Goal: Task Accomplishment & Management: Use online tool/utility

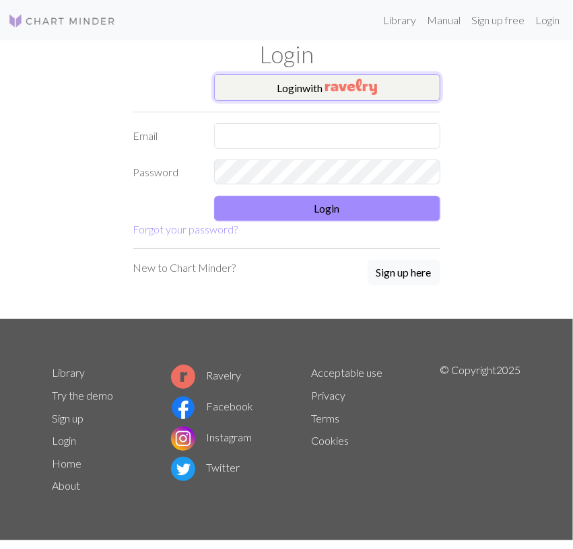
click at [308, 84] on button "Login with" at bounding box center [327, 87] width 226 height 27
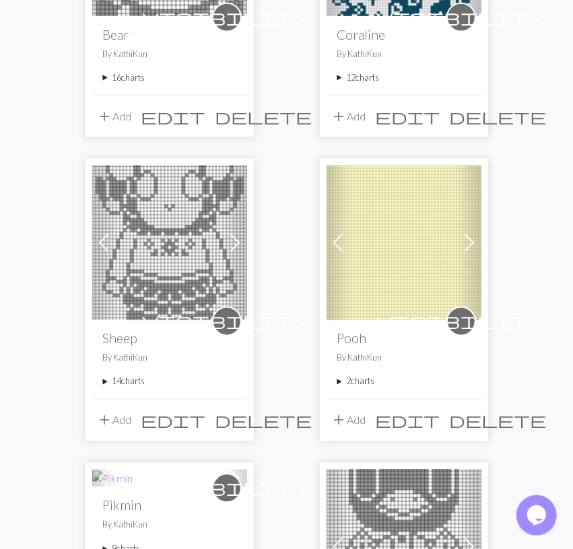
scroll to position [700, 0]
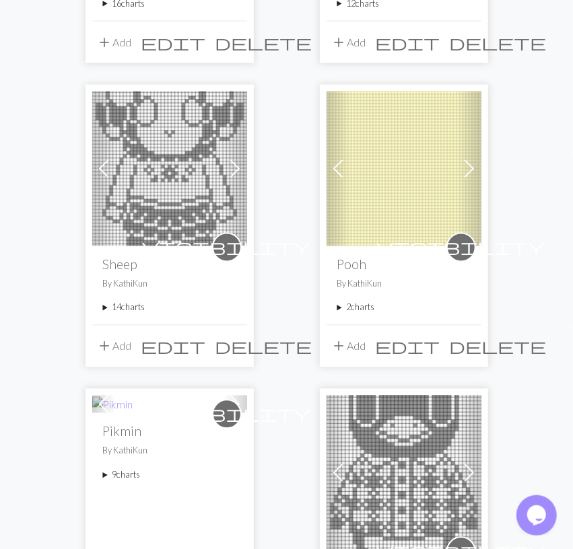
click at [385, 215] on img at bounding box center [403, 169] width 155 height 155
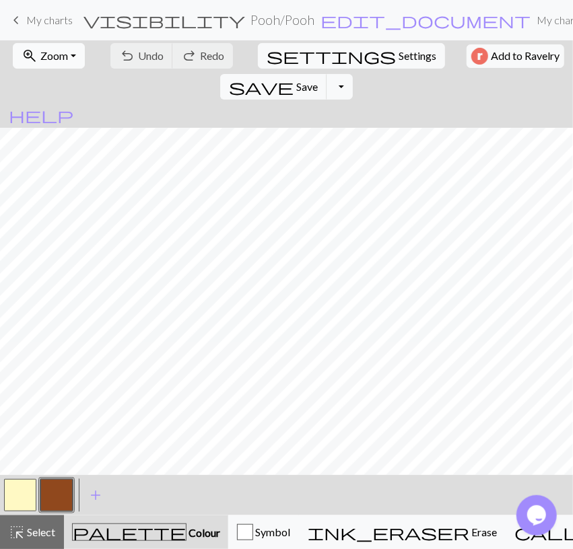
click at [57, 57] on span "Zoom" at bounding box center [54, 55] width 28 height 13
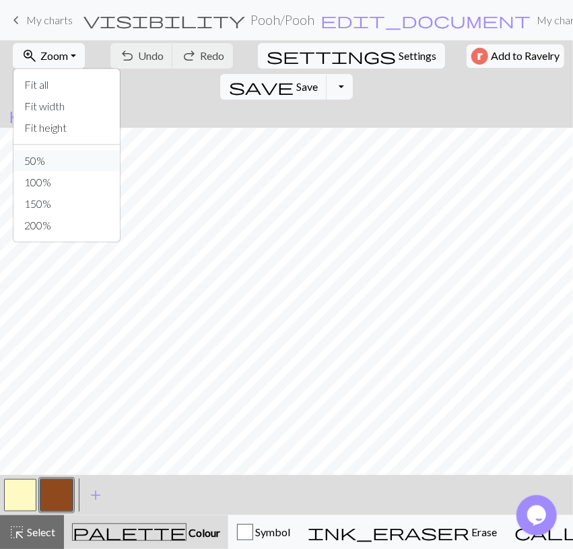
click at [55, 162] on button "50%" at bounding box center [66, 161] width 106 height 22
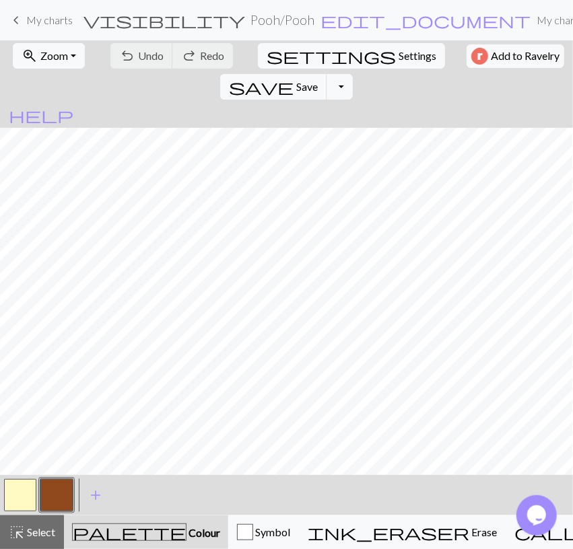
click at [41, 17] on span "My charts" at bounding box center [49, 19] width 46 height 13
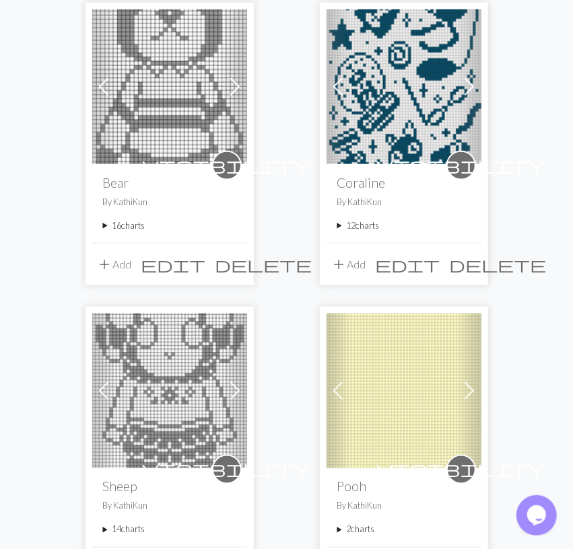
scroll to position [560, 0]
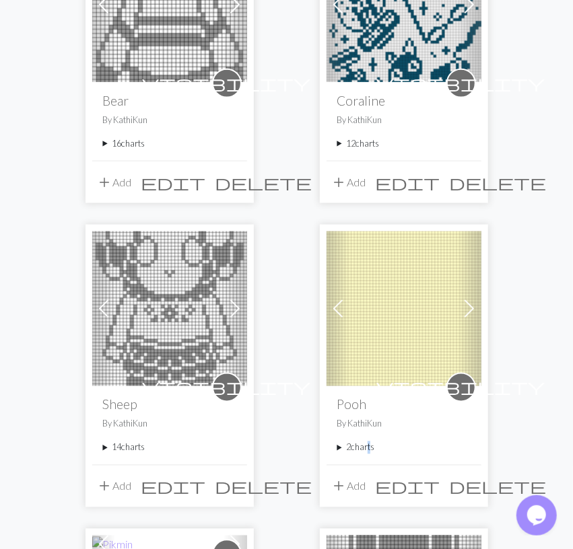
click at [365, 446] on summary "2 charts" at bounding box center [403, 447] width 133 height 13
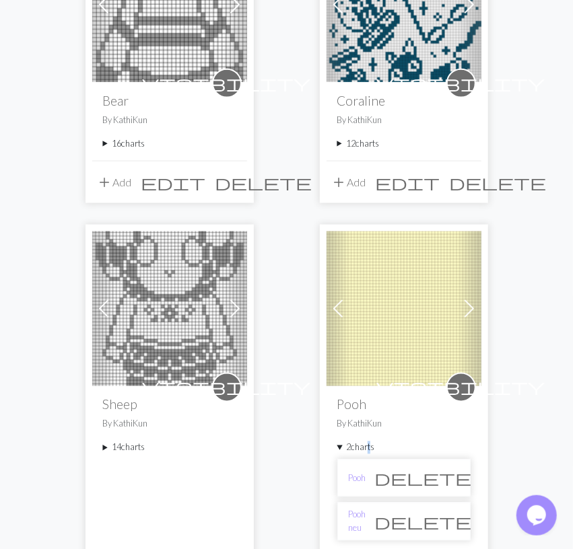
scroll to position [770, 0]
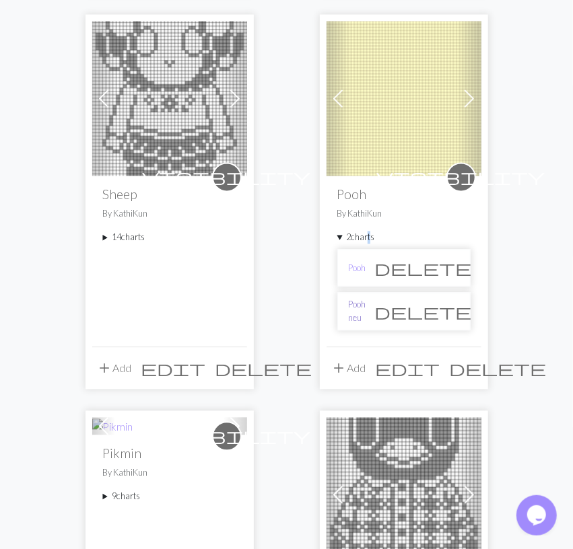
click at [360, 310] on link "Pooh neu" at bounding box center [357, 312] width 17 height 26
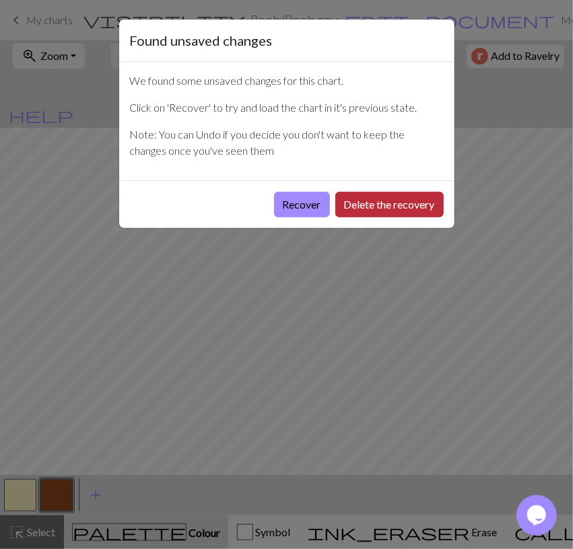
click at [394, 199] on button "Delete the recovery" at bounding box center [389, 205] width 108 height 26
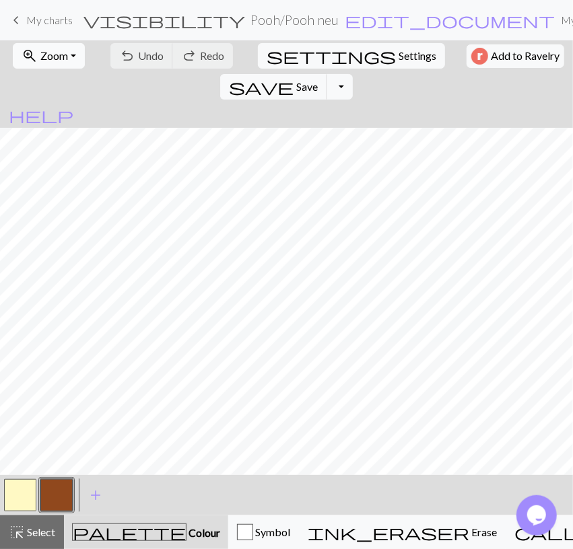
click at [40, 57] on span "Zoom" at bounding box center [54, 55] width 28 height 13
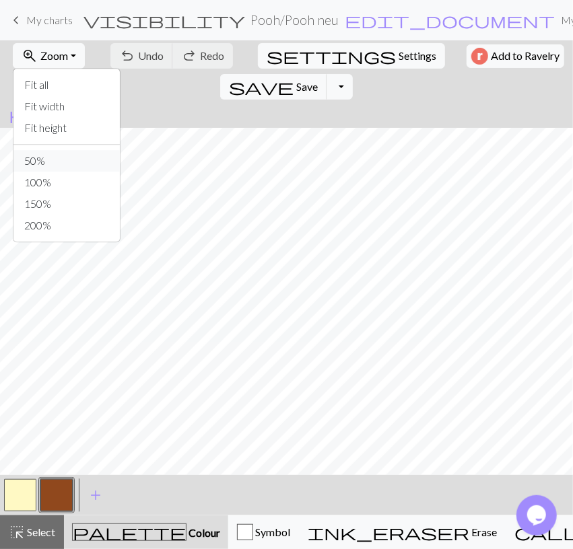
click at [46, 156] on button "50%" at bounding box center [66, 161] width 106 height 22
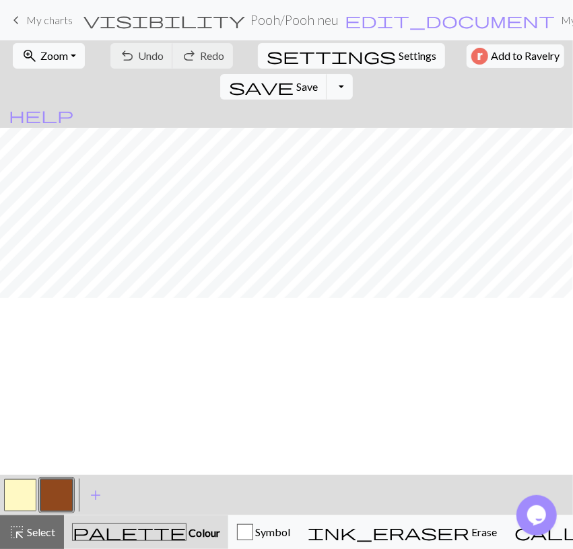
scroll to position [1015, 0]
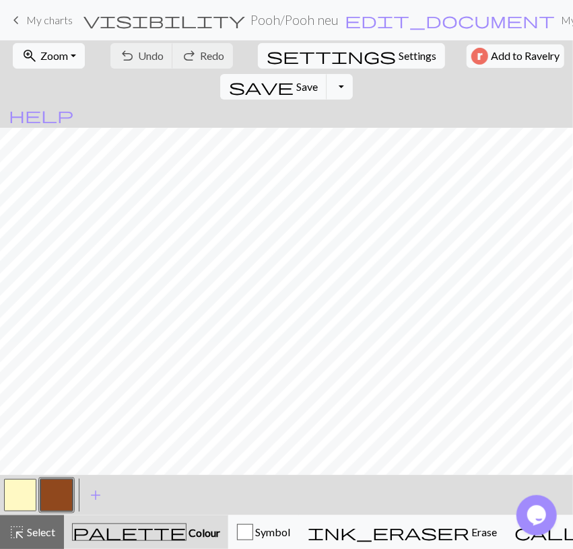
click at [25, 489] on button "button" at bounding box center [20, 495] width 32 height 32
click at [66, 491] on button "button" at bounding box center [56, 495] width 32 height 32
click at [21, 497] on button "button" at bounding box center [20, 495] width 32 height 32
click at [149, 57] on span "Undo" at bounding box center [151, 55] width 26 height 13
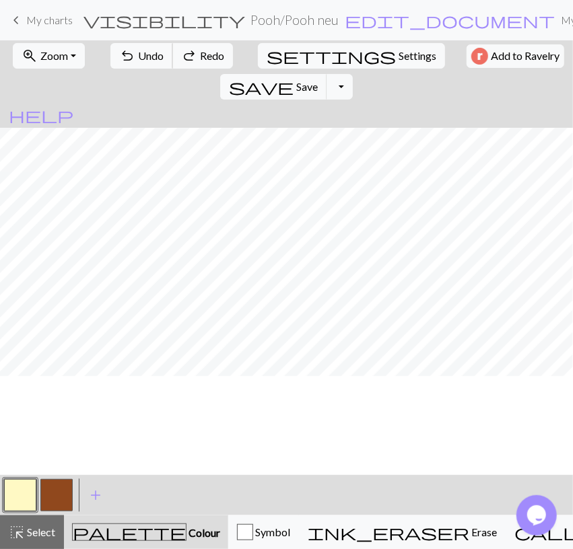
scroll to position [1015, 0]
click at [65, 489] on button "button" at bounding box center [56, 495] width 32 height 32
click at [8, 499] on button "button" at bounding box center [20, 495] width 32 height 32
click at [138, 57] on span "Undo" at bounding box center [151, 55] width 26 height 13
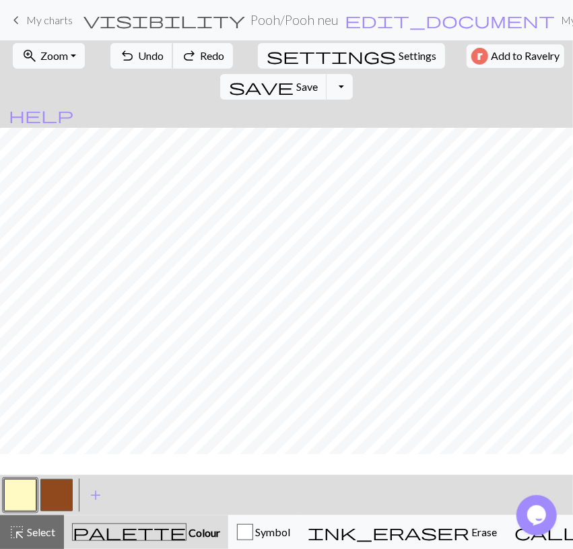
scroll to position [1093, 0]
click at [65, 495] on button "button" at bounding box center [56, 495] width 32 height 32
click at [145, 57] on span "Undo" at bounding box center [151, 55] width 26 height 13
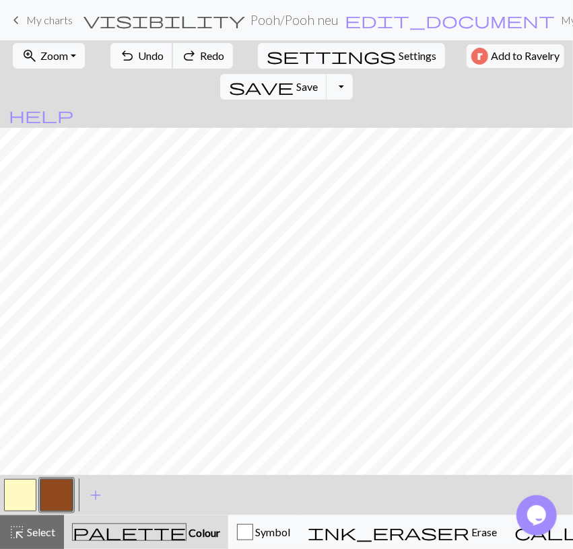
click at [145, 57] on span "Undo" at bounding box center [151, 55] width 26 height 13
click at [181, 58] on span "redo" at bounding box center [189, 55] width 16 height 19
click at [29, 496] on button "button" at bounding box center [20, 495] width 32 height 32
click at [143, 51] on span "Undo" at bounding box center [151, 55] width 26 height 13
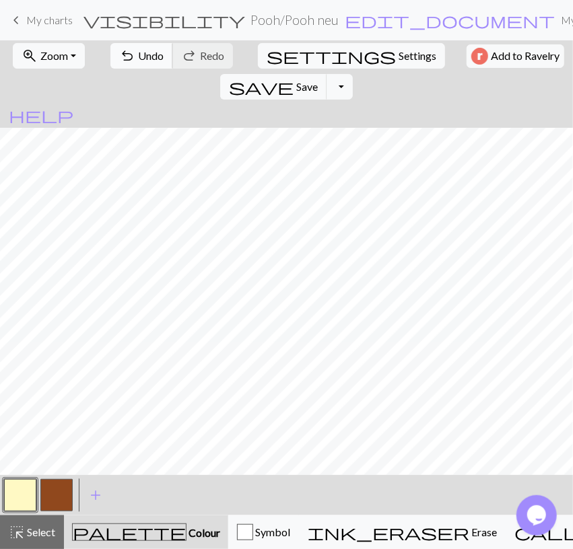
click at [143, 52] on span "Undo" at bounding box center [151, 55] width 26 height 13
click at [143, 50] on span "Undo" at bounding box center [151, 55] width 26 height 13
click at [147, 55] on span "Undo" at bounding box center [151, 55] width 26 height 13
click at [31, 542] on button "highlight_alt Select Select" at bounding box center [32, 533] width 64 height 34
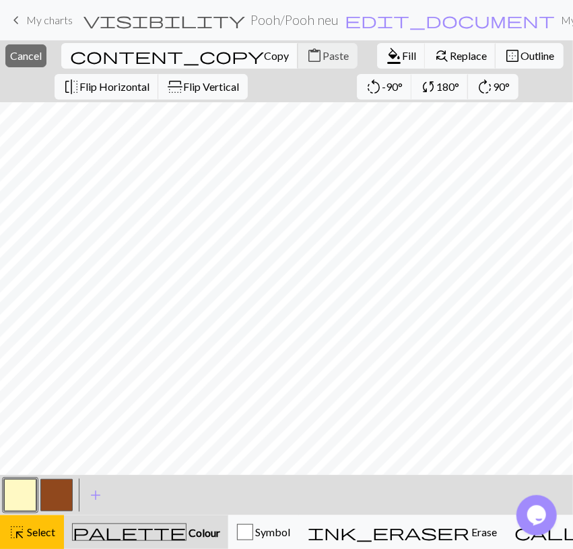
click at [186, 63] on button "content_copy Copy" at bounding box center [179, 56] width 237 height 26
click at [402, 60] on span "Fill" at bounding box center [409, 55] width 14 height 13
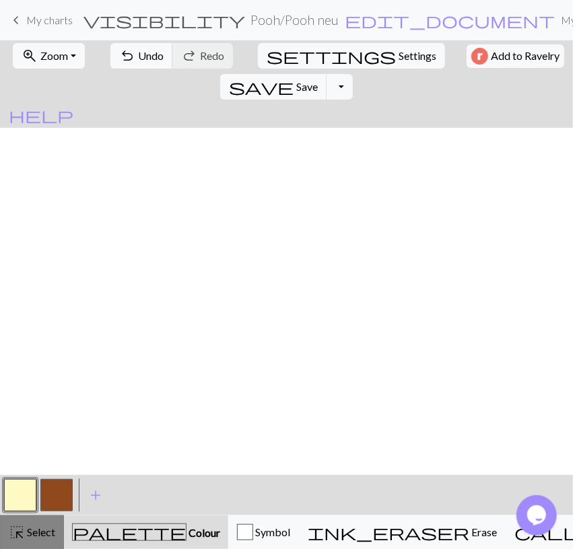
scroll to position [647, 0]
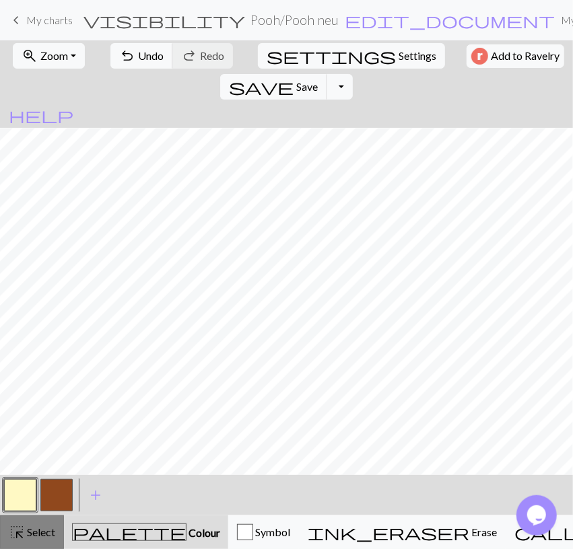
click at [39, 534] on span "Select" at bounding box center [40, 532] width 30 height 13
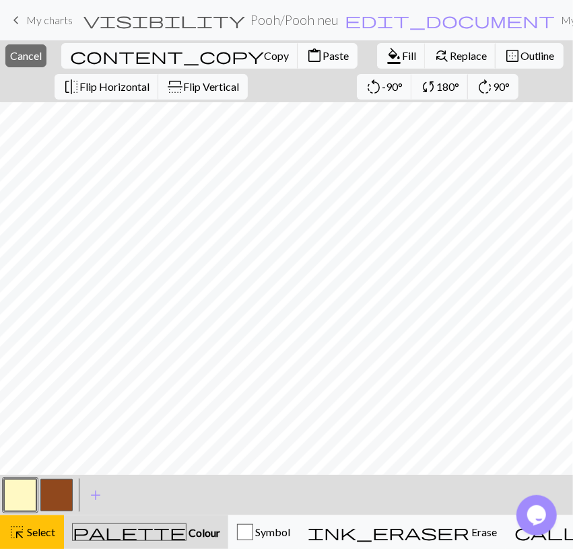
click at [322, 61] on span "Paste" at bounding box center [335, 55] width 26 height 13
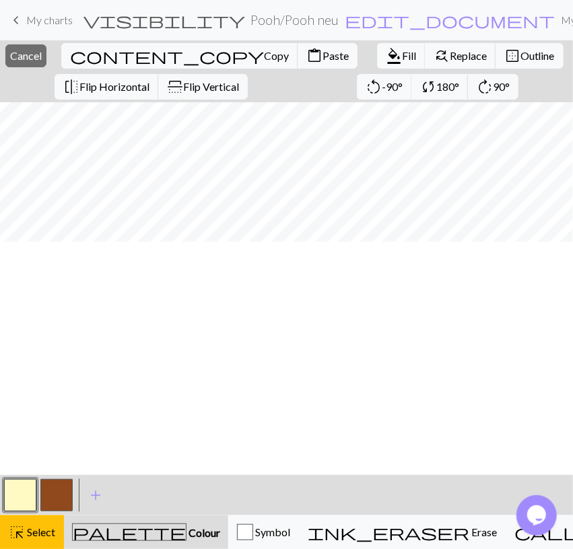
scroll to position [1037, 0]
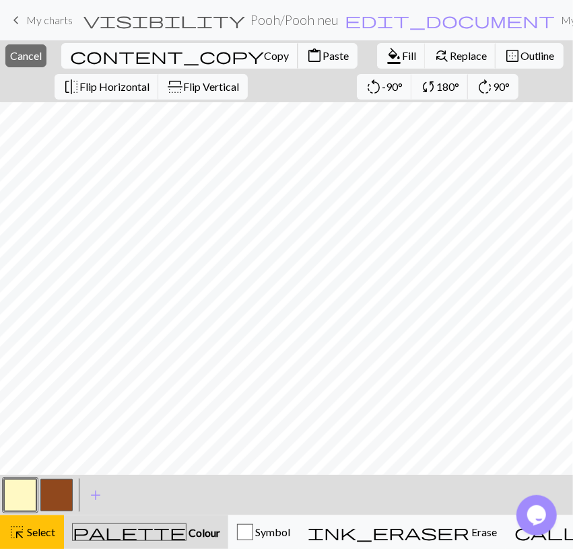
click at [264, 59] on span "Copy" at bounding box center [276, 55] width 25 height 13
click at [402, 56] on span "Fill" at bounding box center [409, 55] width 14 height 13
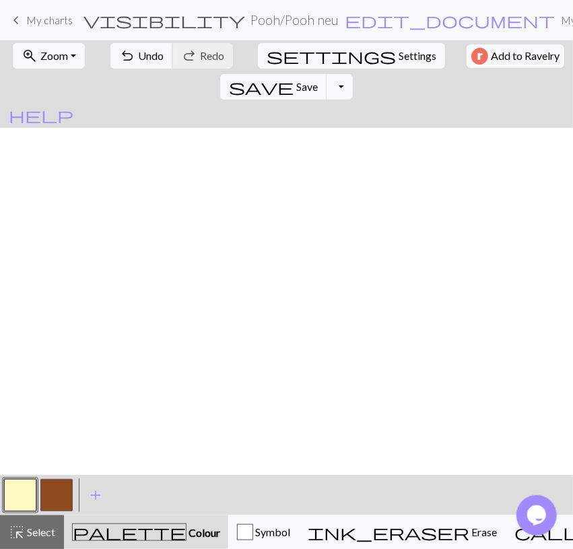
scroll to position [1427, 0]
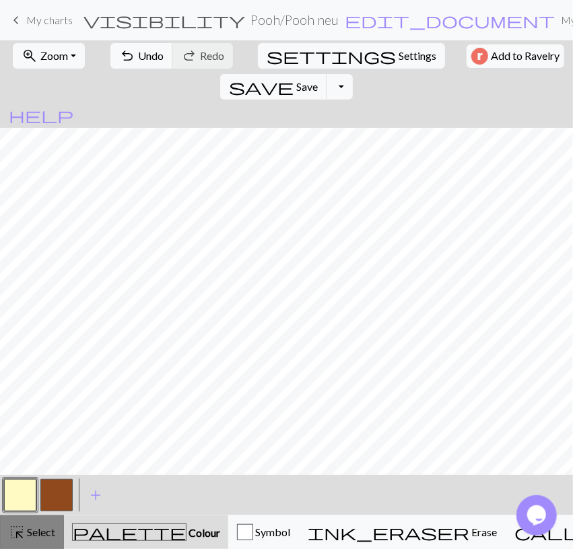
click at [36, 540] on div "highlight_alt Select Select" at bounding box center [32, 532] width 46 height 16
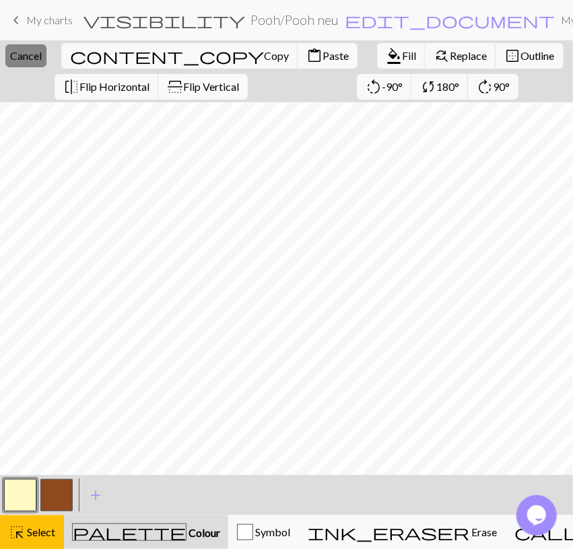
click at [42, 50] on span "Cancel" at bounding box center [26, 55] width 32 height 13
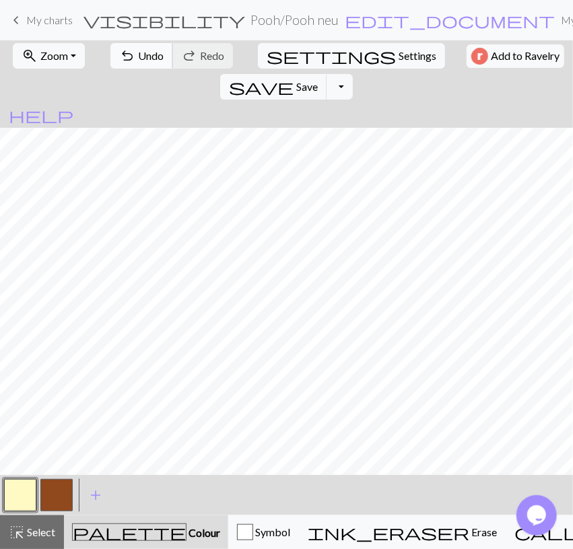
click at [119, 56] on span "undo" at bounding box center [127, 55] width 16 height 19
click at [36, 526] on span "Select" at bounding box center [40, 532] width 30 height 13
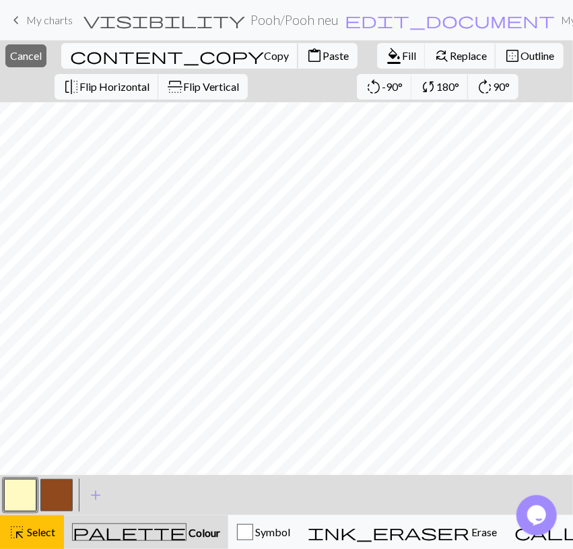
click at [264, 57] on span "Copy" at bounding box center [276, 55] width 25 height 13
click at [386, 61] on span "format_color_fill" at bounding box center [394, 55] width 16 height 19
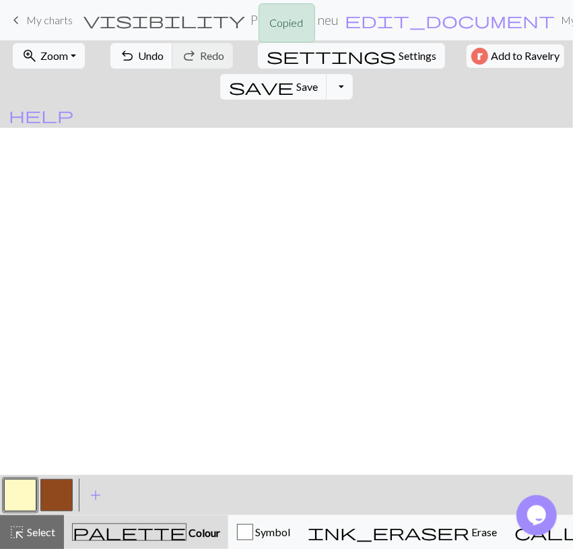
scroll to position [1506, 0]
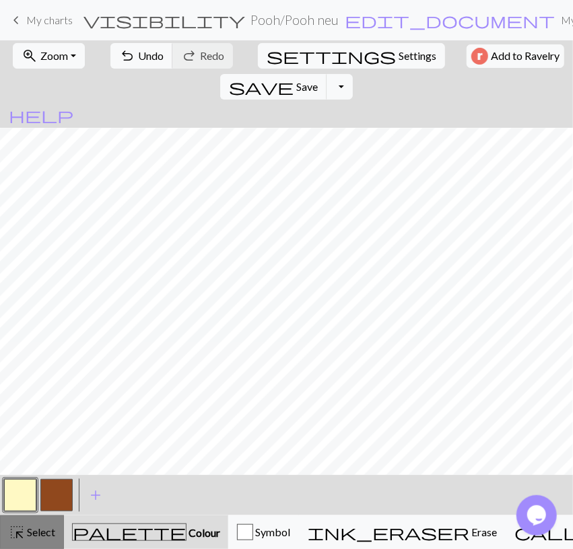
click at [9, 531] on span "highlight_alt" at bounding box center [17, 532] width 16 height 19
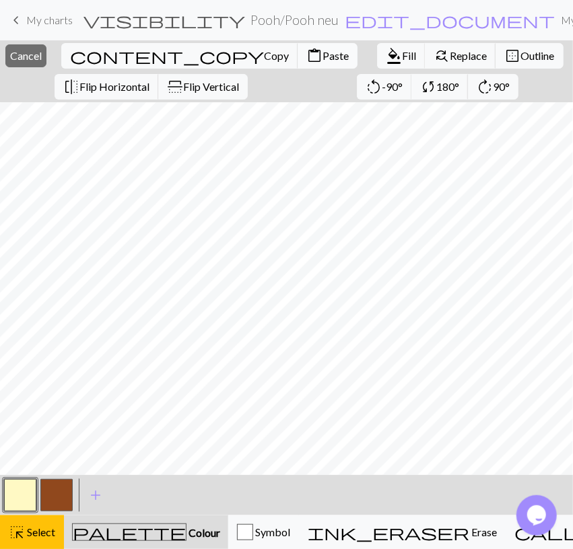
click at [322, 59] on span "Paste" at bounding box center [335, 55] width 26 height 13
click at [125, 89] on span "Flip Horizontal" at bounding box center [114, 86] width 70 height 13
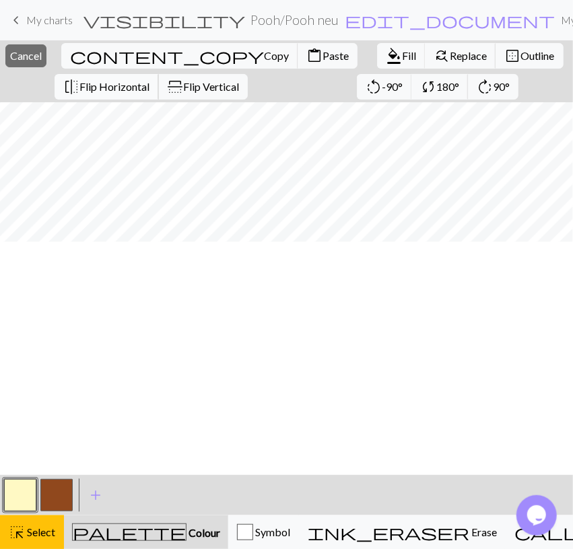
scroll to position [1271, 0]
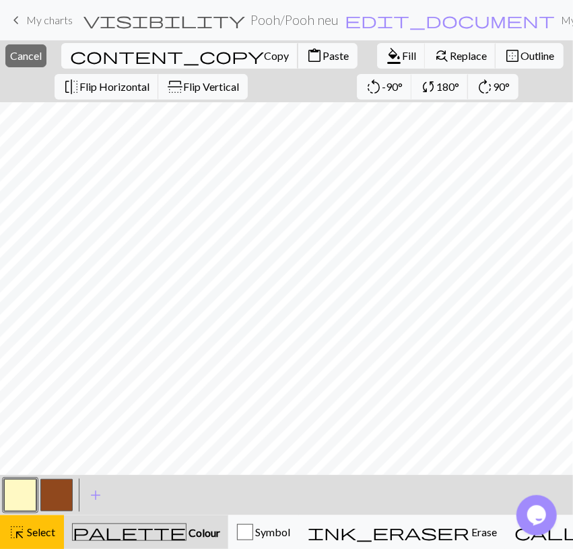
click at [264, 57] on span "Copy" at bounding box center [276, 55] width 25 height 13
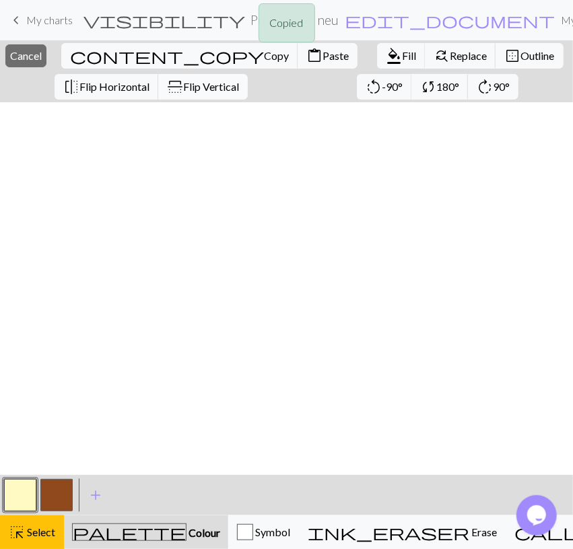
scroll to position [803, 0]
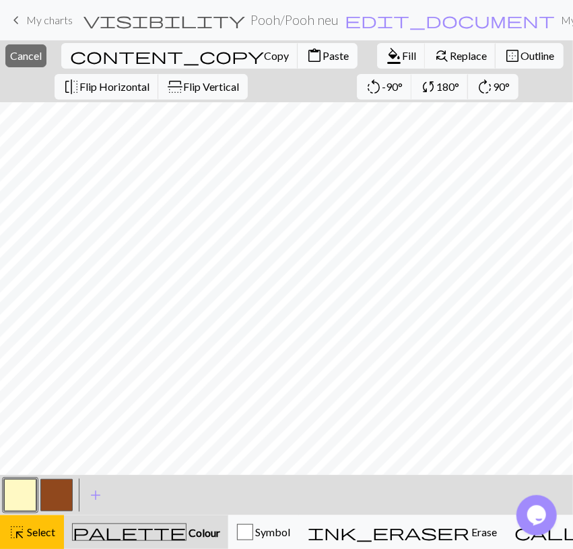
click at [306, 50] on span "content_paste" at bounding box center [314, 55] width 16 height 19
click at [386, 56] on span "format_color_fill" at bounding box center [394, 55] width 16 height 19
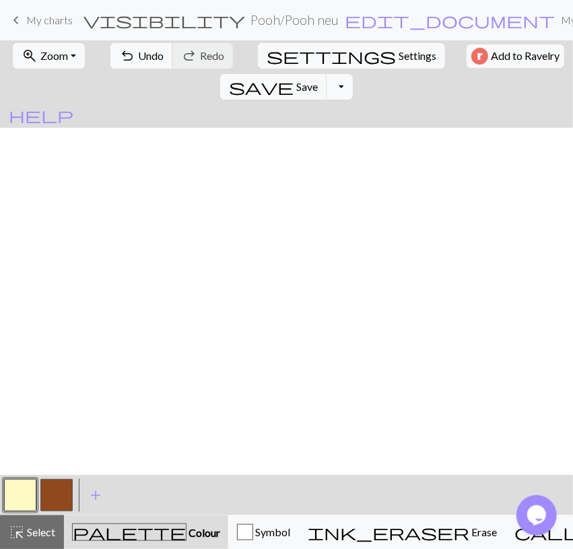
scroll to position [1271, 0]
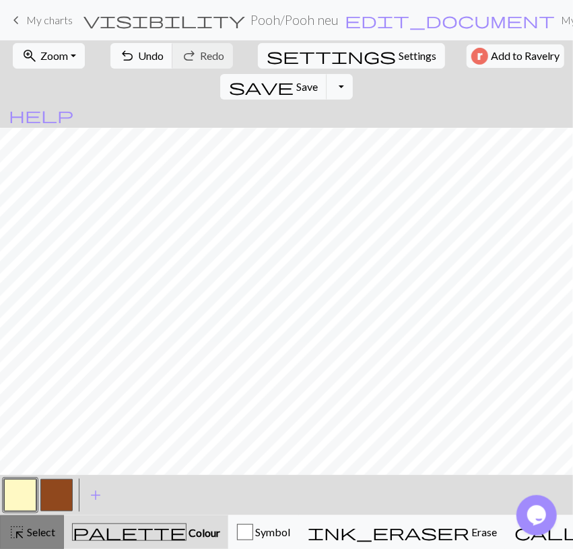
click at [29, 528] on span "Select" at bounding box center [40, 532] width 30 height 13
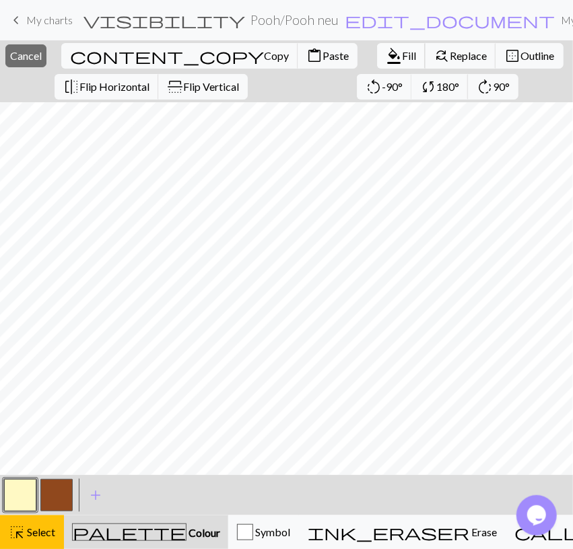
click at [386, 56] on span "format_color_fill" at bounding box center [394, 55] width 16 height 19
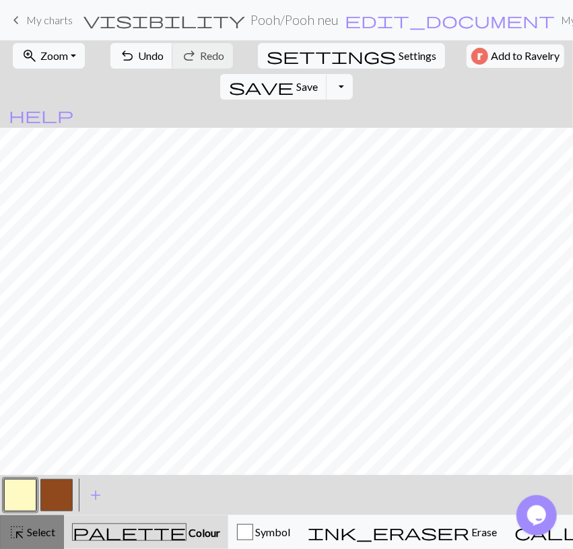
click at [44, 534] on span "Select" at bounding box center [40, 532] width 30 height 13
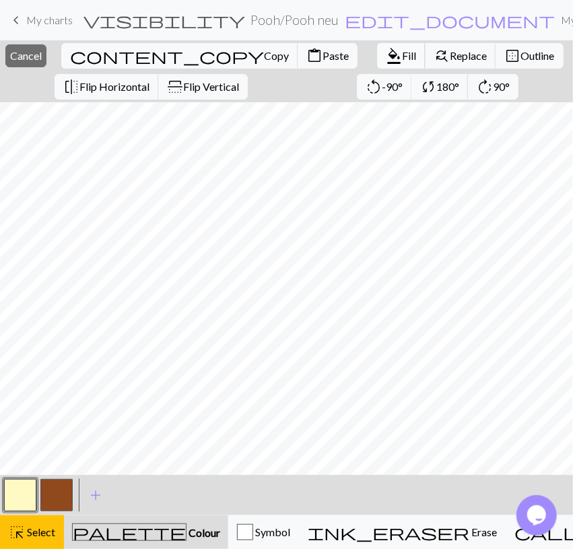
click at [402, 55] on span "Fill" at bounding box center [409, 55] width 14 height 13
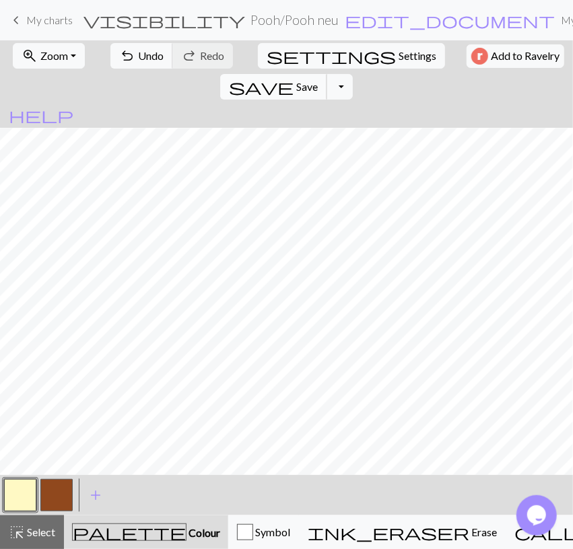
click at [293, 77] on span "save" at bounding box center [261, 86] width 65 height 19
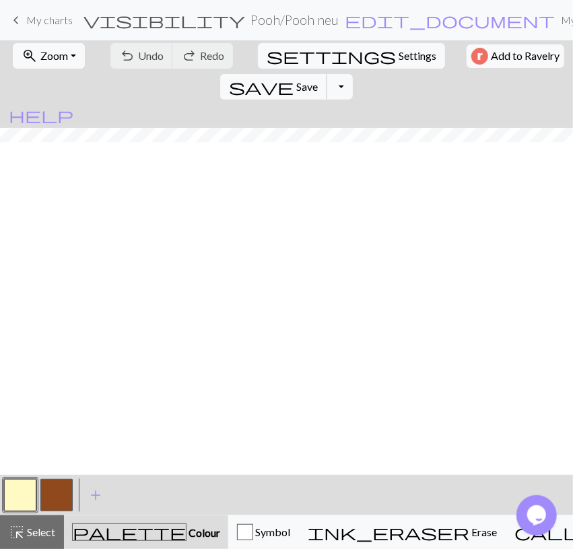
scroll to position [725, 0]
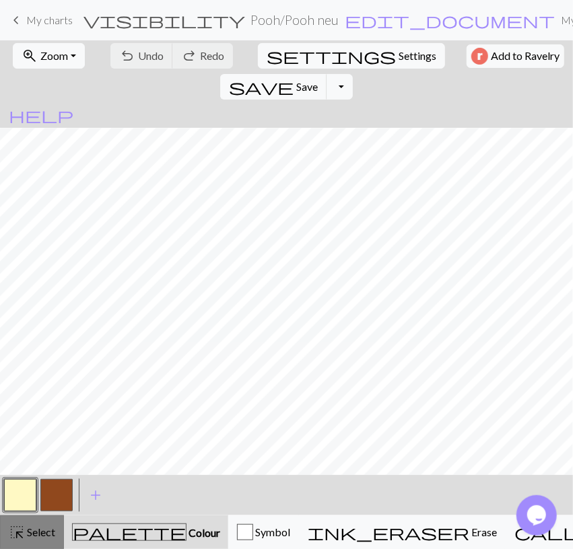
click at [30, 530] on span "Select" at bounding box center [40, 532] width 30 height 13
click at [293, 77] on span "save" at bounding box center [261, 86] width 65 height 19
click at [352, 74] on button "Toggle Dropdown" at bounding box center [339, 87] width 26 height 26
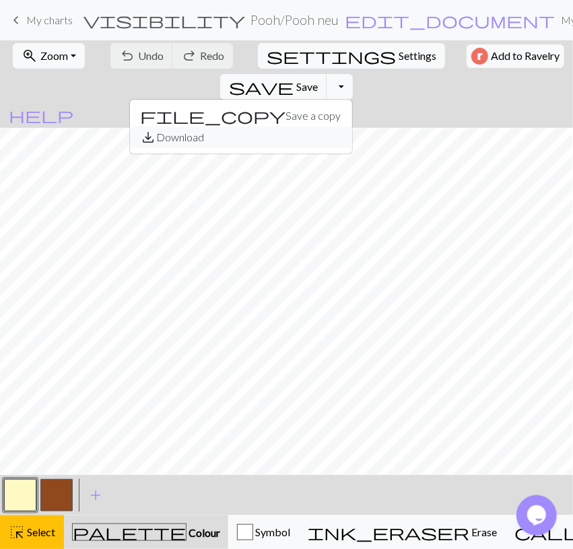
click at [352, 127] on button "save_alt Download" at bounding box center [241, 138] width 222 height 22
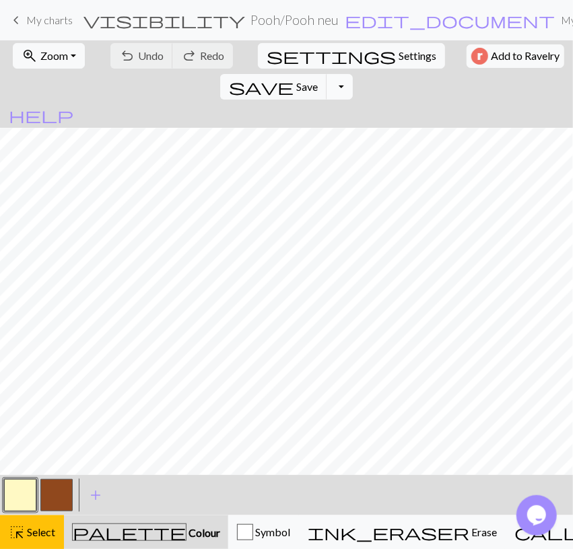
click at [352, 74] on button "Toggle Dropdown" at bounding box center [339, 87] width 26 height 26
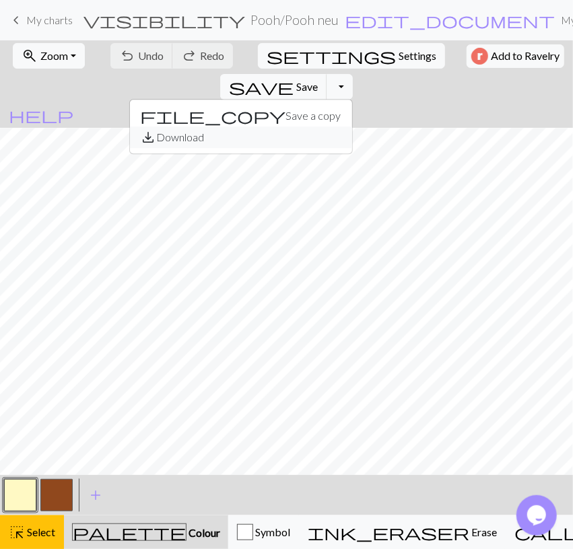
click at [352, 127] on button "save_alt Download" at bounding box center [241, 138] width 222 height 22
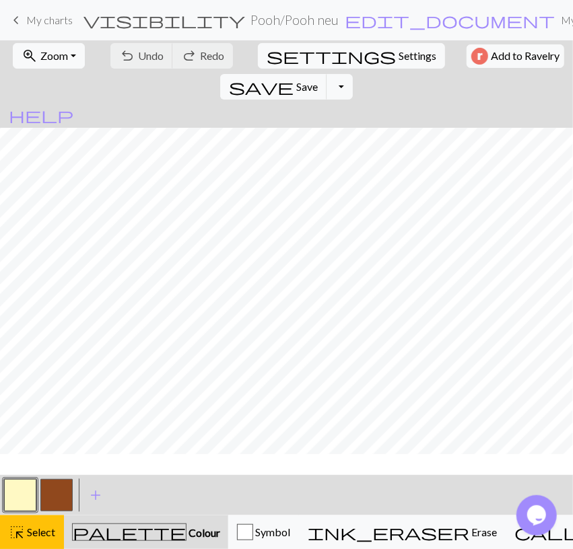
scroll to position [781, 0]
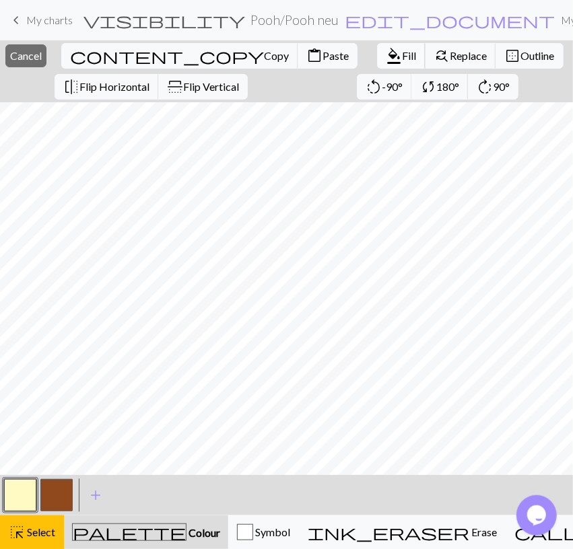
click at [402, 61] on span "Fill" at bounding box center [409, 55] width 14 height 13
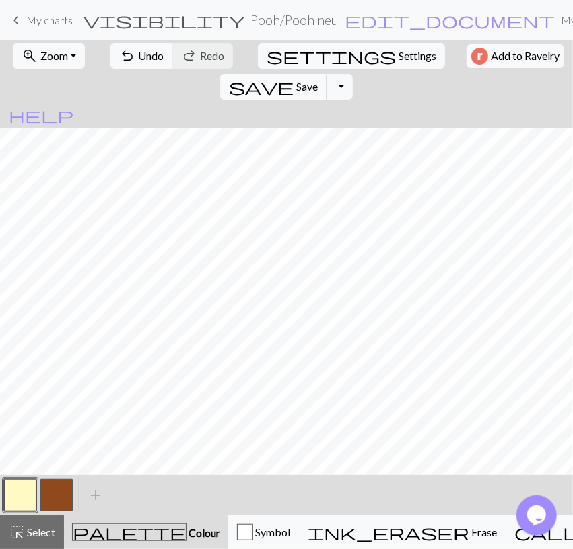
click at [293, 77] on span "save" at bounding box center [261, 86] width 65 height 19
click at [318, 80] on span "Save" at bounding box center [307, 86] width 22 height 13
click at [352, 74] on button "Toggle Dropdown" at bounding box center [339, 87] width 26 height 26
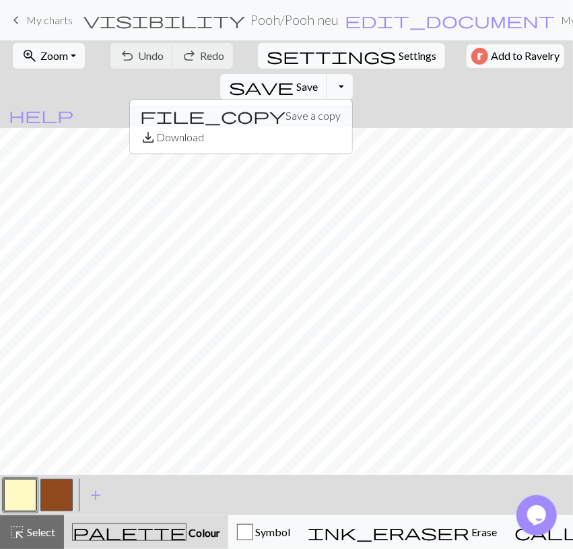
click at [352, 105] on button "file_copy Save a copy" at bounding box center [241, 116] width 222 height 22
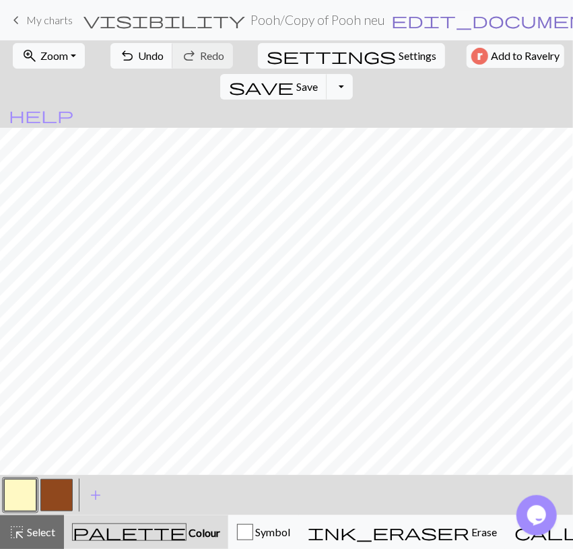
click at [391, 22] on span "edit_document" at bounding box center [496, 20] width 210 height 19
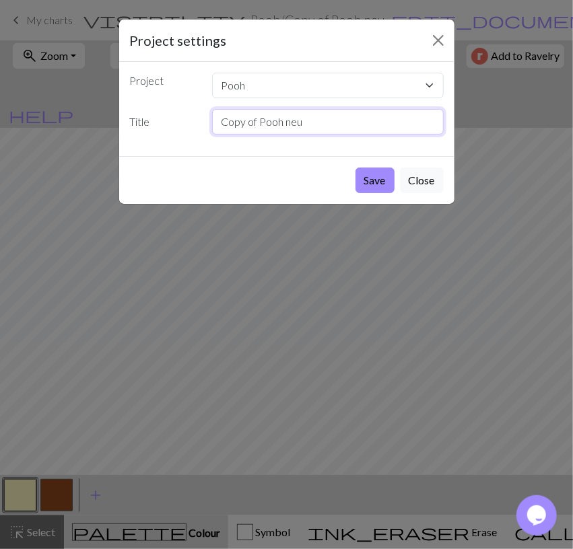
drag, startPoint x: 258, startPoint y: 118, endPoint x: 150, endPoint y: 139, distance: 109.7
click at [212, 135] on input "Copy of Pooh neu" at bounding box center [328, 122] width 232 height 26
click at [277, 120] on input "Pooh neu" at bounding box center [328, 122] width 232 height 26
type input "Pooh mitte"
click at [367, 183] on button "Save" at bounding box center [374, 181] width 39 height 26
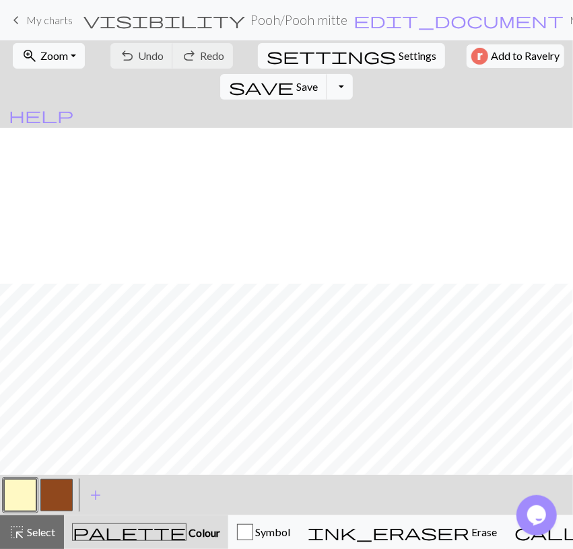
scroll to position [1483, 0]
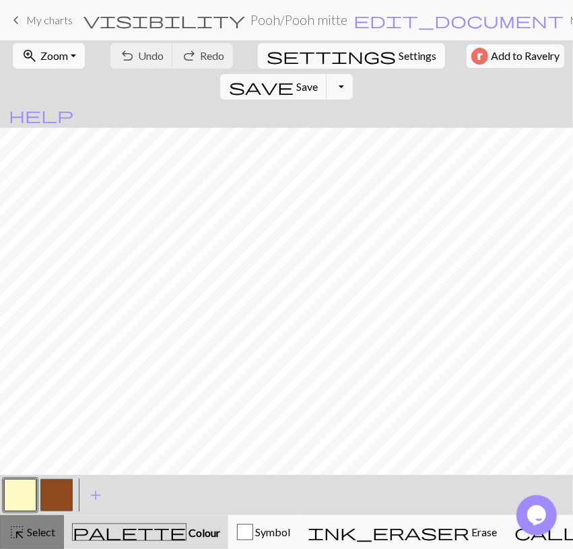
click at [51, 528] on span "Select" at bounding box center [40, 532] width 30 height 13
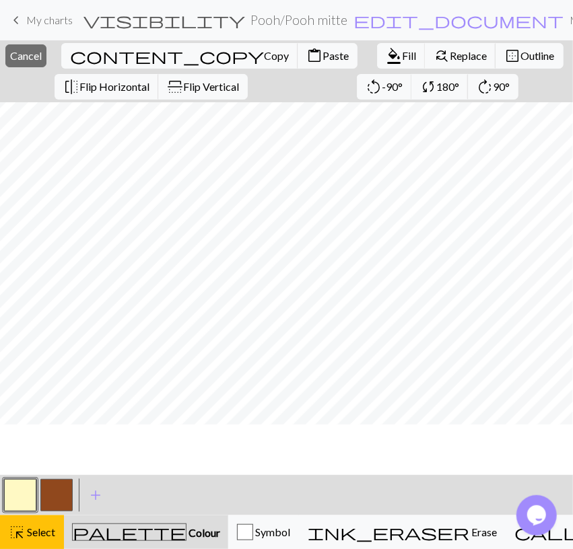
scroll to position [1561, 0]
click at [402, 55] on span "Fill" at bounding box center [409, 55] width 14 height 13
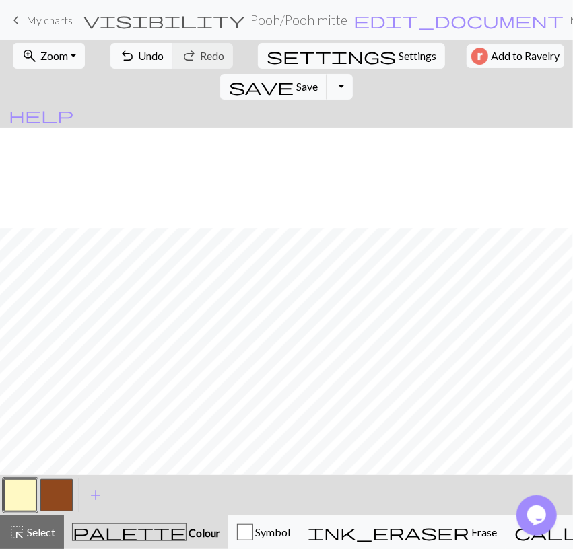
scroll to position [1662, 0]
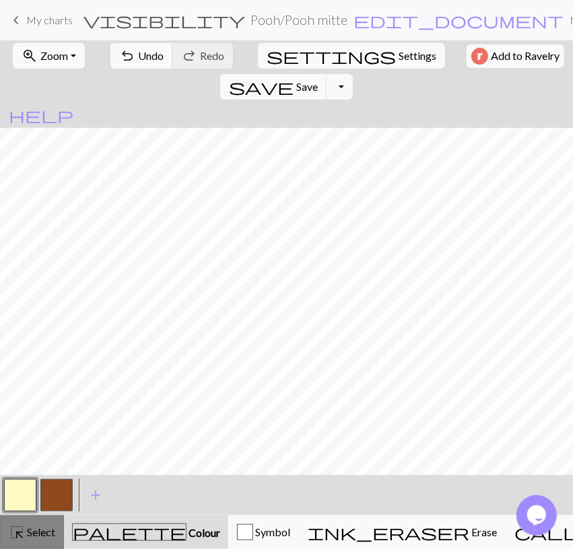
click at [44, 529] on span "Select" at bounding box center [40, 532] width 30 height 13
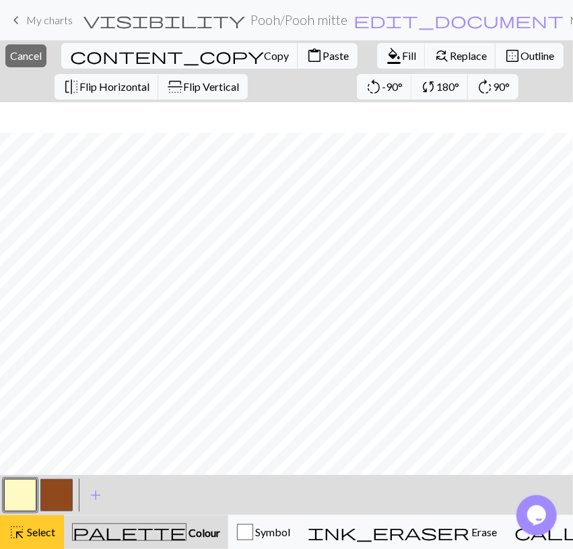
scroll to position [1692, 0]
click at [386, 58] on span "format_color_fill" at bounding box center [394, 55] width 16 height 19
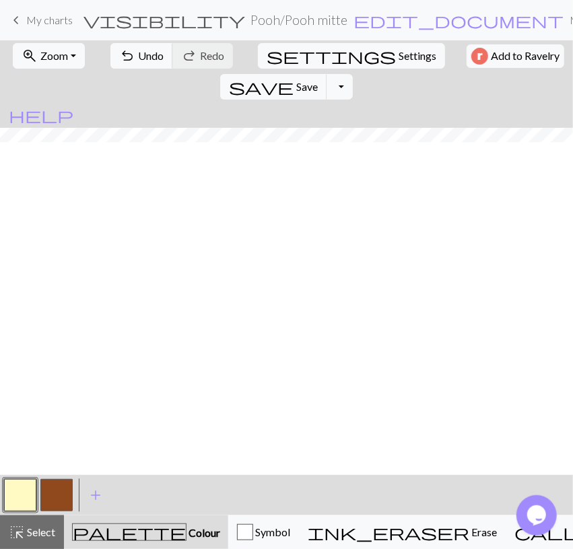
scroll to position [569, 0]
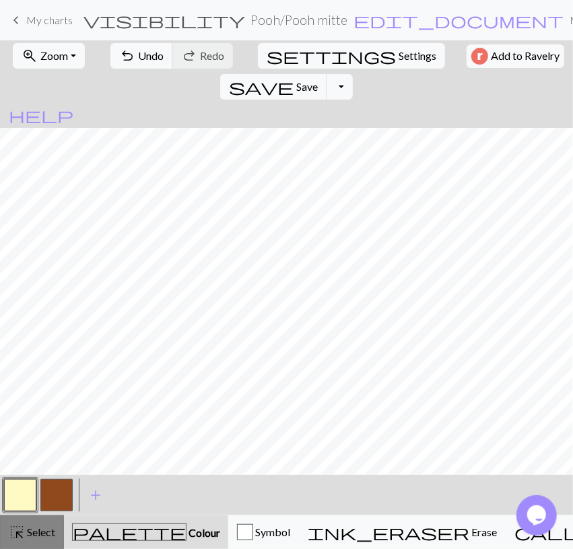
click at [40, 525] on div "highlight_alt Select Select" at bounding box center [32, 532] width 46 height 16
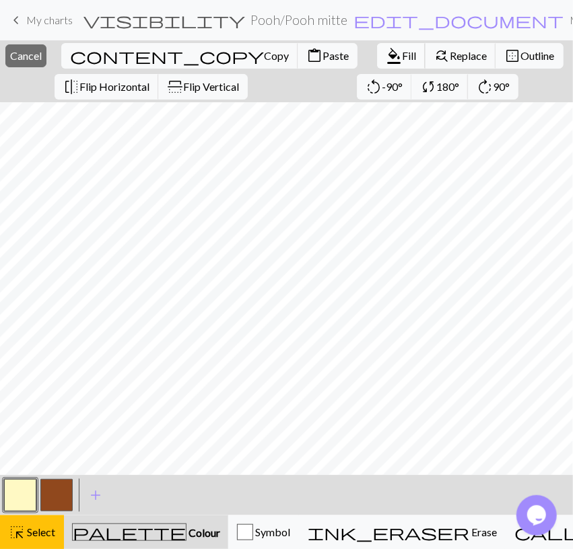
click at [384, 51] on button "format_color_fill Fill" at bounding box center [401, 56] width 48 height 26
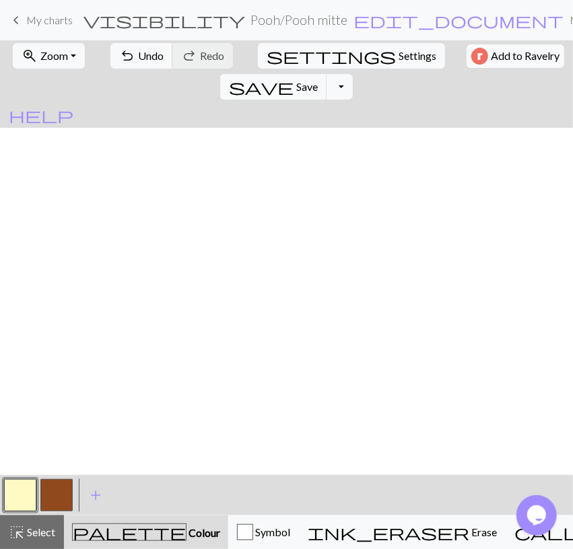
scroll to position [859, 0]
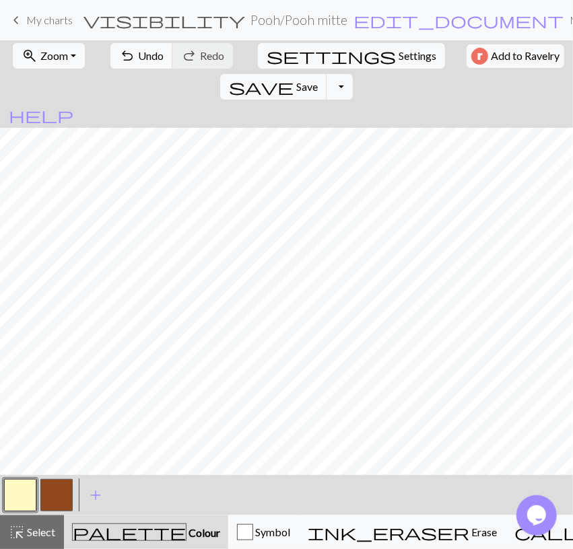
click at [65, 492] on button "button" at bounding box center [56, 495] width 32 height 32
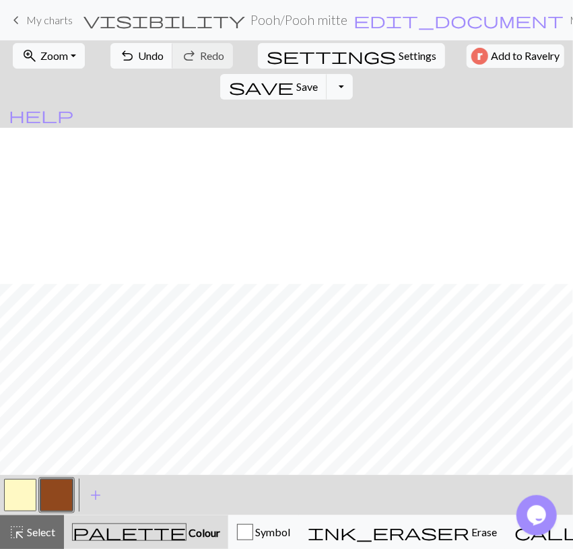
scroll to position [1271, 0]
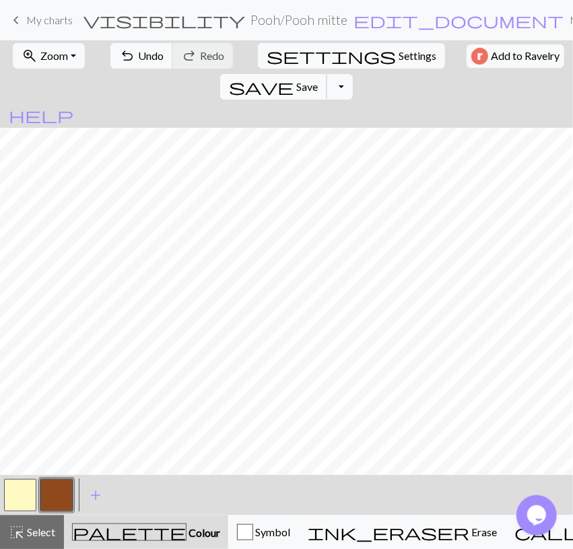
click at [318, 80] on span "Save" at bounding box center [307, 86] width 22 height 13
click at [352, 74] on button "Toggle Dropdown" at bounding box center [339, 87] width 26 height 26
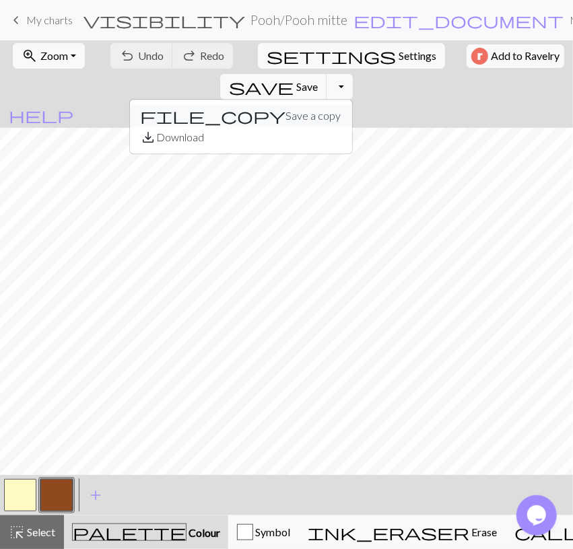
click at [352, 105] on button "file_copy Save a copy" at bounding box center [241, 116] width 222 height 22
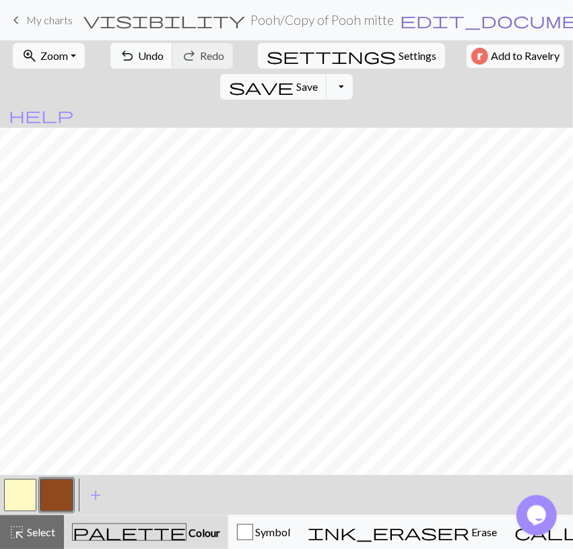
click at [400, 24] on span "edit_document" at bounding box center [505, 20] width 210 height 19
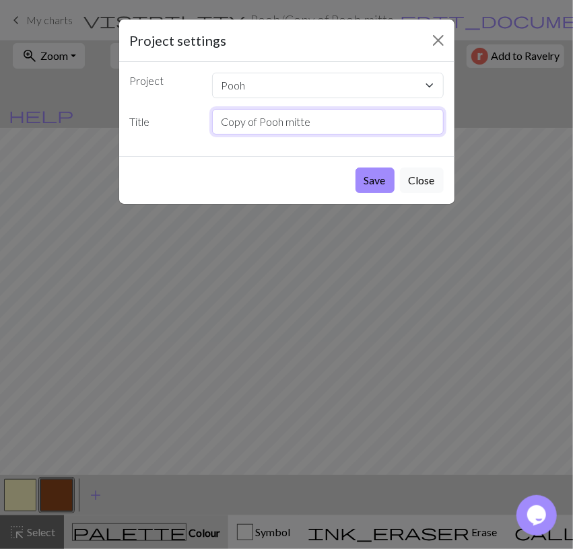
drag, startPoint x: 260, startPoint y: 118, endPoint x: 115, endPoint y: 139, distance: 146.1
click at [212, 135] on input "Copy of Pooh mitte" at bounding box center [328, 122] width 232 height 26
click at [318, 121] on input "Pooh mitte" at bounding box center [328, 122] width 232 height 26
type input "Pooh ende"
click at [381, 180] on button "Save" at bounding box center [374, 181] width 39 height 26
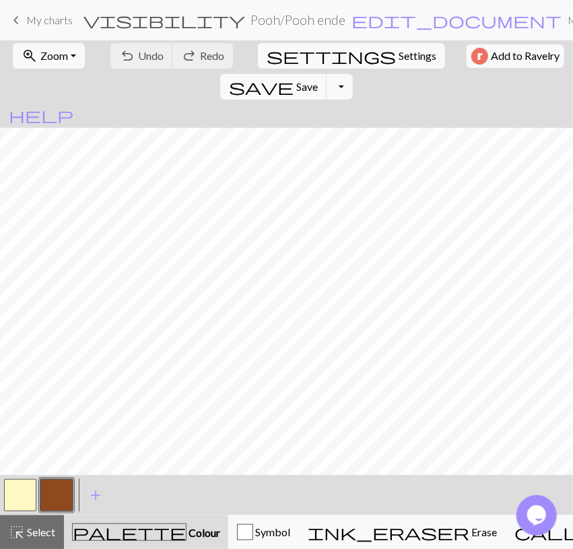
click at [20, 512] on div at bounding box center [20, 495] width 36 height 36
click at [18, 503] on button "button" at bounding box center [20, 495] width 32 height 32
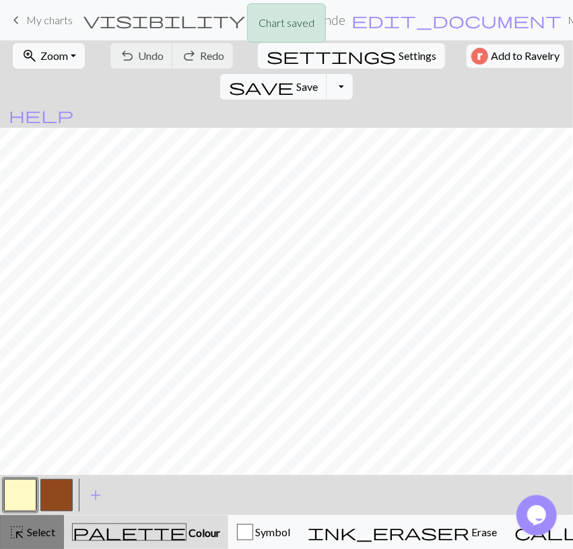
click at [36, 521] on button "highlight_alt Select Select" at bounding box center [32, 533] width 64 height 34
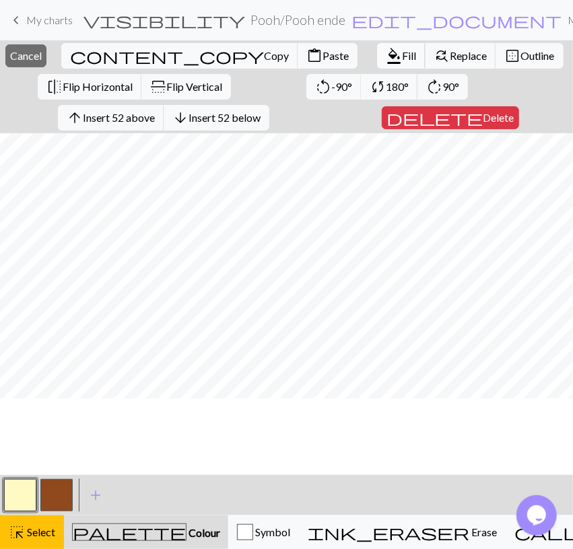
scroll to position [1349, 0]
click at [402, 54] on span "Fill" at bounding box center [409, 55] width 14 height 13
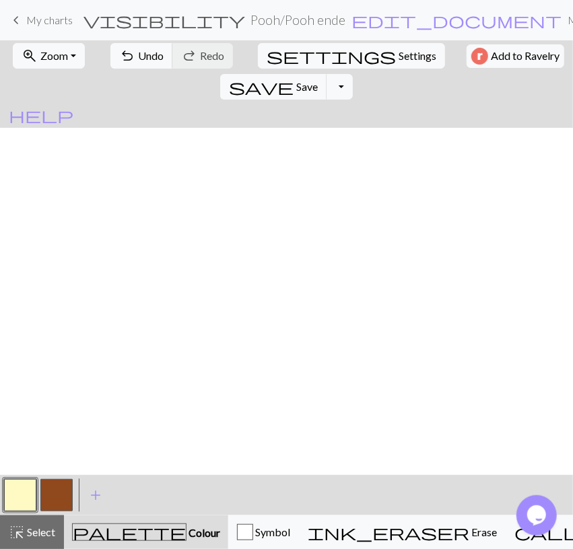
scroll to position [0, 0]
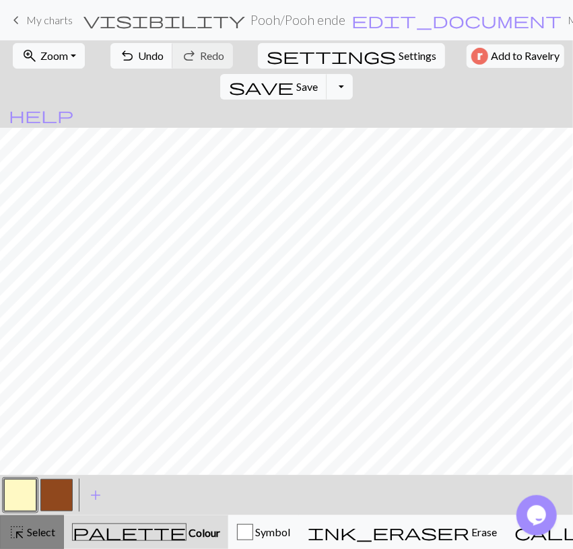
click at [41, 523] on button "highlight_alt Select Select" at bounding box center [32, 533] width 64 height 34
click at [36, 529] on span "Select" at bounding box center [40, 532] width 30 height 13
click at [352, 74] on button "Toggle Dropdown" at bounding box center [339, 87] width 26 height 26
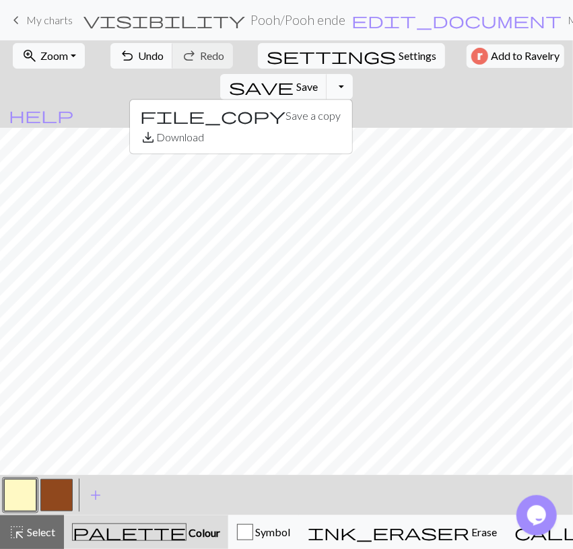
click at [352, 74] on button "Toggle Dropdown" at bounding box center [339, 87] width 26 height 26
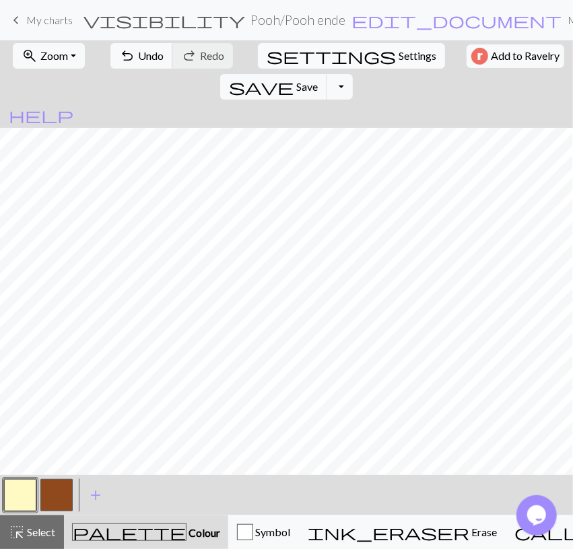
click at [398, 53] on span "Settings" at bounding box center [417, 56] width 38 height 16
select select "aran"
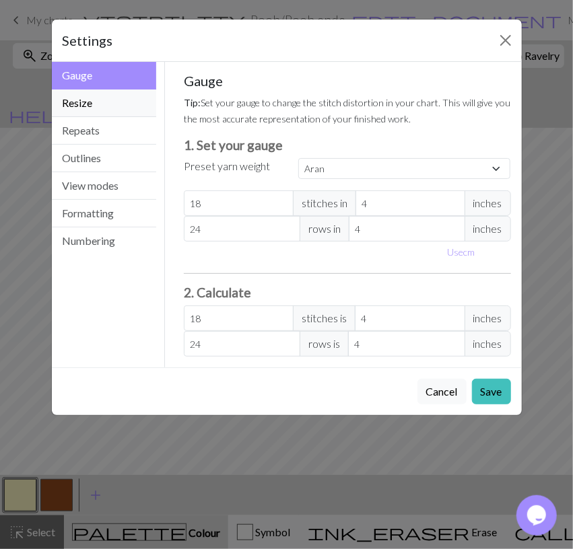
click at [100, 109] on button "Resize" at bounding box center [104, 104] width 105 height 28
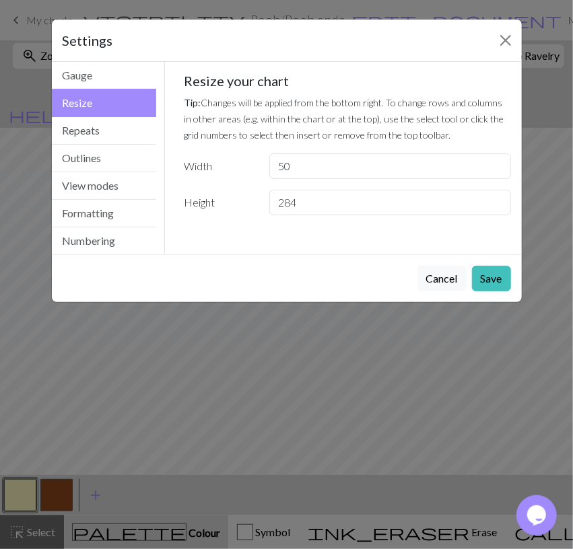
click at [500, 204] on input "284" at bounding box center [389, 203] width 241 height 26
click at [500, 204] on input "255" at bounding box center [389, 203] width 241 height 26
click at [495, 207] on input "243" at bounding box center [389, 203] width 241 height 26
click at [495, 207] on input "205" at bounding box center [389, 203] width 241 height 26
click at [495, 207] on input "196" at bounding box center [389, 203] width 241 height 26
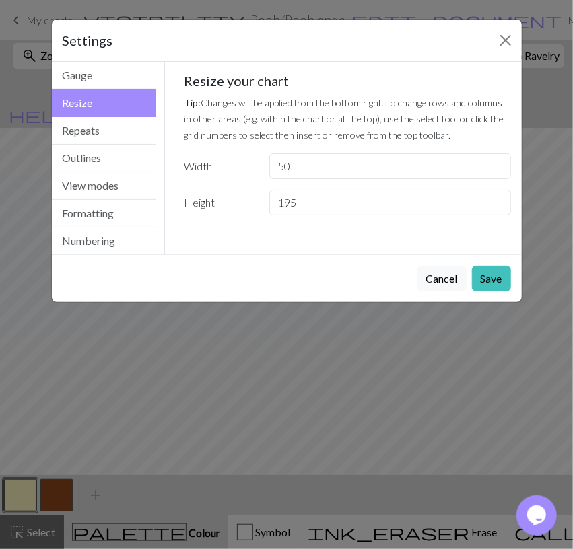
click at [495, 207] on input "195" at bounding box center [389, 203] width 241 height 26
click at [495, 207] on input "194" at bounding box center [389, 203] width 241 height 26
click at [495, 207] on input "193" at bounding box center [389, 203] width 241 height 26
click at [495, 207] on input "192" at bounding box center [389, 203] width 241 height 26
click at [495, 207] on input "191" at bounding box center [389, 203] width 241 height 26
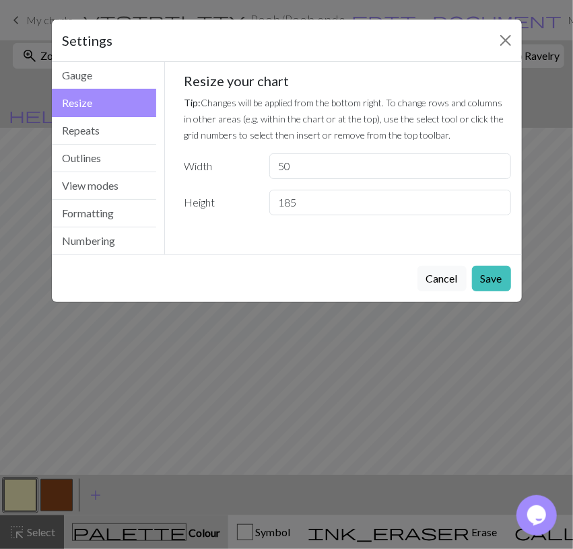
type input "185"
click at [495, 207] on input "185" at bounding box center [389, 203] width 241 height 26
click at [493, 281] on button "Save" at bounding box center [491, 279] width 39 height 26
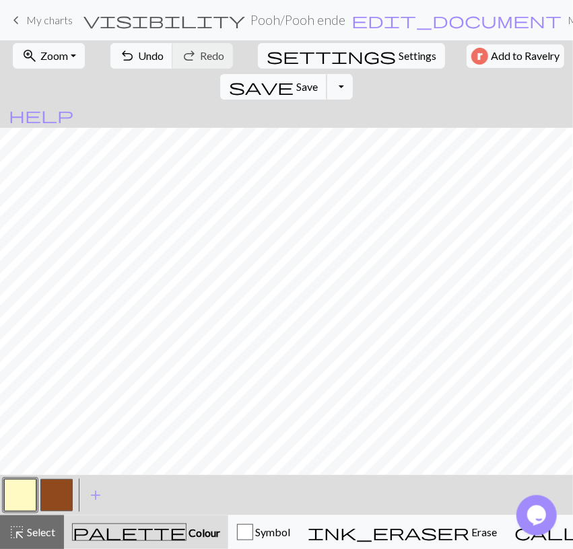
click at [293, 77] on span "save" at bounding box center [261, 86] width 65 height 19
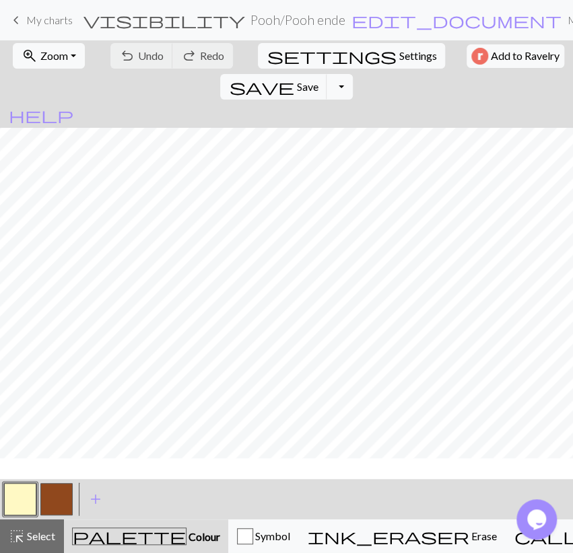
scroll to position [390, 0]
click at [42, 22] on span "My charts" at bounding box center [49, 19] width 46 height 13
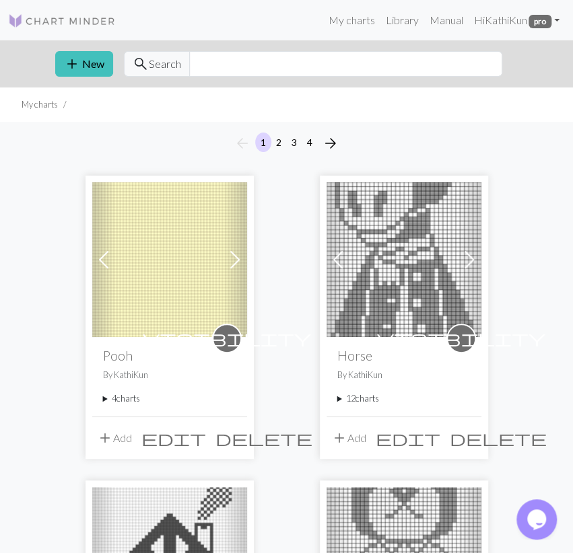
click at [128, 404] on summary "4 charts" at bounding box center [169, 398] width 133 height 13
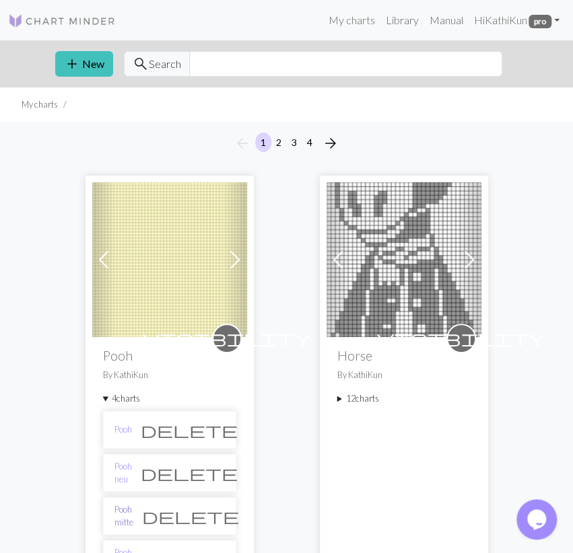
click at [133, 511] on link "Pooh mitte" at bounding box center [123, 516] width 19 height 26
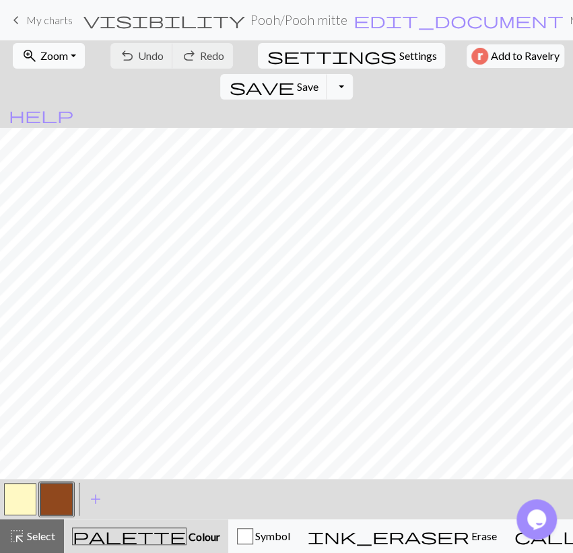
click at [74, 59] on button "zoom_in Zoom Zoom" at bounding box center [49, 56] width 72 height 26
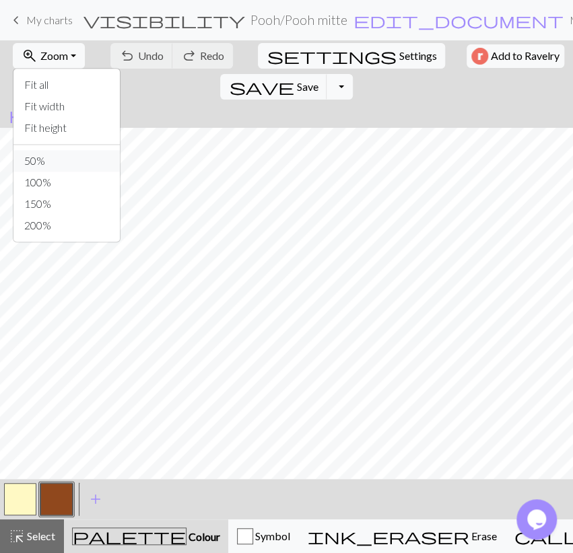
click at [36, 161] on button "50%" at bounding box center [66, 161] width 106 height 22
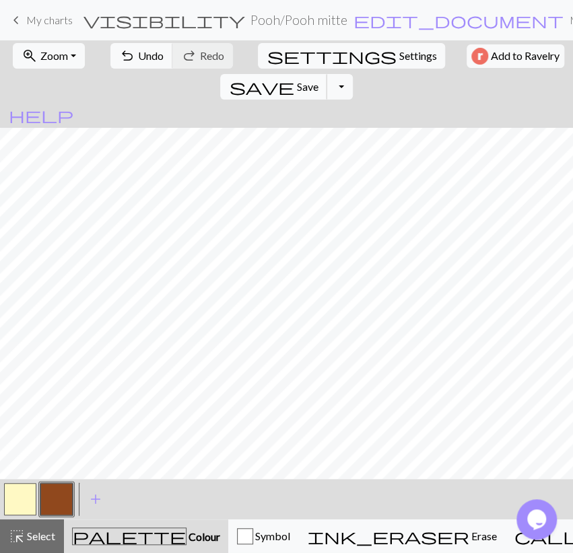
click at [327, 74] on button "save Save Save" at bounding box center [273, 87] width 107 height 26
click at [49, 19] on div "Chart saved" at bounding box center [286, 26] width 573 height 53
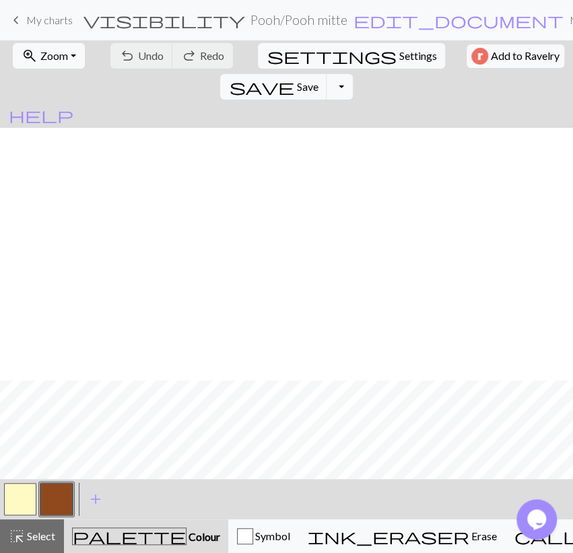
scroll to position [1658, 0]
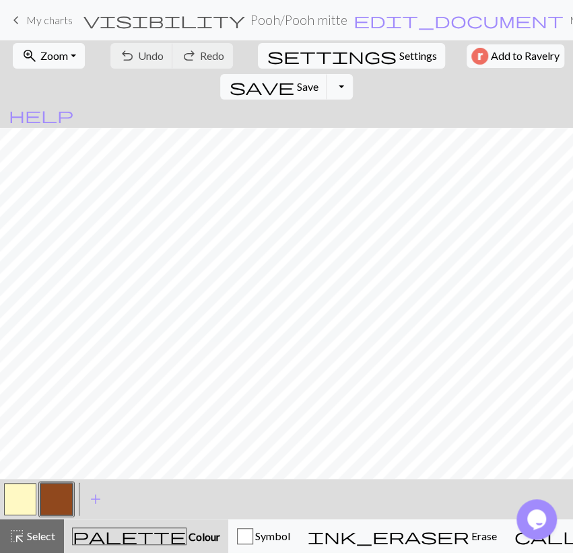
click at [34, 15] on span "My charts" at bounding box center [49, 19] width 46 height 13
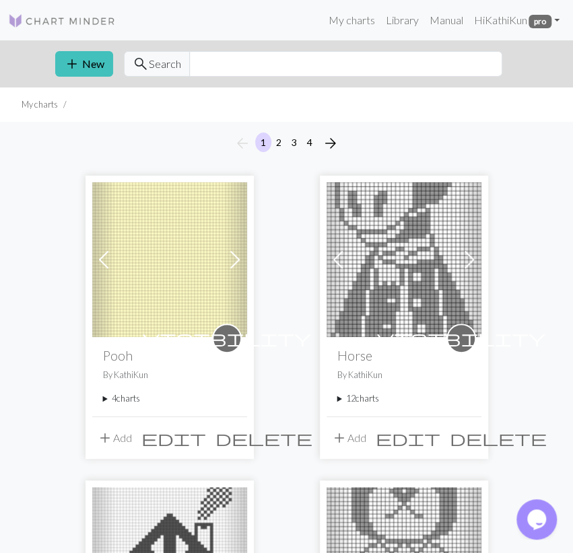
click at [137, 397] on summary "4 charts" at bounding box center [169, 398] width 133 height 13
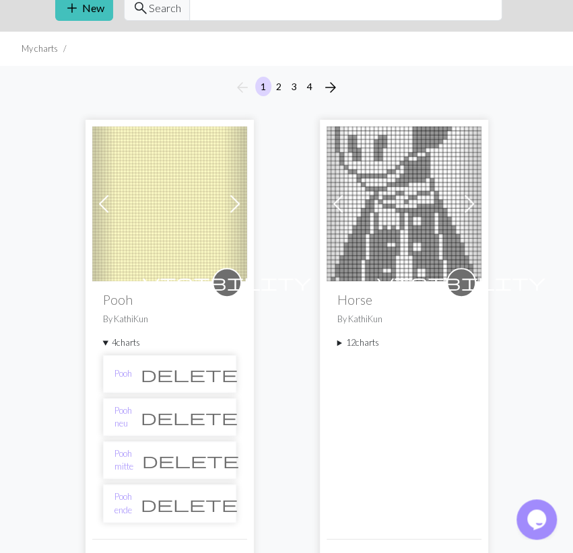
scroll to position [210, 0]
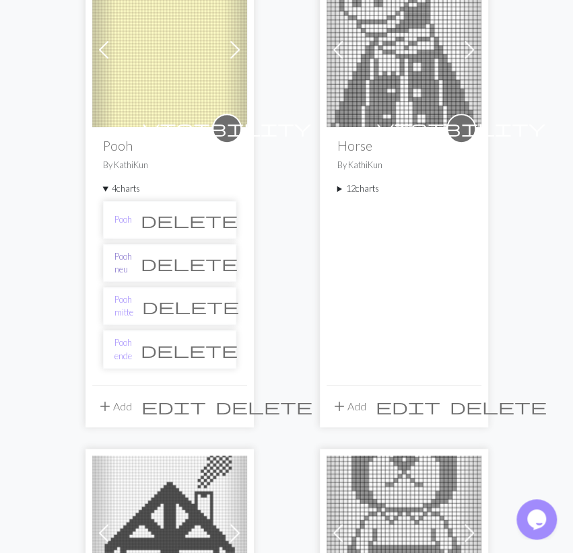
click at [132, 258] on link "Pooh neu" at bounding box center [122, 263] width 17 height 26
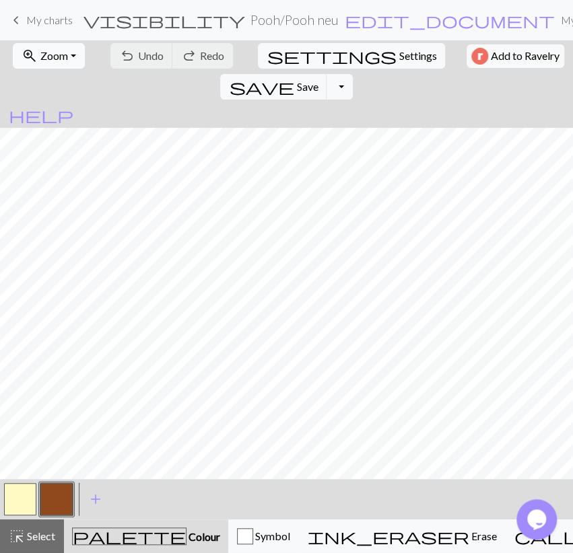
click at [67, 52] on button "zoom_in Zoom Zoom" at bounding box center [49, 56] width 72 height 26
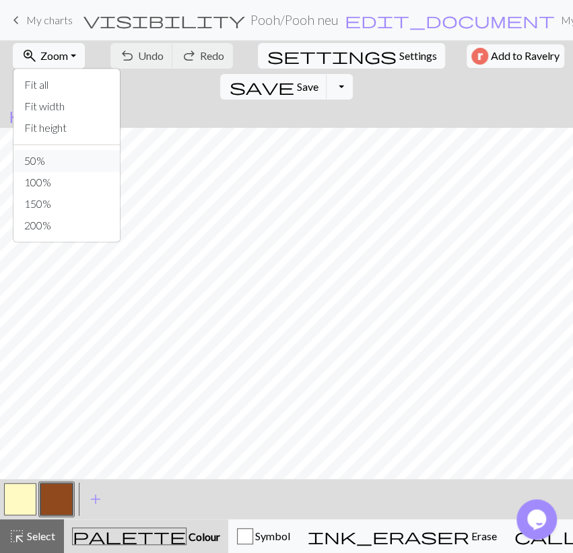
click at [61, 160] on button "50%" at bounding box center [66, 161] width 106 height 22
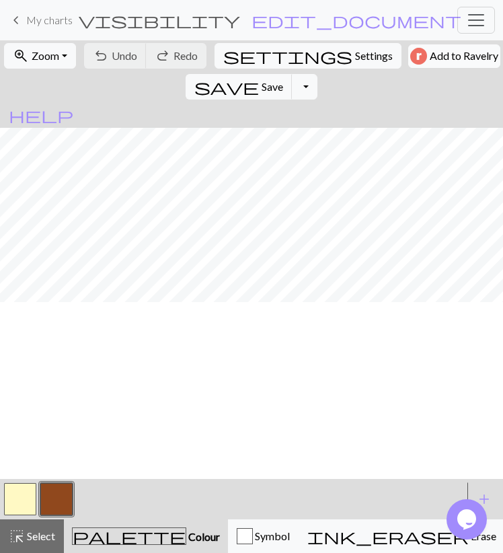
scroll to position [1093, 0]
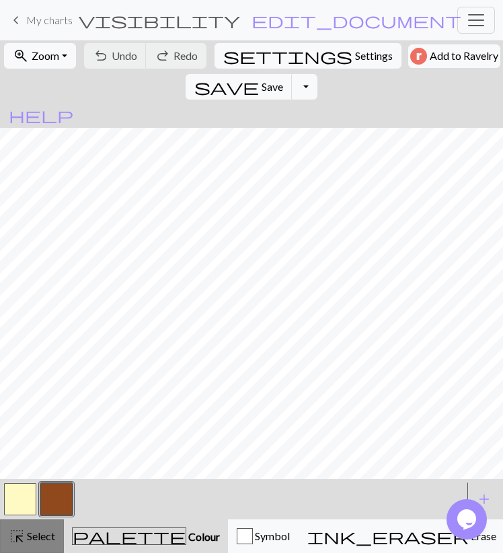
click at [38, 536] on span "Select" at bounding box center [40, 536] width 30 height 13
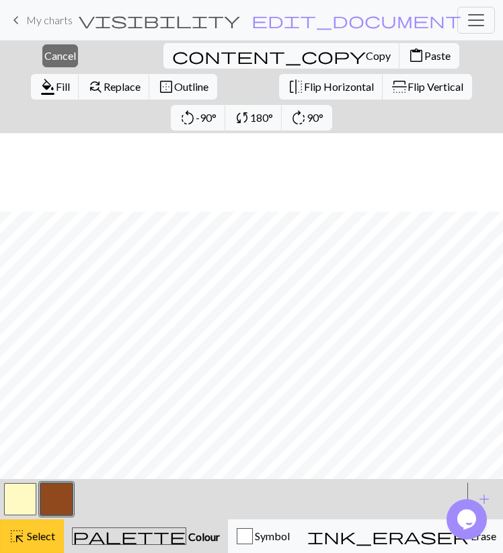
scroll to position [1141, 0]
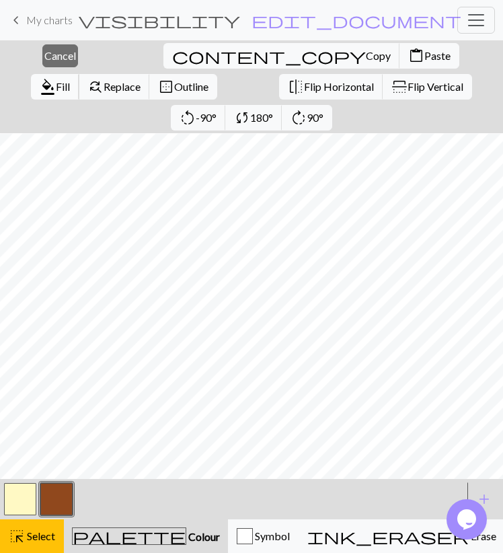
click at [56, 77] on span "format_color_fill" at bounding box center [48, 86] width 16 height 19
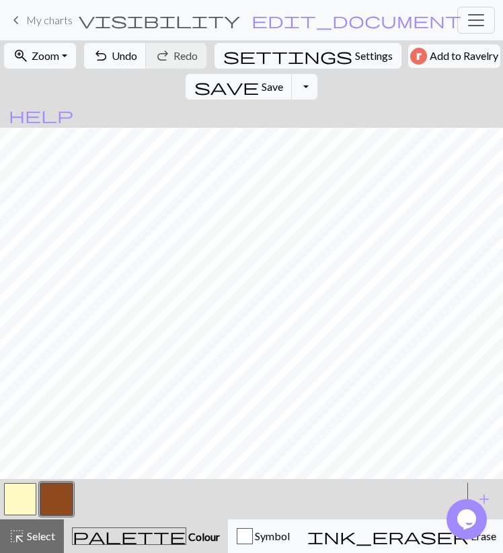
click at [267, 487] on div at bounding box center [233, 499] width 462 height 36
click at [37, 530] on div "highlight_alt Select Select" at bounding box center [32, 536] width 46 height 16
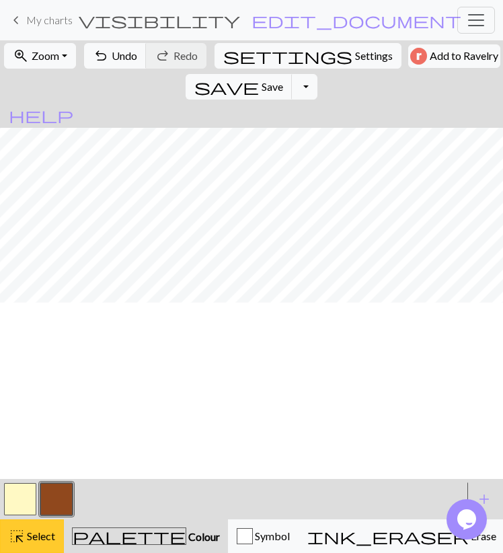
scroll to position [907, 0]
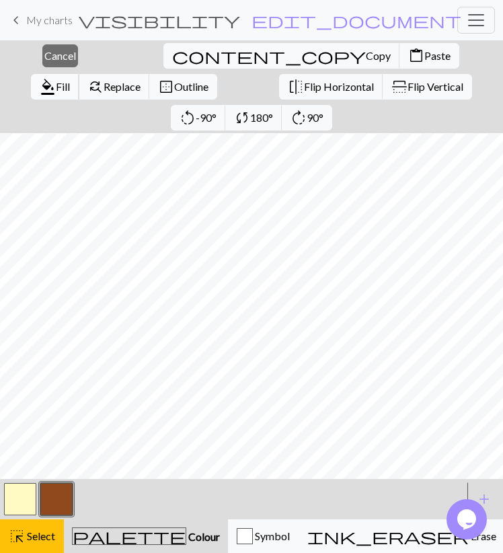
click at [56, 77] on span "format_color_fill" at bounding box center [48, 86] width 16 height 19
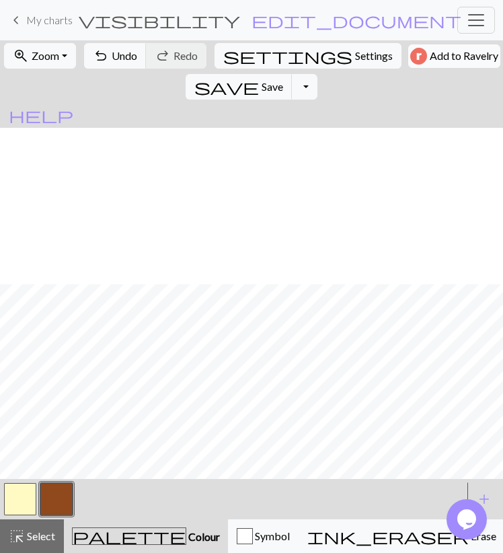
scroll to position [1063, 0]
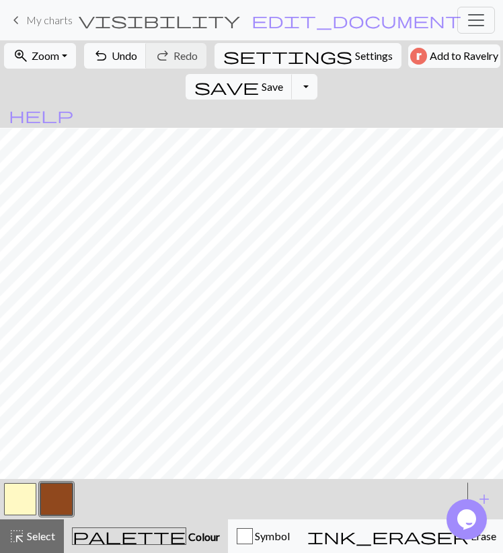
click at [22, 508] on button "button" at bounding box center [20, 499] width 32 height 32
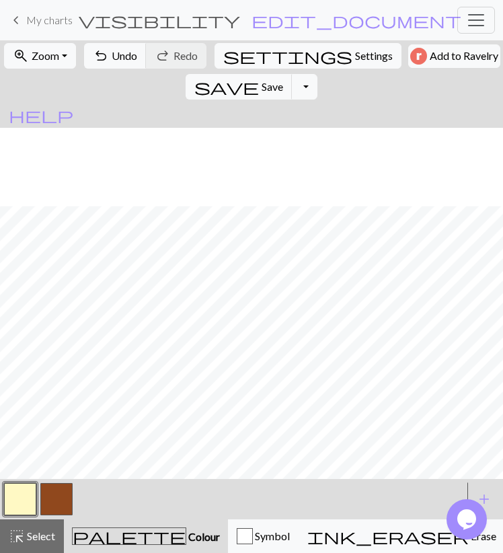
scroll to position [1141, 0]
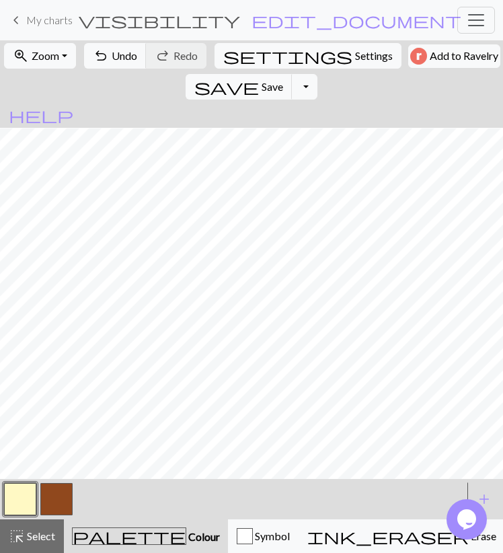
click at [57, 499] on button "button" at bounding box center [56, 499] width 32 height 32
click at [17, 503] on button "button" at bounding box center [20, 499] width 32 height 32
drag, startPoint x: 58, startPoint y: 505, endPoint x: 92, endPoint y: 488, distance: 38.5
click at [59, 505] on button "button" at bounding box center [56, 499] width 32 height 32
click at [28, 499] on button "button" at bounding box center [20, 499] width 32 height 32
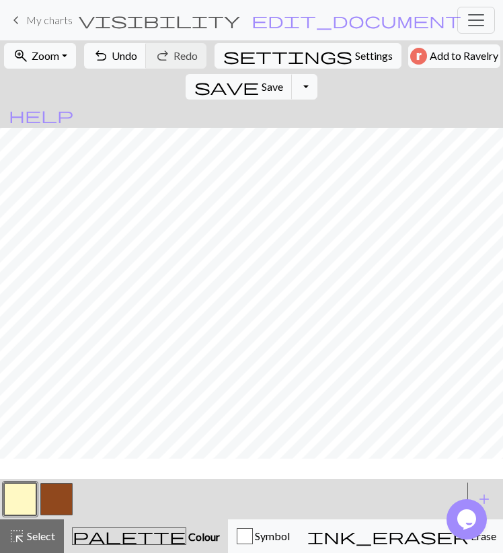
scroll to position [1063, 0]
drag, startPoint x: 53, startPoint y: 496, endPoint x: 63, endPoint y: 481, distance: 18.5
click at [53, 495] on button "button" at bounding box center [56, 499] width 32 height 32
click at [112, 52] on span "Undo" at bounding box center [125, 55] width 26 height 13
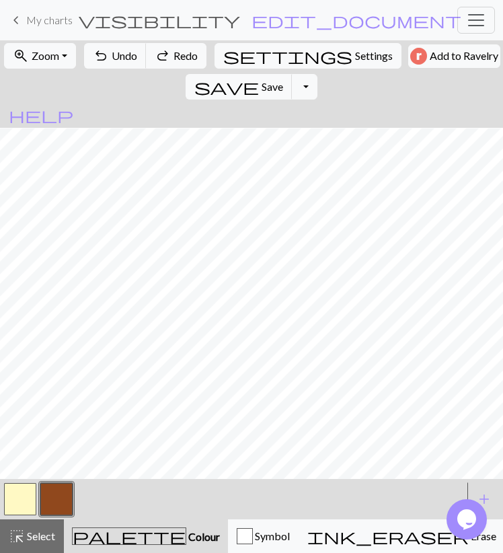
click at [23, 503] on button "button" at bounding box center [20, 499] width 32 height 32
click at [111, 47] on button "undo Undo Undo" at bounding box center [115, 56] width 63 height 26
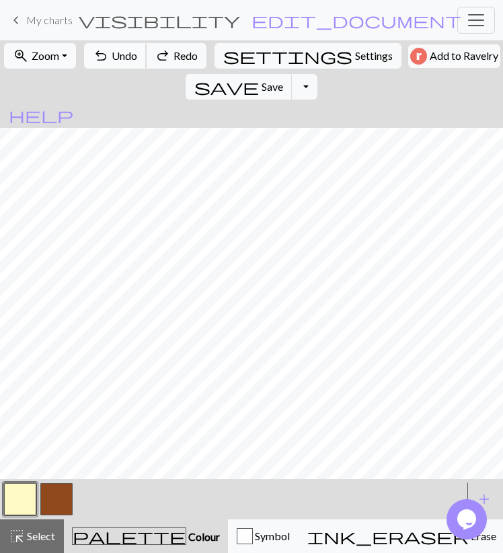
click at [111, 47] on button "undo Undo Undo" at bounding box center [115, 56] width 63 height 26
click at [36, 532] on span "Select" at bounding box center [40, 536] width 30 height 13
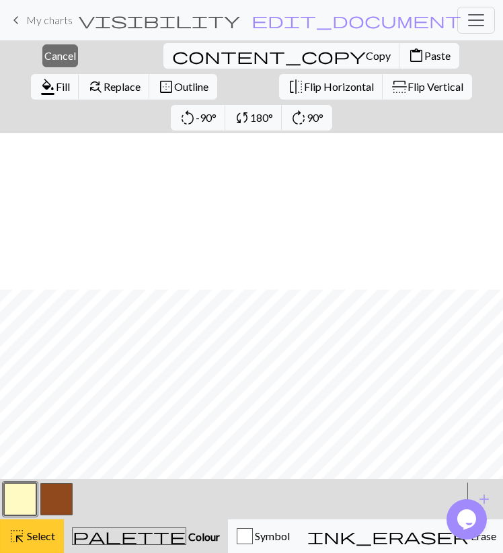
scroll to position [1219, 0]
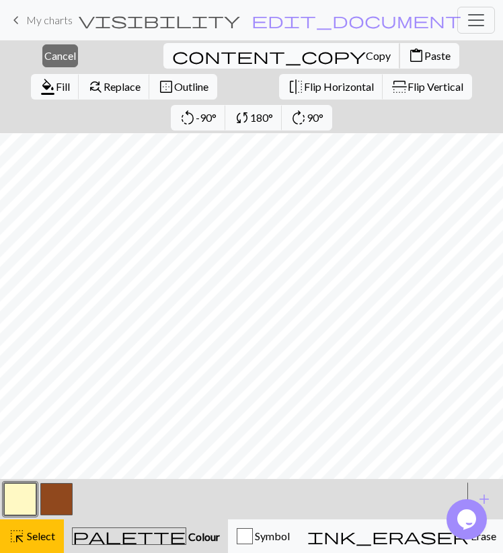
click at [366, 55] on span "Copy" at bounding box center [378, 55] width 25 height 13
click at [197, 47] on div "Copied" at bounding box center [251, 26] width 503 height 53
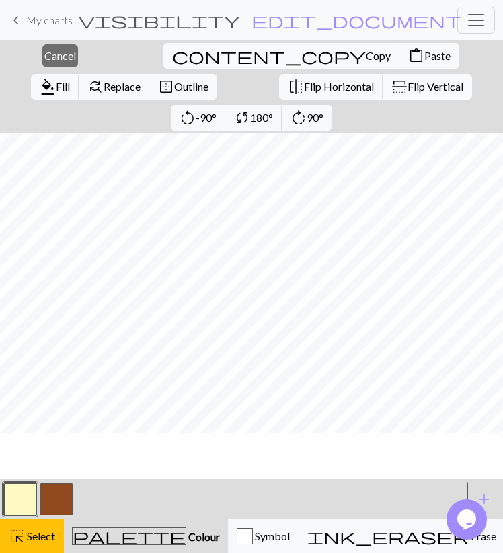
scroll to position [1141, 0]
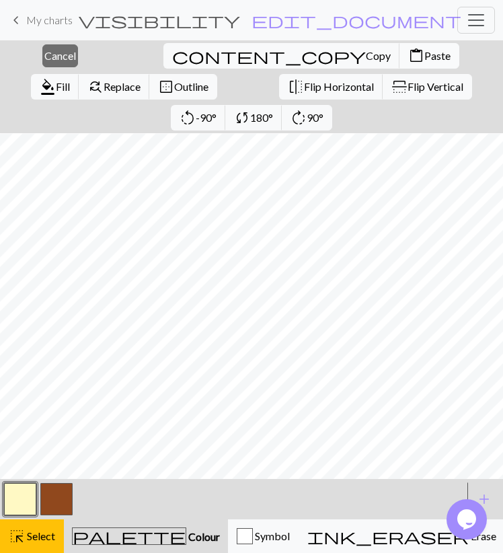
click at [409, 59] on span "content_paste" at bounding box center [417, 55] width 16 height 19
click at [44, 56] on span "Cancel" at bounding box center [60, 55] width 32 height 13
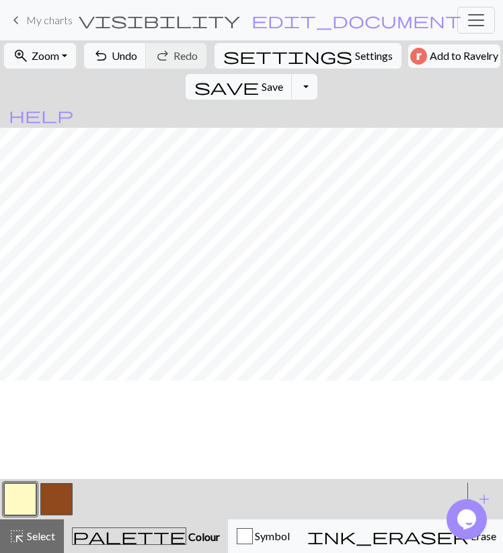
scroll to position [985, 0]
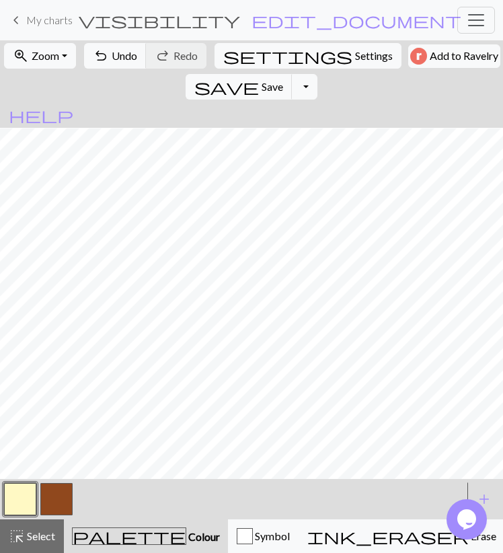
click at [48, 504] on button "button" at bounding box center [56, 499] width 32 height 32
click at [28, 489] on button "button" at bounding box center [20, 499] width 32 height 32
click at [55, 502] on button "button" at bounding box center [56, 499] width 32 height 32
click at [17, 508] on button "button" at bounding box center [20, 499] width 32 height 32
click at [59, 500] on button "button" at bounding box center [56, 499] width 32 height 32
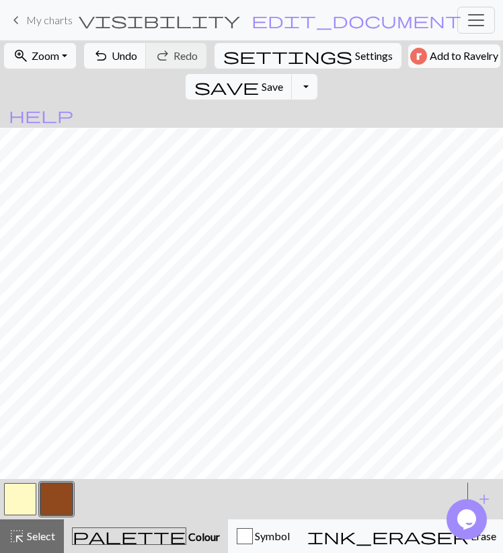
click at [9, 503] on button "button" at bounding box center [20, 499] width 32 height 32
click at [122, 50] on span "Undo" at bounding box center [125, 55] width 26 height 13
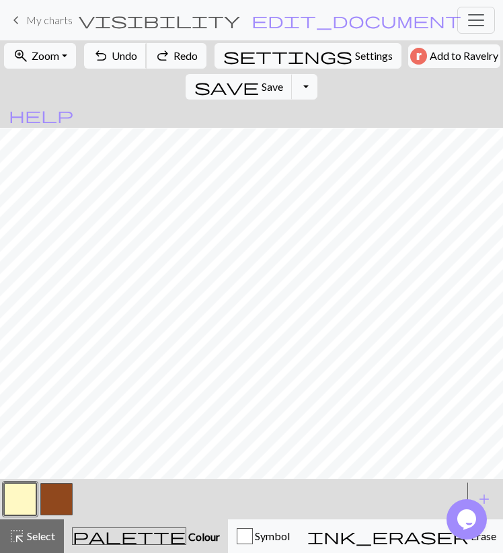
click at [122, 50] on span "Undo" at bounding box center [125, 55] width 26 height 13
click at [55, 505] on button "button" at bounding box center [56, 499] width 32 height 32
click at [114, 55] on span "Undo" at bounding box center [125, 55] width 26 height 13
click at [29, 505] on button "button" at bounding box center [20, 499] width 32 height 32
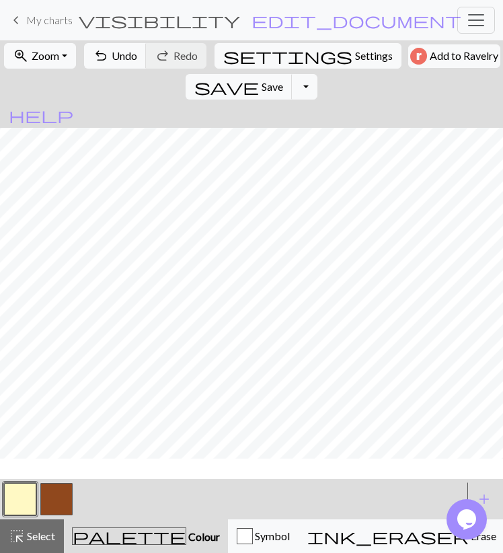
scroll to position [1063, 0]
click at [44, 540] on span "Select" at bounding box center [40, 536] width 30 height 13
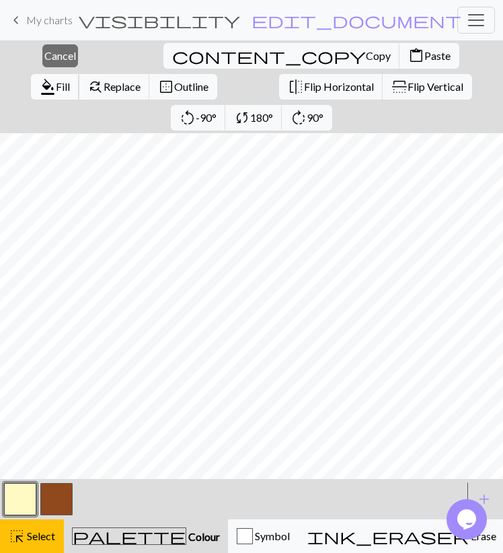
click at [56, 77] on span "format_color_fill" at bounding box center [48, 86] width 16 height 19
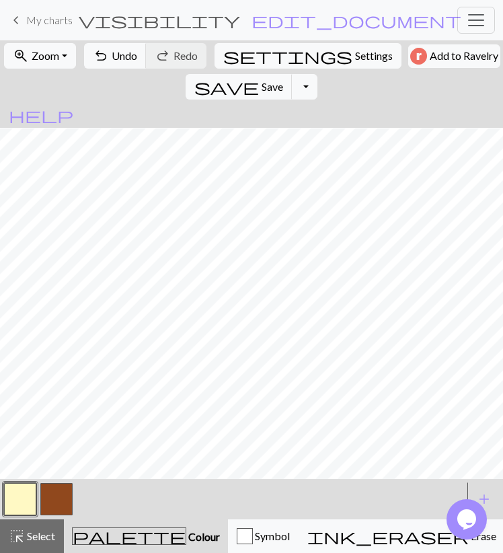
click at [381, 53] on div "zoom_in Zoom Zoom Fit all Fit width Fit height 50% 100% 150% 200% undo Undo Und…" at bounding box center [251, 71] width 503 height 62
click at [45, 491] on button "button" at bounding box center [56, 499] width 32 height 32
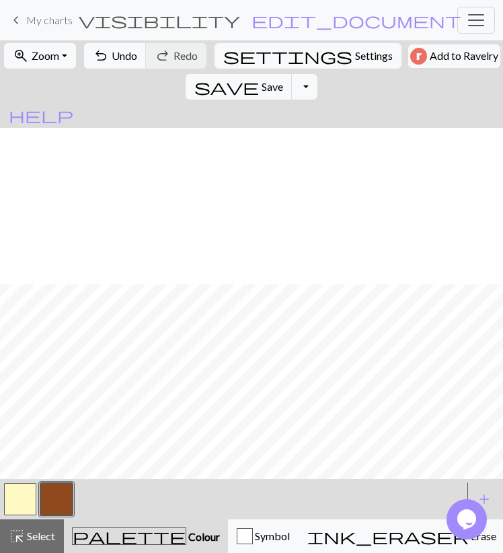
scroll to position [1219, 0]
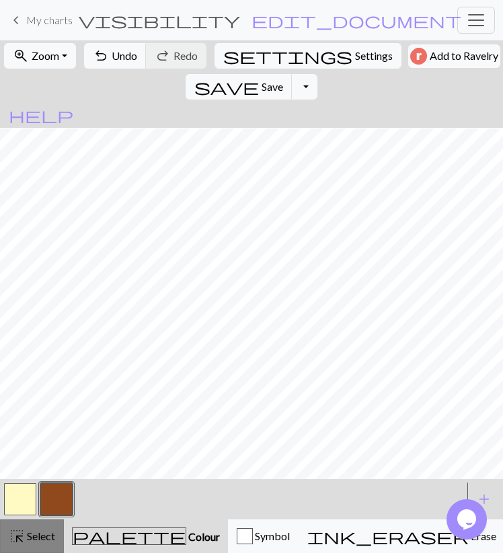
click at [55, 537] on button "highlight_alt Select Select" at bounding box center [32, 537] width 64 height 34
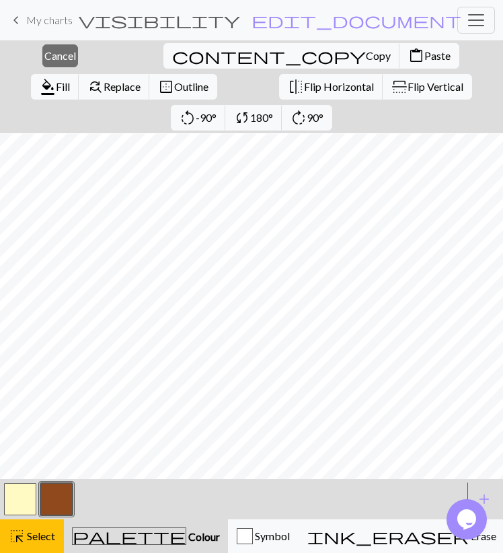
click at [21, 499] on button "button" at bounding box center [20, 499] width 32 height 32
click at [79, 74] on button "format_color_fill Fill" at bounding box center [55, 87] width 48 height 26
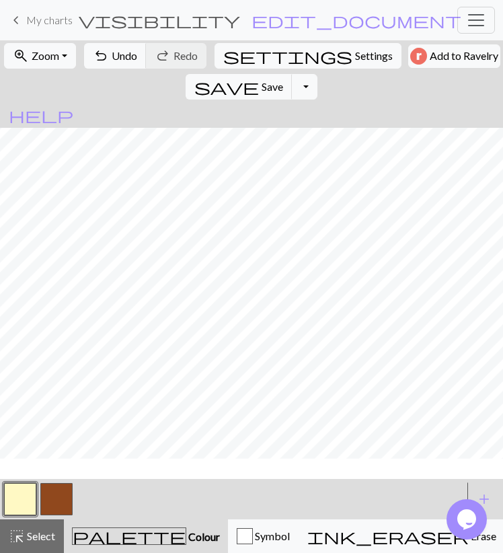
scroll to position [1141, 0]
click at [43, 507] on button "button" at bounding box center [56, 499] width 32 height 32
click at [33, 513] on button "button" at bounding box center [20, 499] width 32 height 32
click at [71, 507] on button "button" at bounding box center [56, 499] width 32 height 32
click at [22, 499] on button "button" at bounding box center [20, 499] width 32 height 32
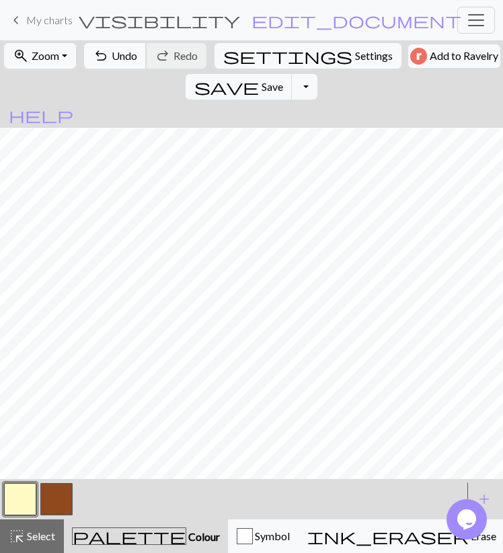
click at [105, 56] on span "undo" at bounding box center [101, 55] width 16 height 19
click at [125, 60] on span "Undo" at bounding box center [125, 55] width 26 height 13
click at [57, 500] on button "button" at bounding box center [56, 499] width 32 height 32
click at [29, 501] on button "button" at bounding box center [20, 499] width 32 height 32
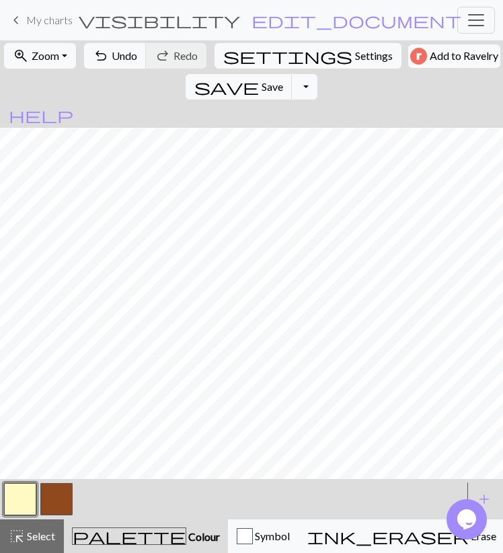
click at [44, 503] on button "button" at bounding box center [56, 499] width 32 height 32
drag, startPoint x: 11, startPoint y: 509, endPoint x: 50, endPoint y: 491, distance: 43.1
click at [13, 509] on button "button" at bounding box center [20, 499] width 32 height 32
click at [59, 501] on button "button" at bounding box center [56, 499] width 32 height 32
click at [30, 495] on button "button" at bounding box center [20, 499] width 32 height 32
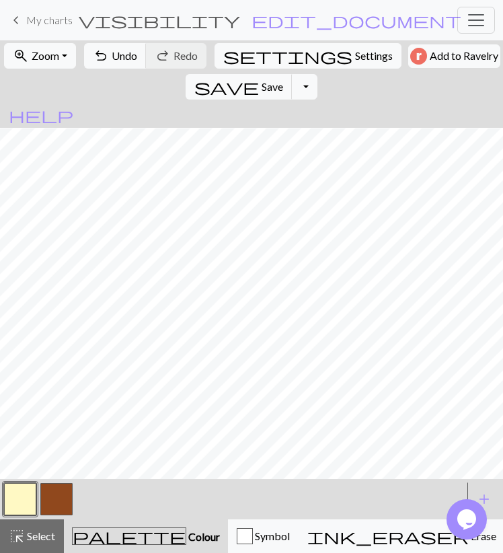
click at [59, 495] on button "button" at bounding box center [56, 499] width 32 height 32
click at [20, 501] on button "button" at bounding box center [20, 499] width 32 height 32
drag, startPoint x: 54, startPoint y: 499, endPoint x: 69, endPoint y: 484, distance: 21.4
click at [55, 499] on button "button" at bounding box center [56, 499] width 32 height 32
click at [5, 503] on button "button" at bounding box center [20, 499] width 32 height 32
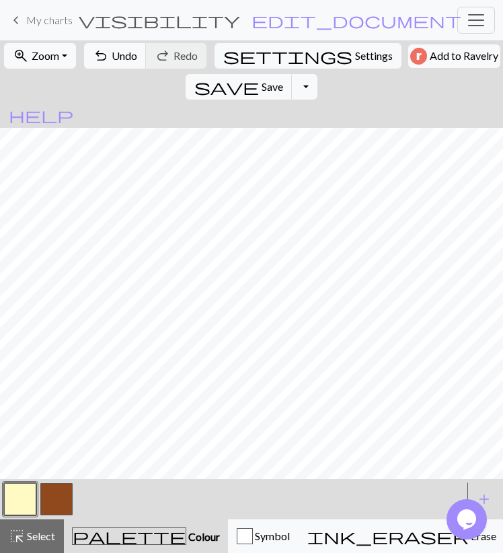
click at [67, 502] on button "button" at bounding box center [56, 499] width 32 height 32
click at [100, 50] on span "undo" at bounding box center [101, 55] width 16 height 19
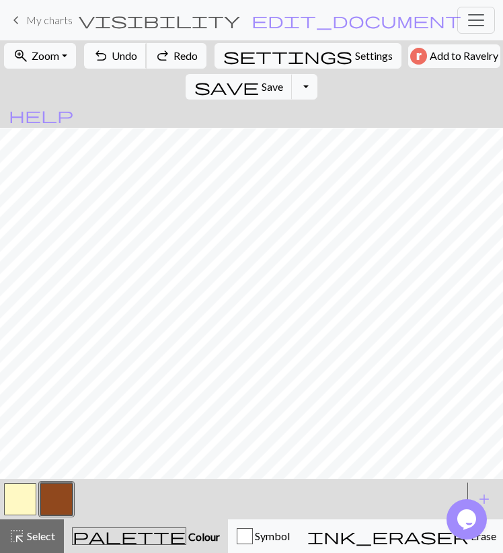
click at [100, 50] on span "undo" at bounding box center [101, 55] width 16 height 19
click at [182, 55] on span "Redo" at bounding box center [186, 55] width 24 height 13
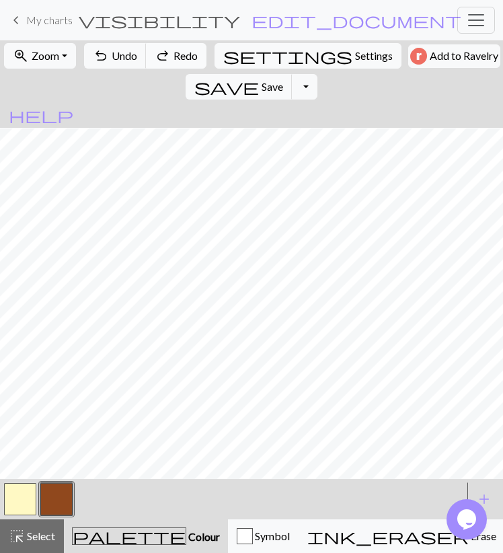
click at [182, 55] on span "Redo" at bounding box center [186, 55] width 24 height 13
click at [112, 57] on span "Undo" at bounding box center [125, 55] width 26 height 13
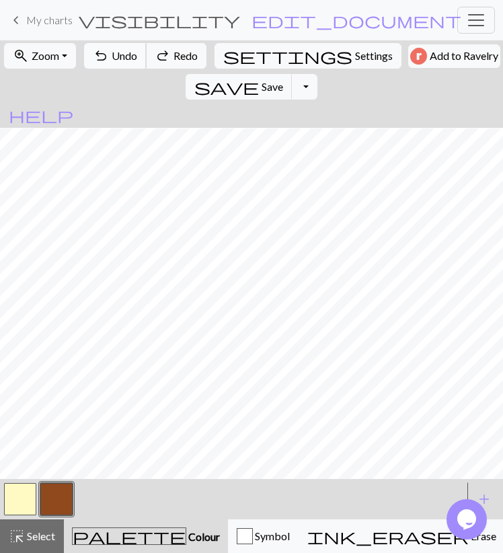
click at [112, 57] on span "Undo" at bounding box center [125, 55] width 26 height 13
click at [112, 56] on span "Undo" at bounding box center [125, 55] width 26 height 13
click at [283, 80] on span "Save" at bounding box center [273, 86] width 22 height 13
click at [259, 77] on span "save" at bounding box center [226, 86] width 65 height 19
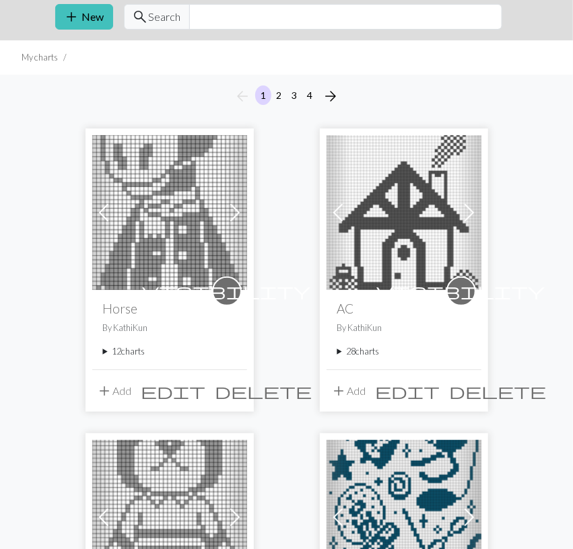
scroll to position [70, 0]
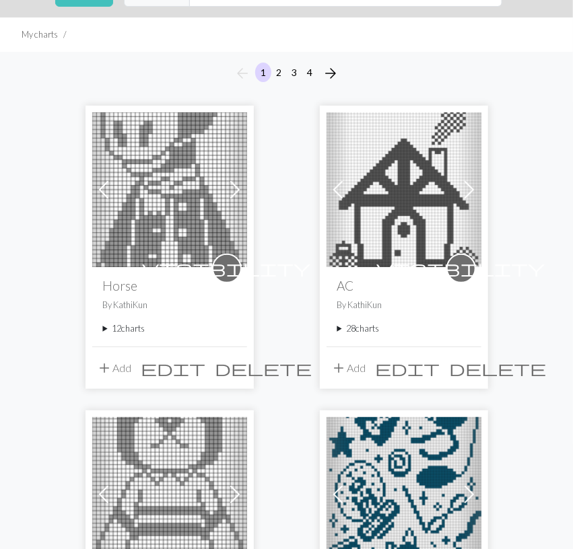
click at [134, 329] on summary "12 charts" at bounding box center [169, 328] width 133 height 13
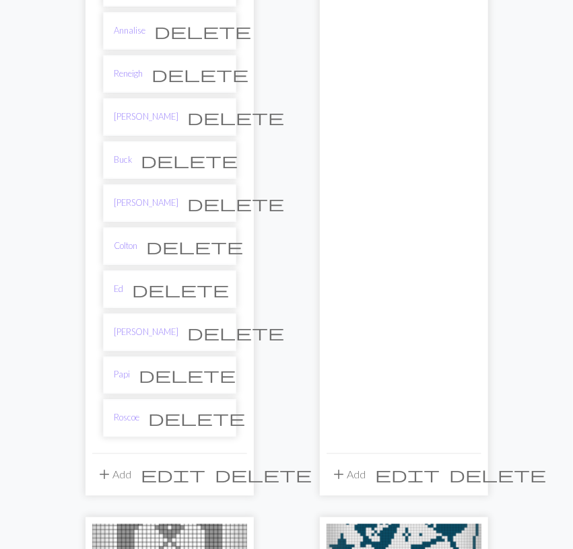
scroll to position [490, 0]
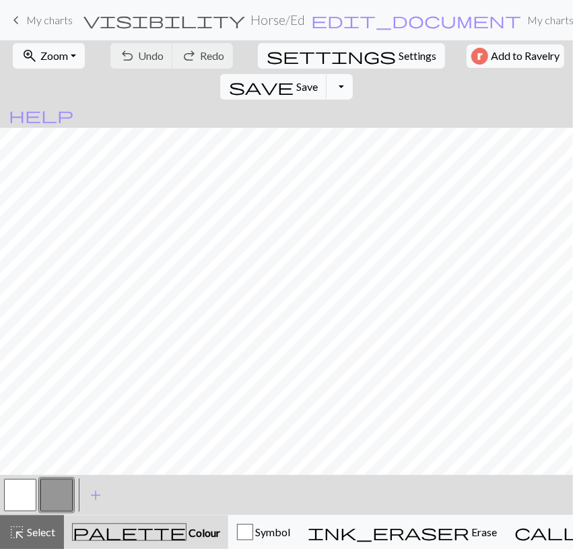
click at [352, 74] on button "Toggle Dropdown" at bounding box center [339, 87] width 26 height 26
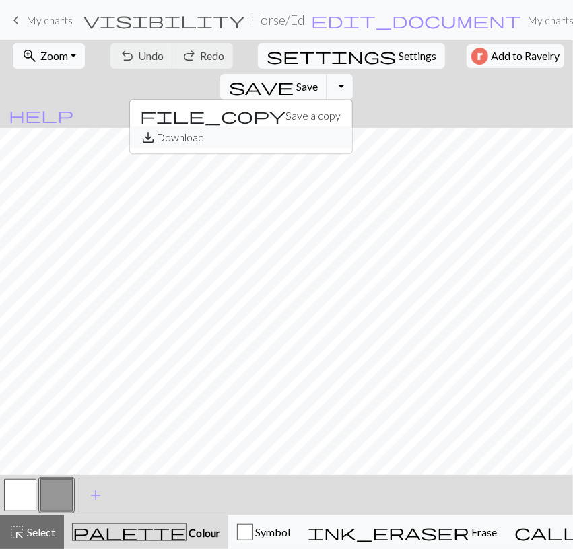
click at [352, 127] on button "save_alt Download" at bounding box center [241, 138] width 222 height 22
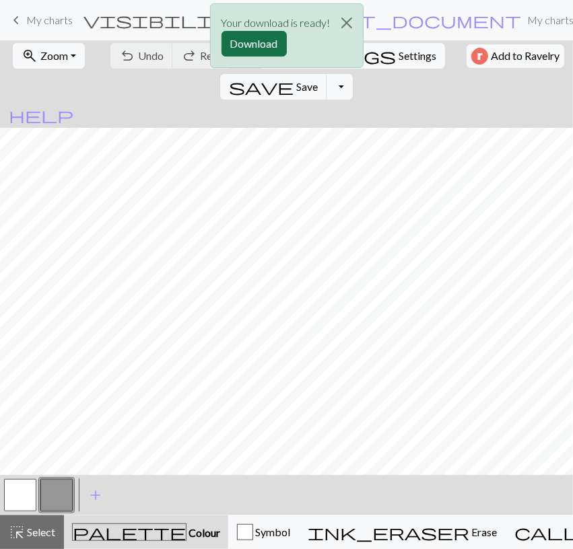
click at [262, 47] on button "Download" at bounding box center [253, 44] width 65 height 26
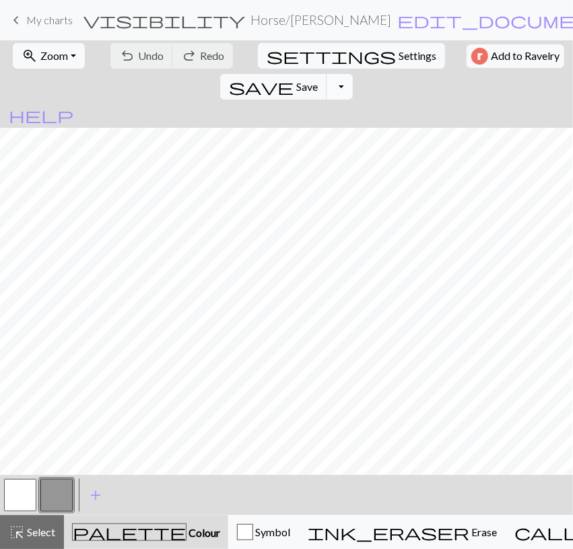
click at [352, 74] on button "Toggle Dropdown" at bounding box center [339, 87] width 26 height 26
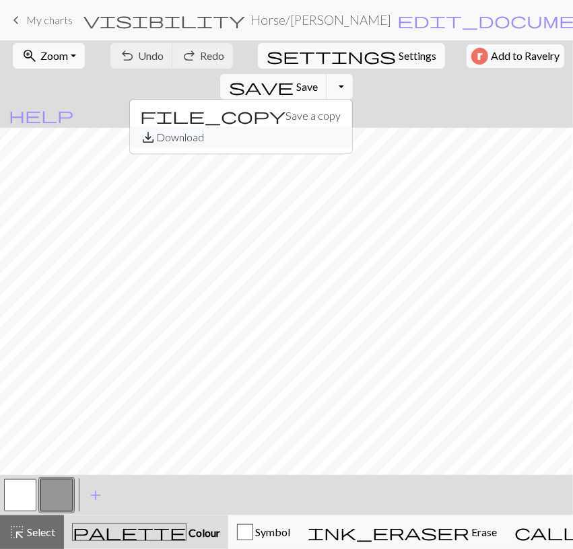
click at [352, 127] on button "save_alt Download" at bounding box center [241, 138] width 222 height 22
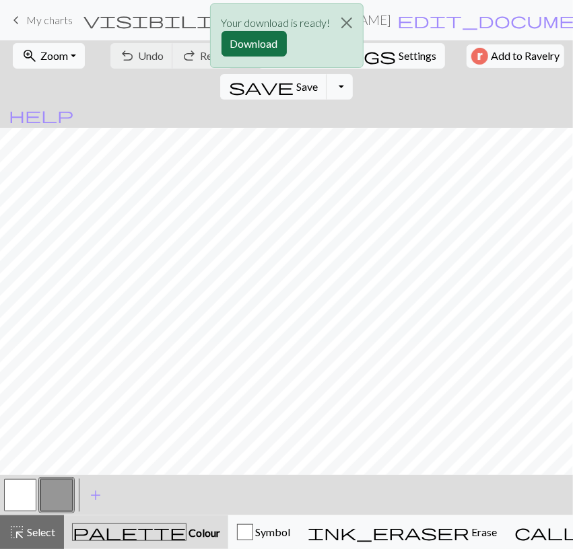
click at [264, 44] on button "Download" at bounding box center [253, 44] width 65 height 26
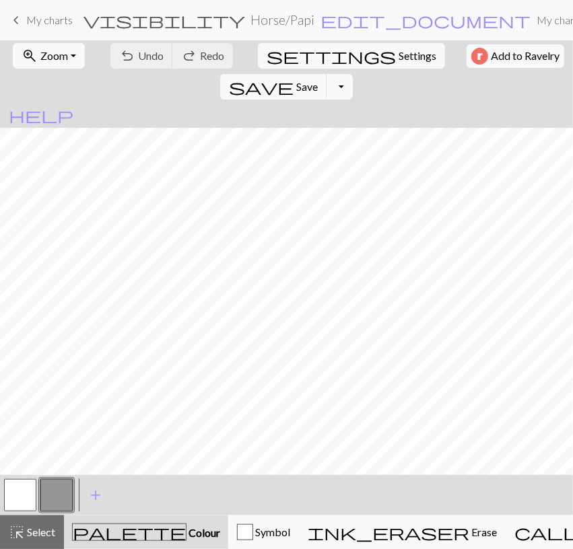
click at [352, 74] on button "Toggle Dropdown" at bounding box center [339, 87] width 26 height 26
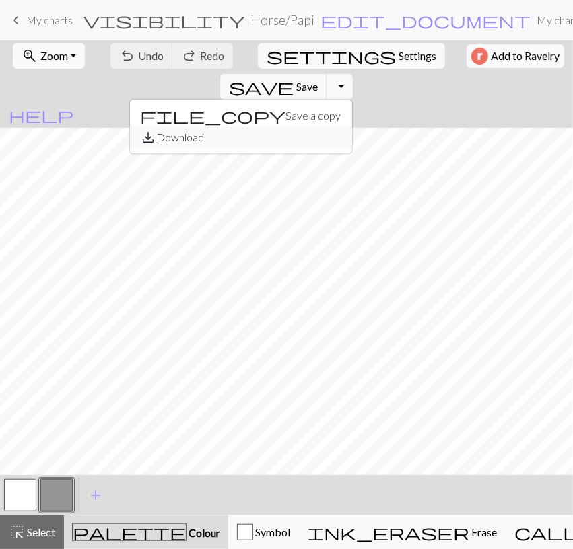
click at [352, 127] on button "save_alt Download" at bounding box center [241, 138] width 222 height 22
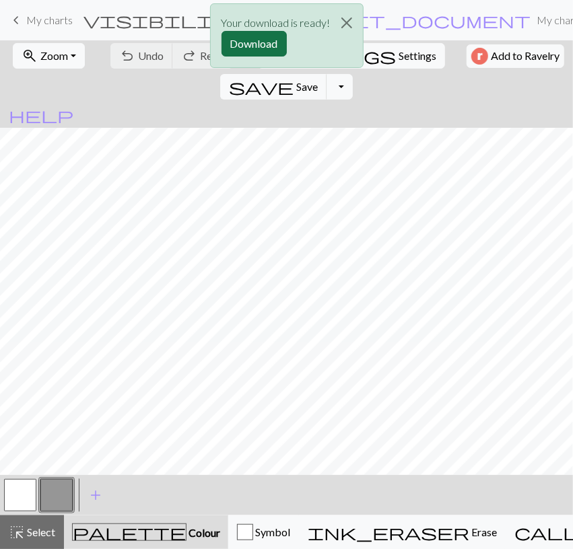
click at [247, 42] on button "Download" at bounding box center [253, 44] width 65 height 26
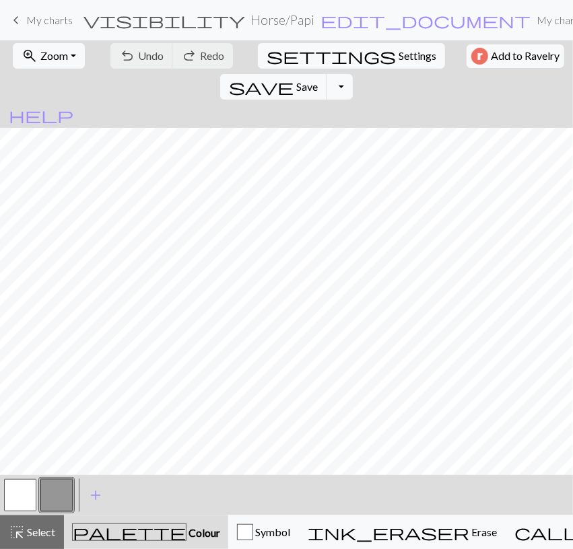
scroll to position [9, 0]
click at [352, 74] on button "Toggle Dropdown" at bounding box center [339, 87] width 26 height 26
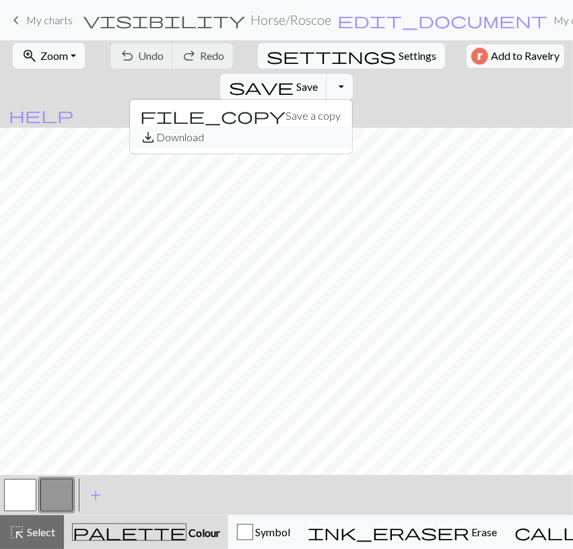
click at [352, 127] on button "save_alt Download" at bounding box center [241, 138] width 222 height 22
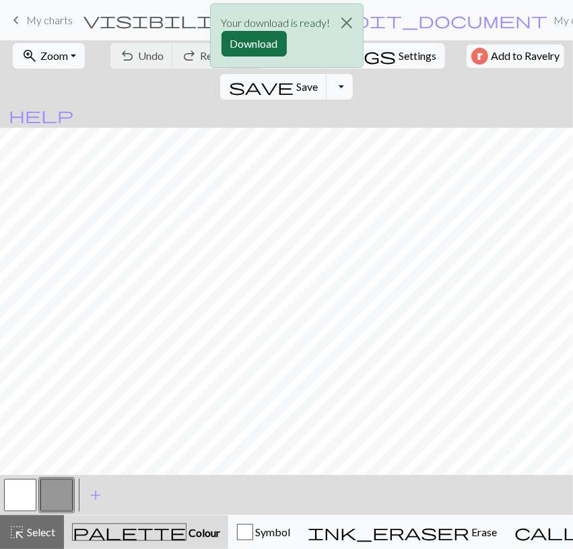
click at [254, 41] on button "Download" at bounding box center [253, 44] width 65 height 26
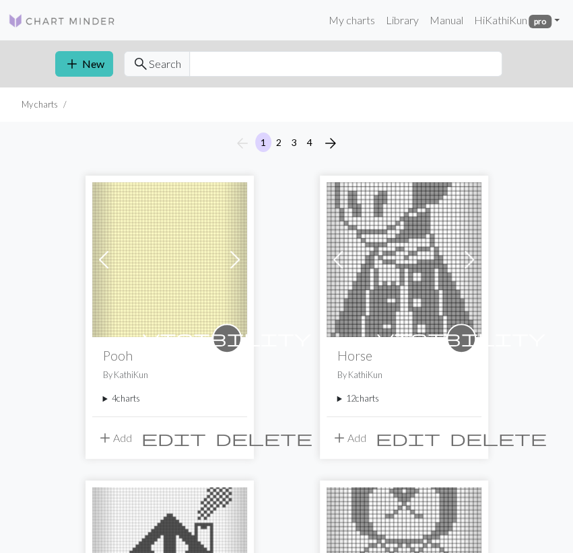
click at [129, 394] on summary "4 charts" at bounding box center [169, 398] width 133 height 13
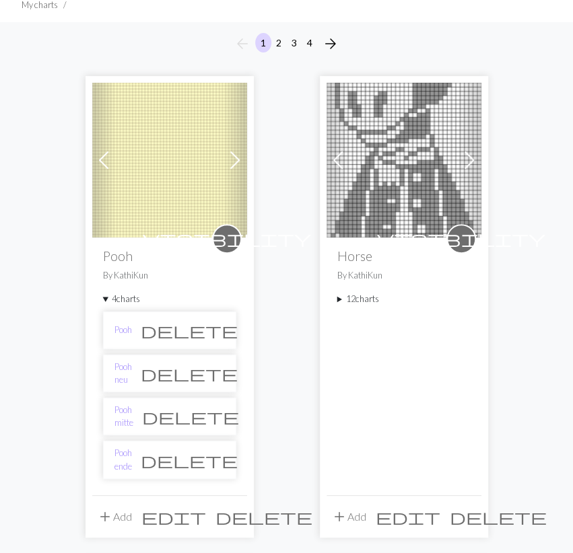
scroll to position [210, 0]
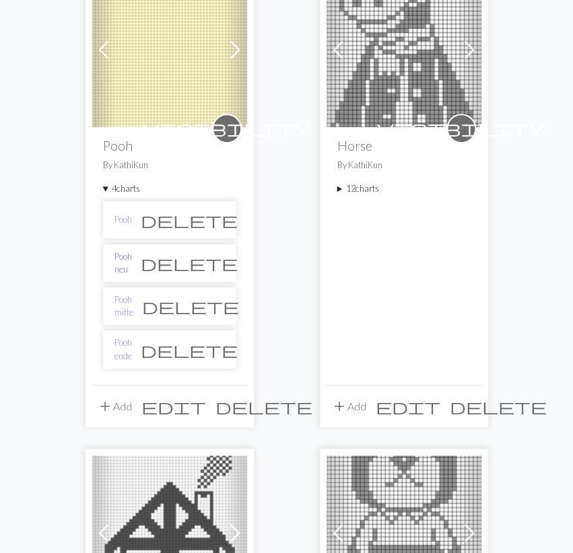
click at [132, 258] on link "Pooh neu" at bounding box center [122, 263] width 17 height 26
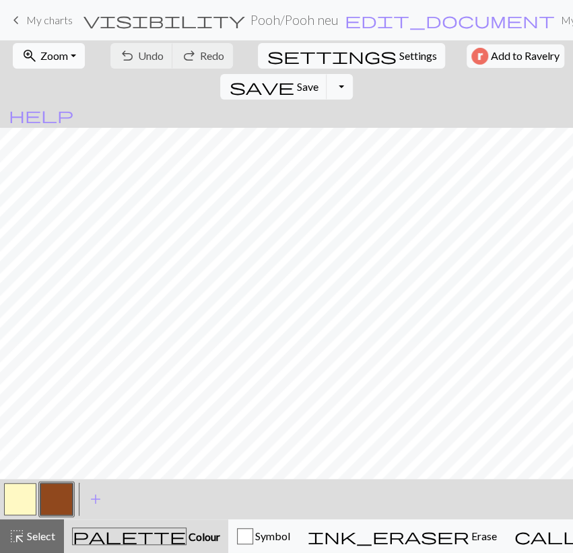
click at [42, 59] on span "Zoom" at bounding box center [54, 55] width 28 height 13
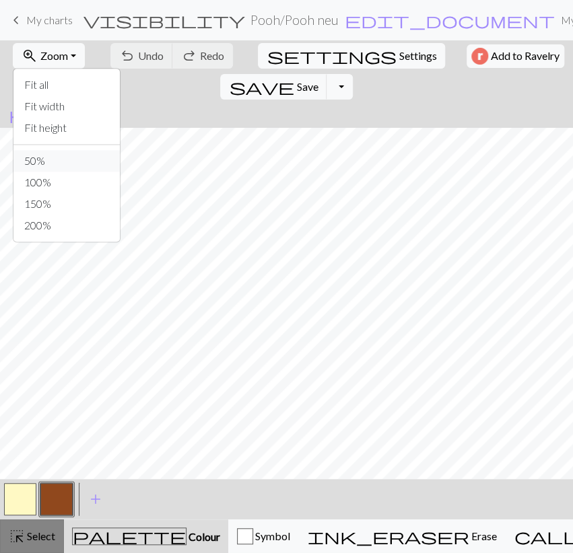
drag, startPoint x: 41, startPoint y: 154, endPoint x: 41, endPoint y: 527, distance: 372.8
click at [41, 154] on button "50%" at bounding box center [66, 161] width 106 height 22
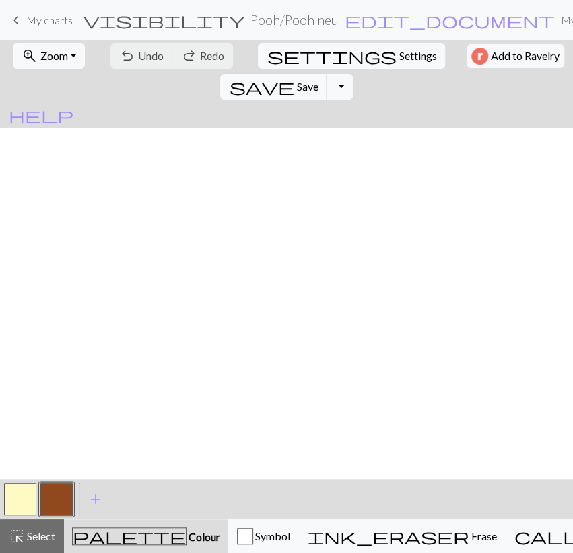
scroll to position [390, 0]
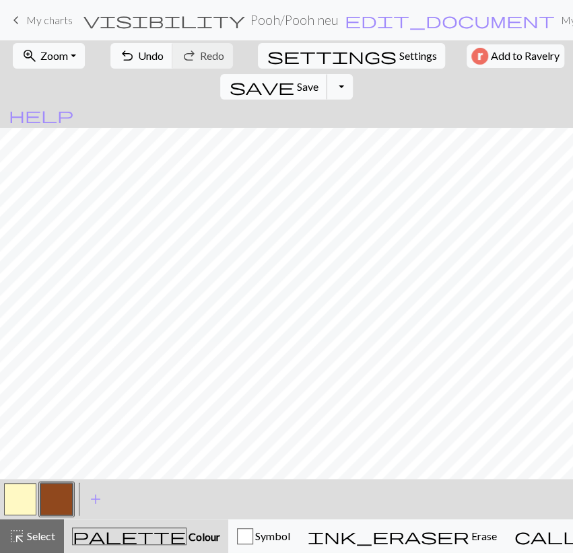
click at [293, 77] on span "save" at bounding box center [261, 86] width 65 height 19
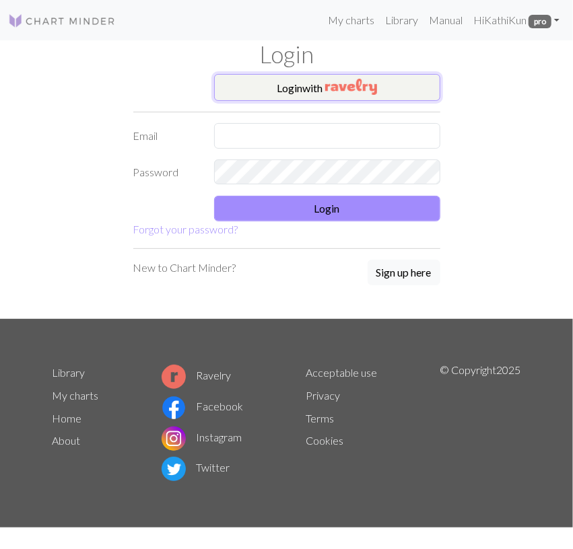
click at [314, 99] on button "Login with" at bounding box center [327, 87] width 226 height 27
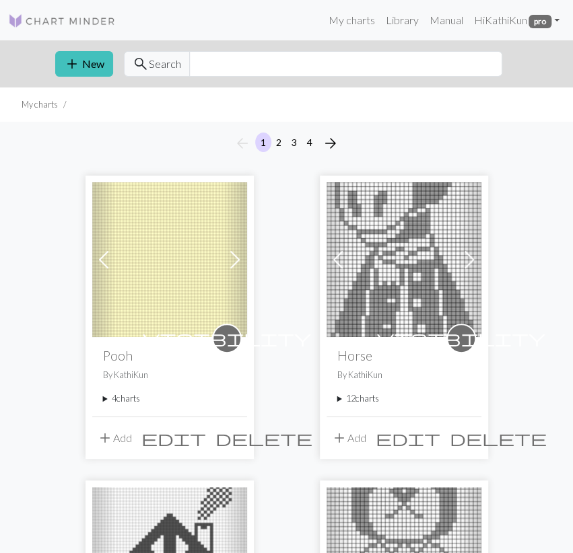
click at [122, 400] on summary "4 charts" at bounding box center [169, 398] width 133 height 13
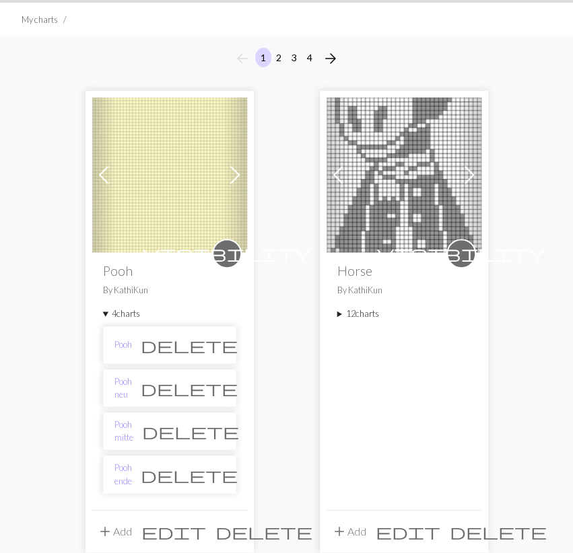
scroll to position [280, 0]
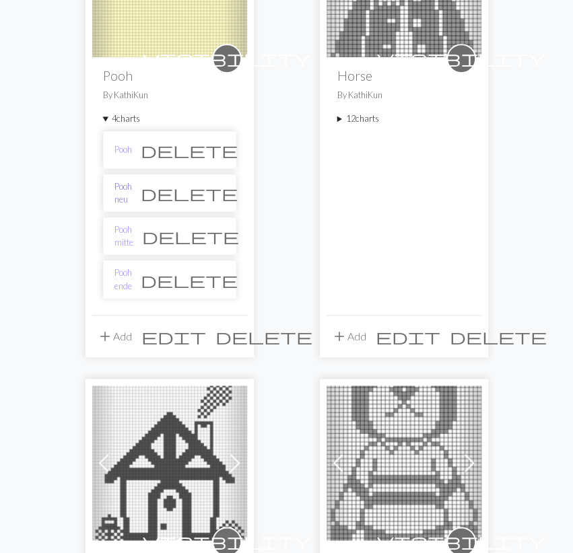
click at [132, 192] on link "Pooh neu" at bounding box center [122, 193] width 17 height 26
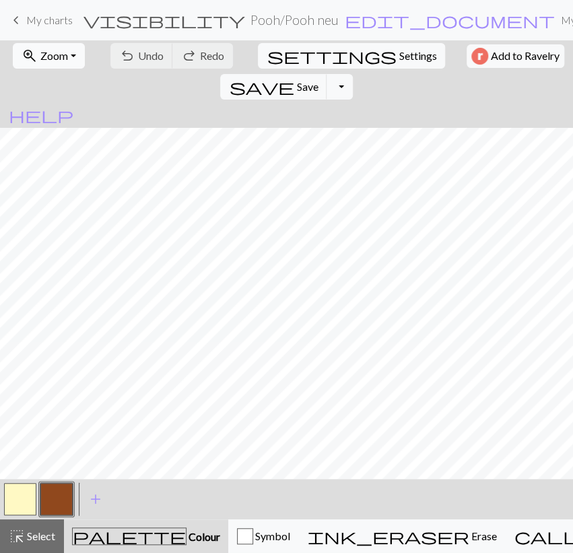
click at [81, 56] on div "zoom_in Zoom Zoom Fit all Fit width Fit height 50% 100% 150% 200%" at bounding box center [49, 55] width 80 height 31
click at [73, 64] on button "zoom_in Zoom Zoom" at bounding box center [49, 56] width 72 height 26
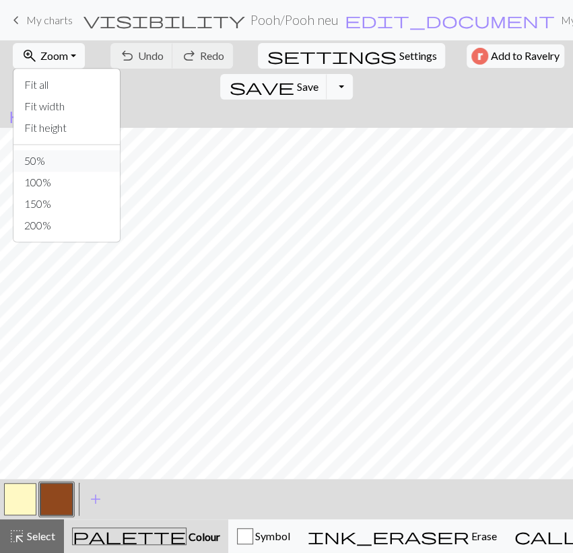
click at [51, 169] on button "50%" at bounding box center [66, 161] width 106 height 22
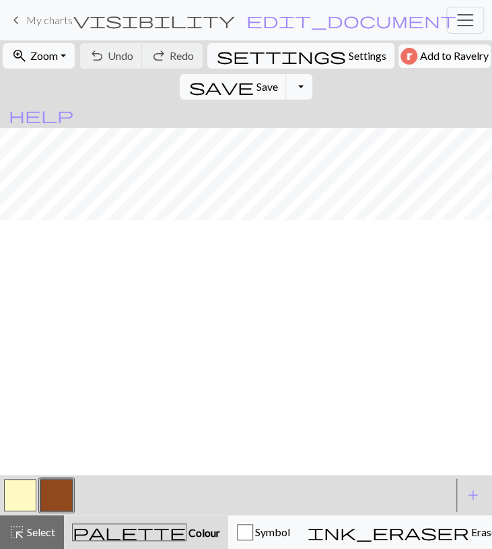
scroll to position [1093, 0]
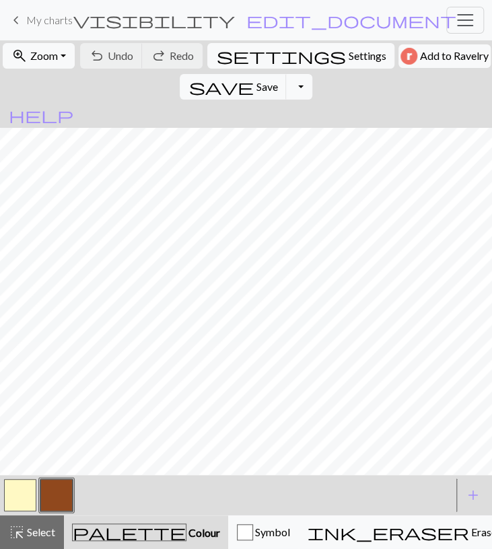
click at [32, 528] on span "Select" at bounding box center [40, 532] width 30 height 13
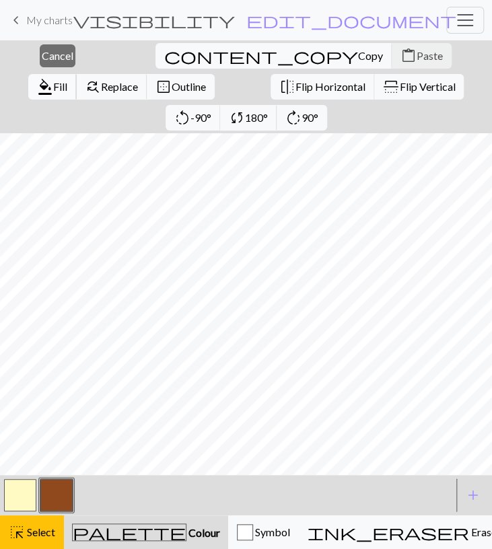
click at [53, 77] on span "format_color_fill" at bounding box center [45, 86] width 16 height 19
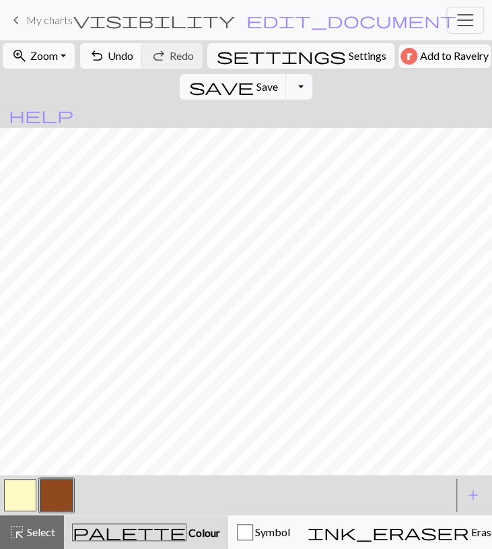
click at [20, 505] on button "button" at bounding box center [20, 495] width 32 height 32
click at [127, 66] on button "undo Undo Undo" at bounding box center [111, 56] width 63 height 26
click at [46, 505] on button "button" at bounding box center [56, 495] width 32 height 32
drag, startPoint x: 29, startPoint y: 498, endPoint x: 32, endPoint y: 474, distance: 24.5
click at [28, 499] on button "button" at bounding box center [20, 495] width 32 height 32
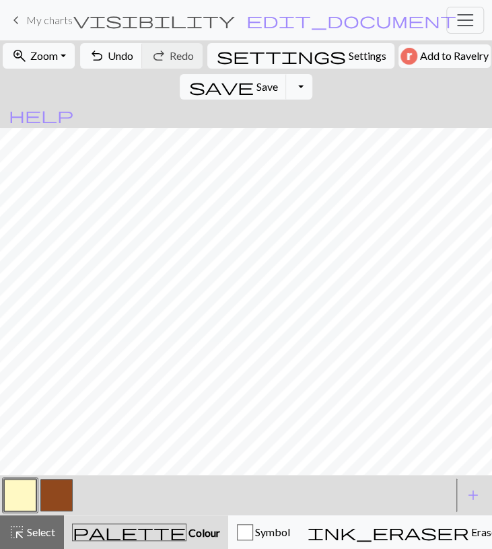
click at [61, 487] on button "button" at bounding box center [56, 495] width 32 height 32
click at [25, 503] on button "button" at bounding box center [20, 495] width 32 height 32
click at [131, 50] on button "undo Undo Undo" at bounding box center [111, 56] width 63 height 26
click at [127, 56] on span "Undo" at bounding box center [121, 55] width 26 height 13
drag, startPoint x: 127, startPoint y: 58, endPoint x: 135, endPoint y: 65, distance: 10.0
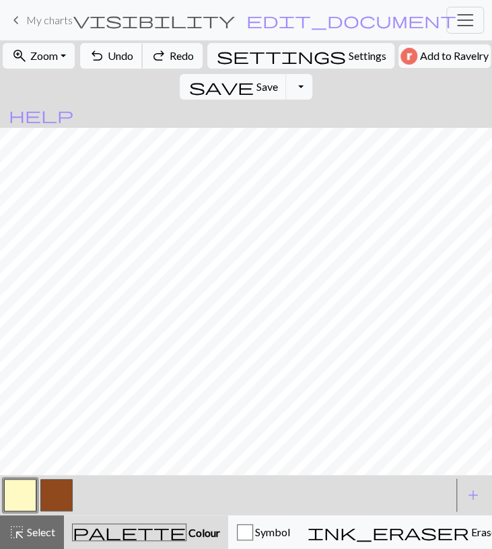
click at [127, 57] on span "Undo" at bounding box center [121, 55] width 26 height 13
click at [108, 48] on button "undo Undo Undo" at bounding box center [111, 56] width 63 height 26
click at [42, 496] on button "button" at bounding box center [56, 495] width 32 height 32
click at [13, 503] on button "button" at bounding box center [20, 495] width 32 height 32
click at [59, 497] on button "button" at bounding box center [56, 495] width 32 height 32
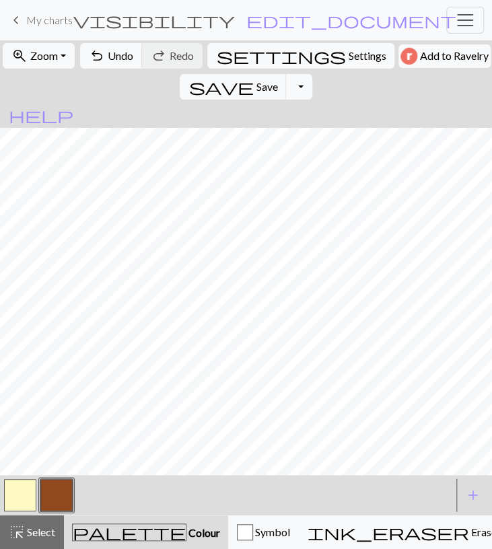
click at [18, 502] on button "button" at bounding box center [20, 495] width 32 height 32
click at [45, 528] on span "Select" at bounding box center [40, 532] width 30 height 13
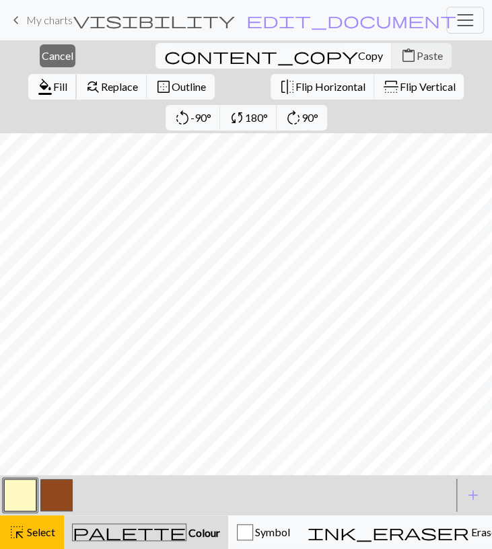
click at [53, 77] on span "format_color_fill" at bounding box center [45, 86] width 16 height 19
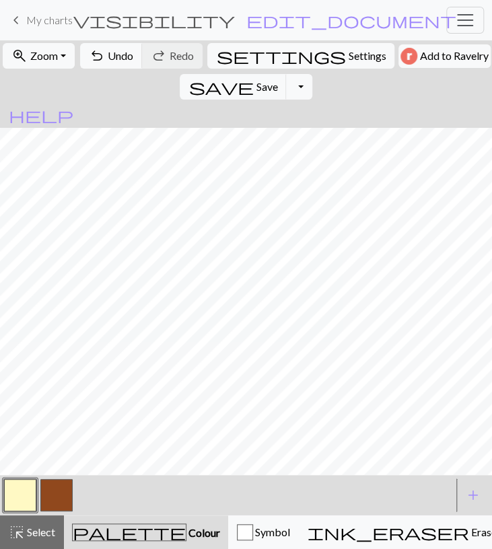
click at [55, 497] on button "button" at bounding box center [56, 495] width 32 height 32
click at [112, 55] on span "Undo" at bounding box center [121, 55] width 26 height 13
click at [112, 53] on span "Undo" at bounding box center [121, 55] width 26 height 13
click at [112, 52] on span "Undo" at bounding box center [121, 55] width 26 height 13
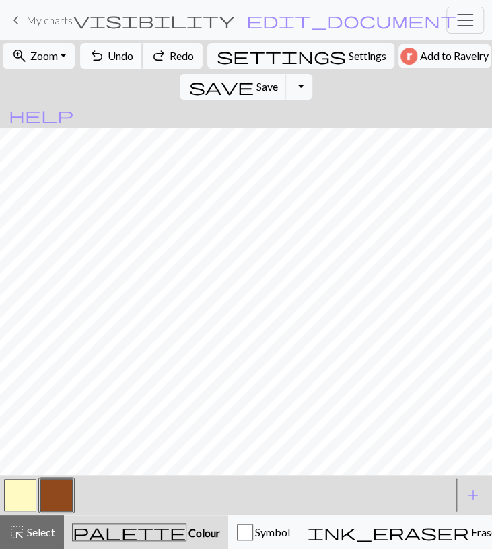
click at [112, 52] on span "Undo" at bounding box center [121, 55] width 26 height 13
click at [108, 57] on span "Undo" at bounding box center [121, 55] width 26 height 13
click at [15, 491] on button "button" at bounding box center [20, 495] width 32 height 32
click at [55, 492] on button "button" at bounding box center [56, 495] width 32 height 32
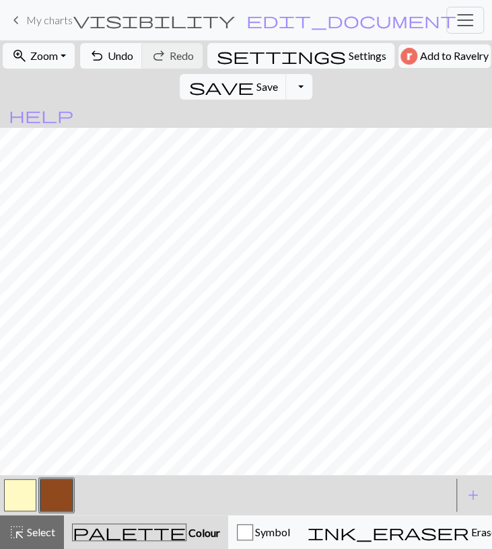
click at [32, 487] on button "button" at bounding box center [20, 495] width 32 height 32
drag, startPoint x: 57, startPoint y: 500, endPoint x: 59, endPoint y: 480, distance: 20.2
click at [57, 497] on button "button" at bounding box center [56, 495] width 32 height 32
click at [130, 68] on div "undo Undo Undo redo Redo Redo" at bounding box center [141, 55] width 125 height 31
click at [126, 67] on button "undo Undo Undo" at bounding box center [111, 56] width 63 height 26
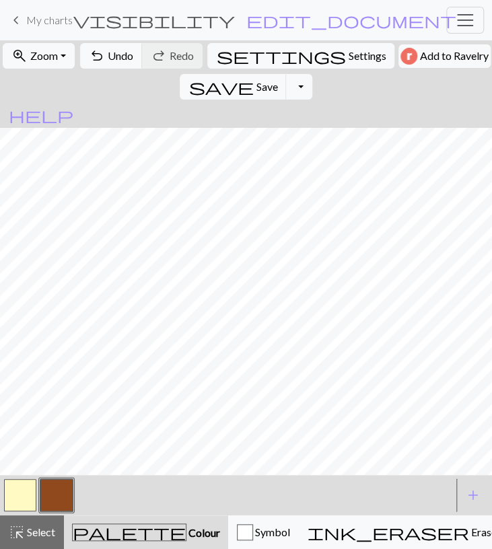
click at [27, 489] on button "button" at bounding box center [20, 495] width 32 height 32
click at [44, 526] on div "highlight_alt Select Select" at bounding box center [32, 532] width 46 height 16
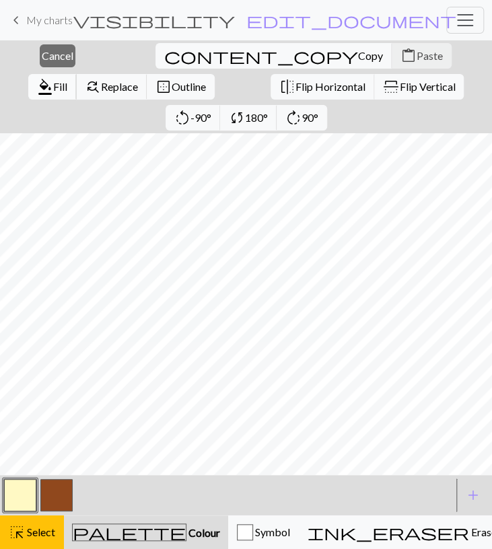
click at [53, 77] on span "format_color_fill" at bounding box center [45, 86] width 16 height 19
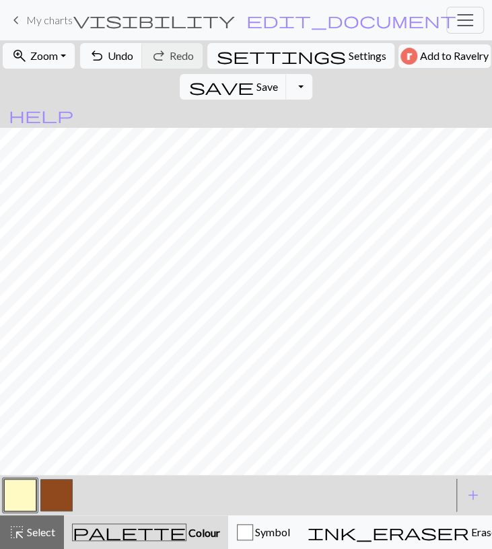
click at [53, 495] on button "button" at bounding box center [56, 495] width 32 height 32
click at [95, 51] on span "undo" at bounding box center [97, 55] width 16 height 19
drag, startPoint x: 34, startPoint y: 488, endPoint x: 42, endPoint y: 479, distance: 12.0
click at [34, 489] on button "button" at bounding box center [20, 495] width 32 height 32
click at [30, 532] on span "Select" at bounding box center [40, 532] width 30 height 13
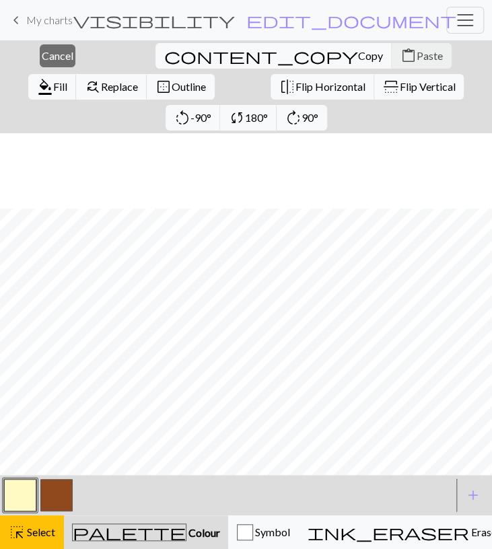
scroll to position [1171, 0]
click at [358, 55] on span "Copy" at bounding box center [370, 55] width 25 height 13
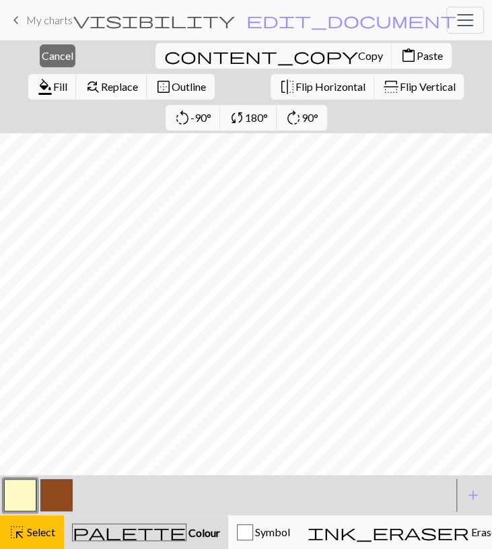
click at [417, 58] on span "Paste" at bounding box center [430, 55] width 26 height 13
click at [358, 52] on span "Copy" at bounding box center [370, 55] width 25 height 13
click at [392, 63] on button "content_paste Paste" at bounding box center [422, 56] width 60 height 26
click at [42, 56] on span "Cancel" at bounding box center [58, 55] width 32 height 13
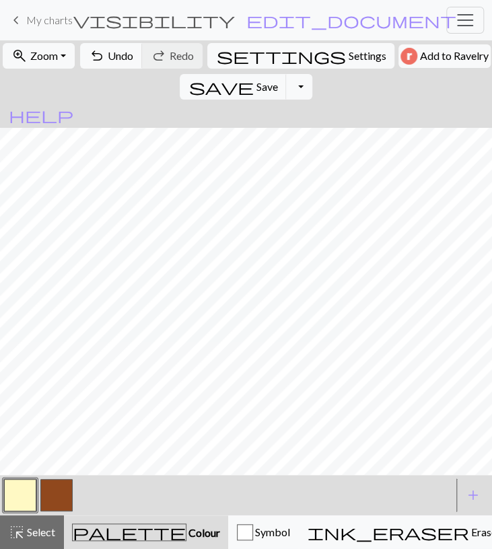
drag, startPoint x: 48, startPoint y: 502, endPoint x: 78, endPoint y: 471, distance: 43.3
click at [48, 501] on button "button" at bounding box center [56, 495] width 32 height 32
click at [21, 493] on button "button" at bounding box center [20, 495] width 32 height 32
drag, startPoint x: 56, startPoint y: 492, endPoint x: 59, endPoint y: 483, distance: 10.0
click at [56, 491] on button "button" at bounding box center [56, 495] width 32 height 32
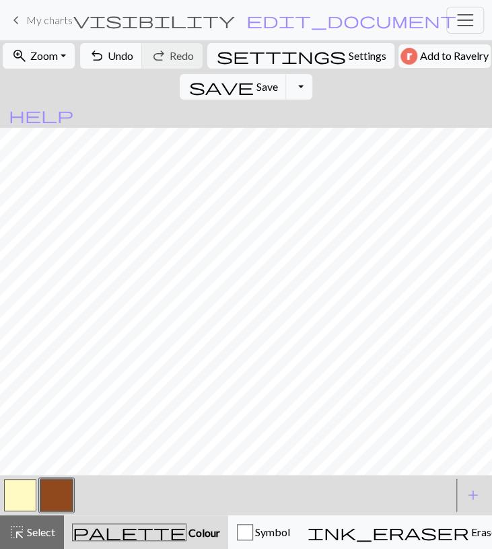
click at [30, 500] on button "button" at bounding box center [20, 495] width 32 height 32
click at [50, 495] on button "button" at bounding box center [56, 495] width 32 height 32
click at [15, 496] on button "button" at bounding box center [20, 495] width 32 height 32
drag, startPoint x: 57, startPoint y: 504, endPoint x: 59, endPoint y: 473, distance: 31.0
click at [57, 503] on button "button" at bounding box center [56, 495] width 32 height 32
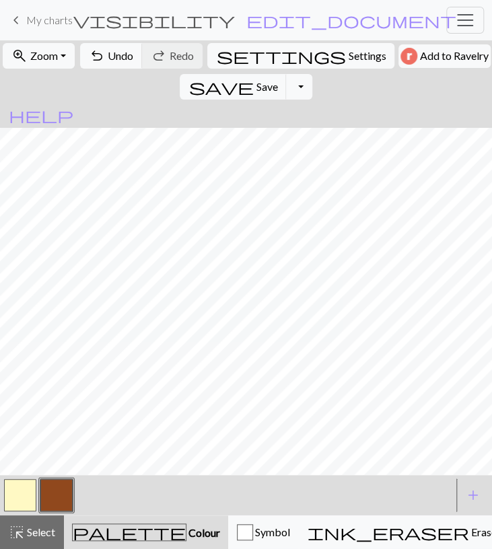
click at [25, 499] on button "button" at bounding box center [20, 495] width 32 height 32
click at [119, 56] on span "Undo" at bounding box center [121, 55] width 26 height 13
click at [108, 59] on span "Undo" at bounding box center [121, 55] width 26 height 13
click at [50, 525] on button "highlight_alt Select Select" at bounding box center [32, 533] width 64 height 34
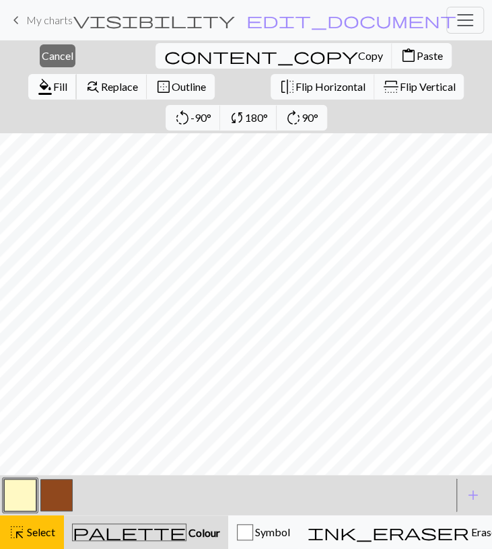
click at [67, 80] on span "Fill" at bounding box center [60, 86] width 14 height 13
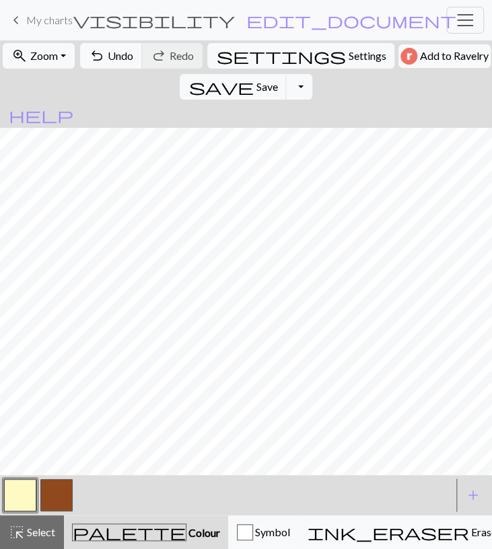
click at [57, 499] on button "button" at bounding box center [56, 495] width 32 height 32
click at [100, 50] on span "undo" at bounding box center [97, 55] width 16 height 19
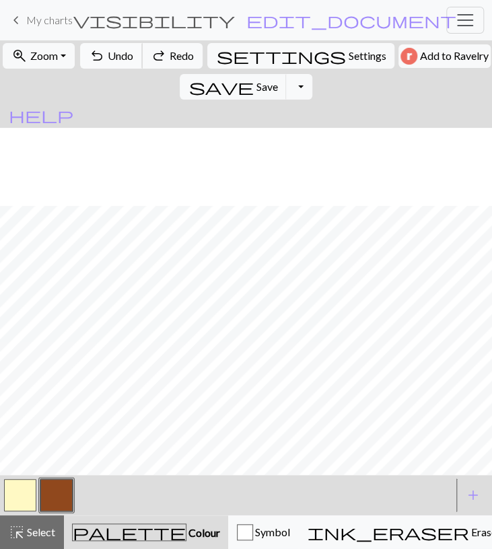
scroll to position [1171, 0]
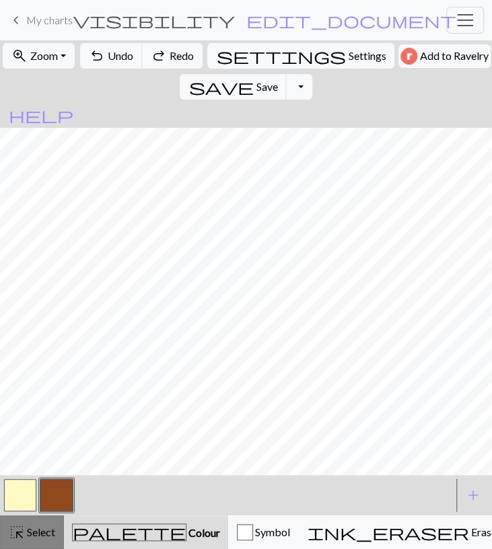
click at [29, 527] on span "Select" at bounding box center [40, 532] width 30 height 13
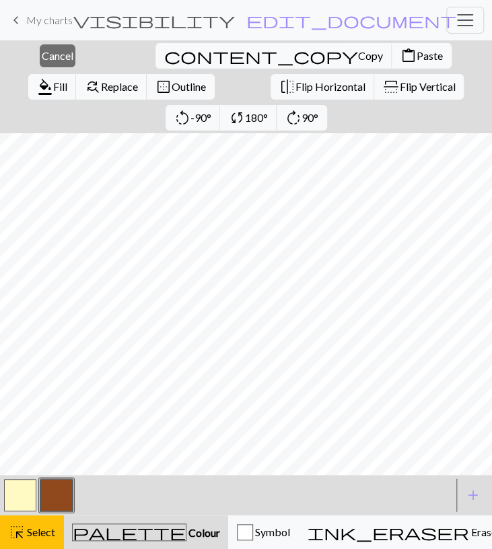
click at [12, 496] on button "button" at bounding box center [20, 495] width 32 height 32
click at [164, 59] on span "content_copy" at bounding box center [261, 55] width 194 height 19
click at [53, 77] on span "format_color_fill" at bounding box center [45, 86] width 16 height 19
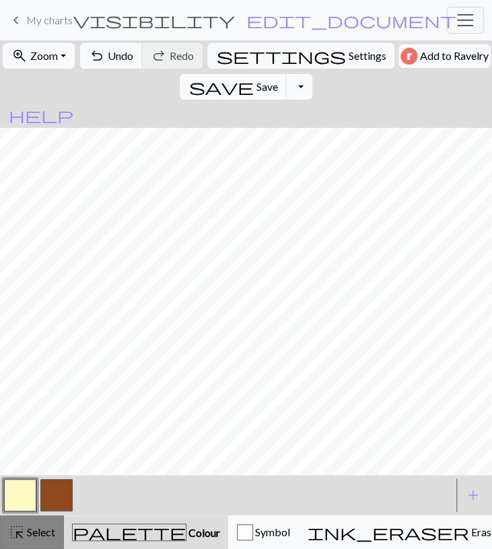
click at [22, 540] on span "highlight_alt" at bounding box center [17, 532] width 16 height 19
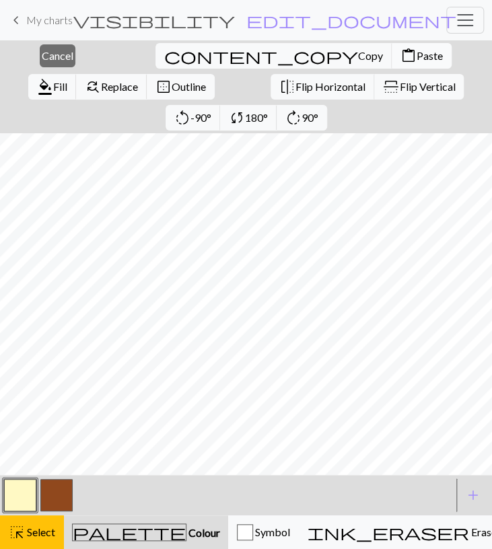
click at [417, 51] on span "Paste" at bounding box center [430, 55] width 26 height 13
click at [52, 55] on span "Cancel" at bounding box center [58, 55] width 32 height 13
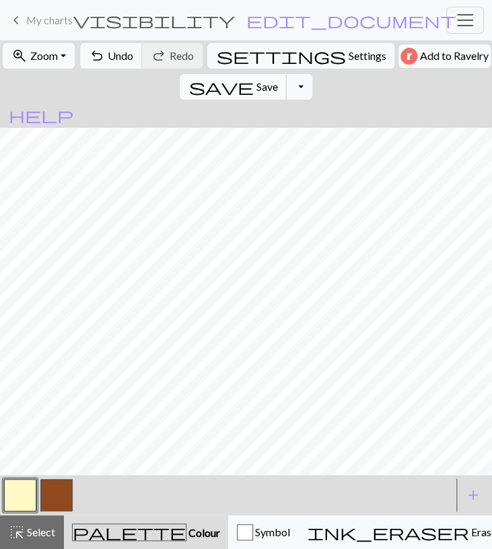
click at [287, 74] on button "save Save Save" at bounding box center [233, 87] width 107 height 26
drag, startPoint x: 50, startPoint y: 497, endPoint x: 38, endPoint y: 526, distance: 31.1
click at [50, 496] on button "button" at bounding box center [56, 495] width 32 height 32
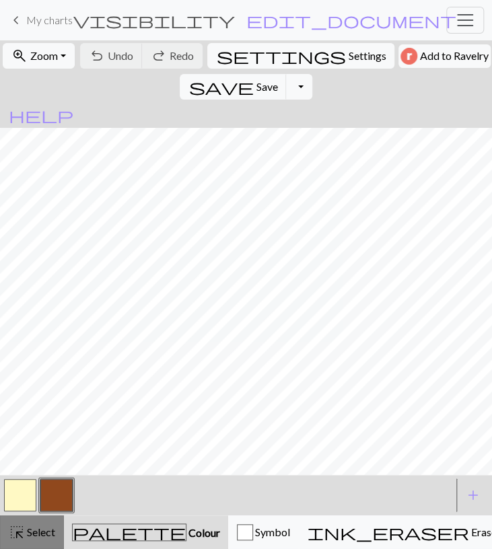
click at [33, 535] on span "Select" at bounding box center [40, 532] width 30 height 13
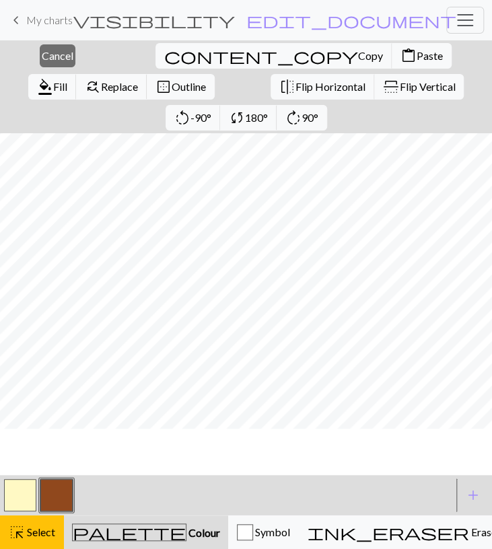
scroll to position [859, 0]
click at [288, 37] on nav "keyboard_arrow_left My charts visibility Pooh / Pooh neu edit_document Edit set…" at bounding box center [246, 20] width 492 height 40
click at [53, 77] on span "format_color_fill" at bounding box center [45, 86] width 16 height 19
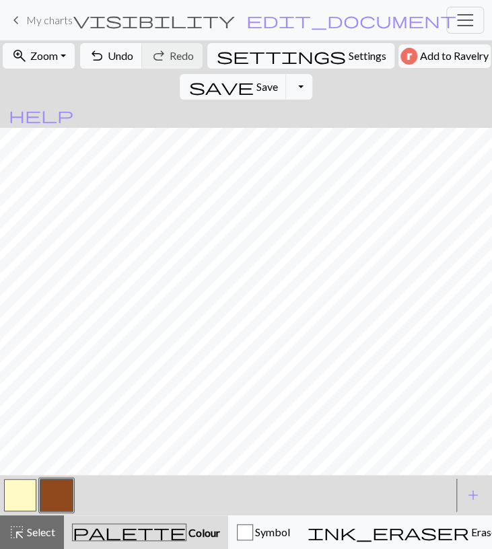
click at [19, 504] on button "button" at bounding box center [20, 495] width 32 height 32
click at [112, 50] on span "Undo" at bounding box center [121, 55] width 26 height 13
click at [113, 52] on span "Undo" at bounding box center [121, 55] width 26 height 13
drag, startPoint x: 55, startPoint y: 491, endPoint x: 57, endPoint y: 471, distance: 19.7
click at [55, 491] on button "button" at bounding box center [56, 495] width 32 height 32
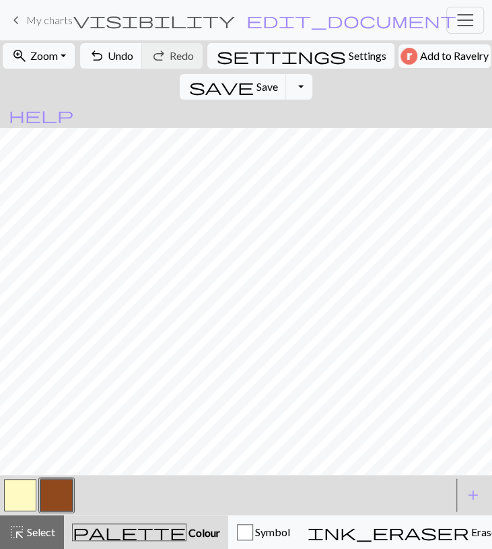
click at [29, 501] on button "button" at bounding box center [20, 495] width 32 height 32
click at [126, 68] on button "undo Undo Undo" at bounding box center [111, 56] width 63 height 26
click at [46, 491] on button "button" at bounding box center [56, 495] width 32 height 32
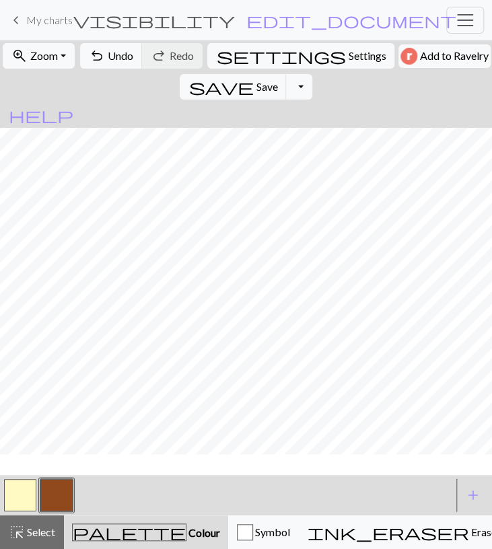
scroll to position [781, 0]
click at [24, 497] on button "button" at bounding box center [20, 495] width 32 height 32
click at [44, 515] on div "< >" at bounding box center [227, 495] width 450 height 40
click at [45, 518] on button "highlight_alt Select Select" at bounding box center [32, 533] width 64 height 34
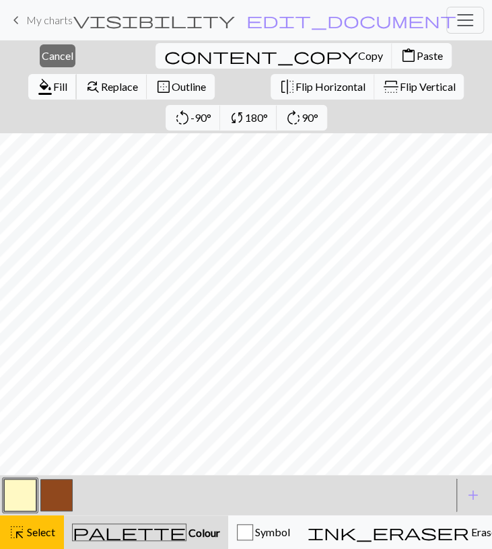
click at [53, 77] on span "format_color_fill" at bounding box center [45, 86] width 16 height 19
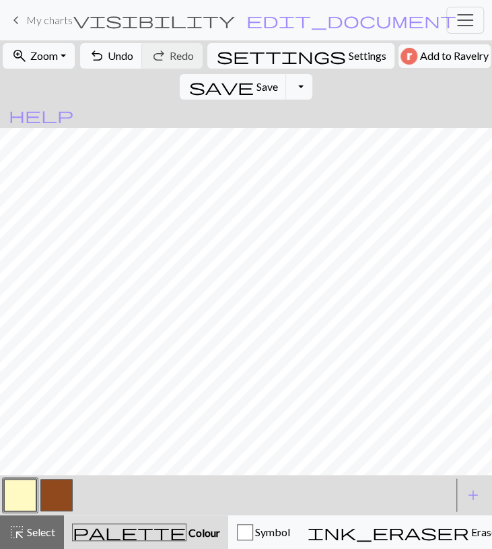
drag, startPoint x: 38, startPoint y: 532, endPoint x: 56, endPoint y: 492, distance: 44.3
click at [38, 532] on span "Select" at bounding box center [40, 532] width 30 height 13
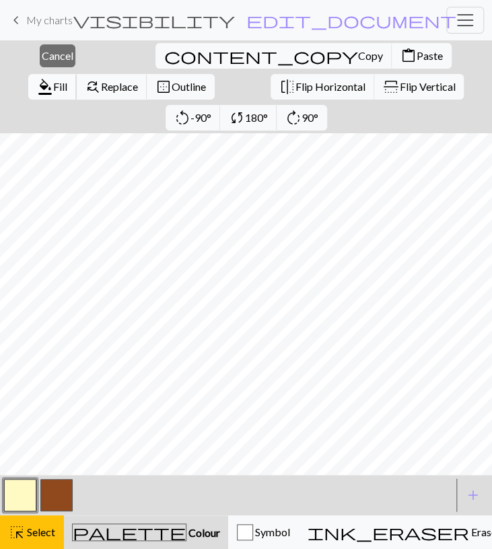
click at [53, 77] on span "format_color_fill" at bounding box center [45, 86] width 16 height 19
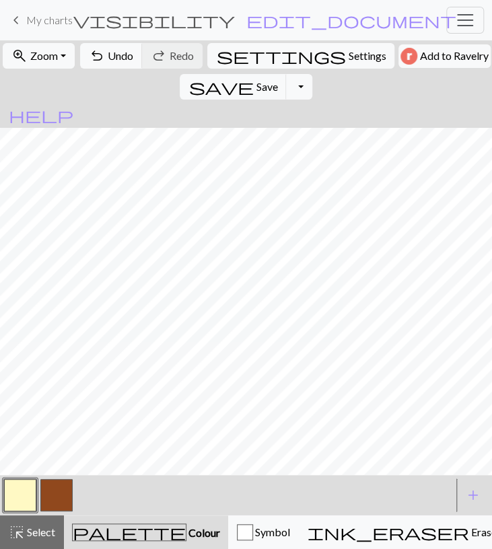
drag, startPoint x: 52, startPoint y: 493, endPoint x: 56, endPoint y: 476, distance: 17.3
click at [52, 492] on button "button" at bounding box center [56, 495] width 32 height 32
click at [26, 497] on button "button" at bounding box center [20, 495] width 32 height 32
click at [61, 492] on button "button" at bounding box center [56, 495] width 32 height 32
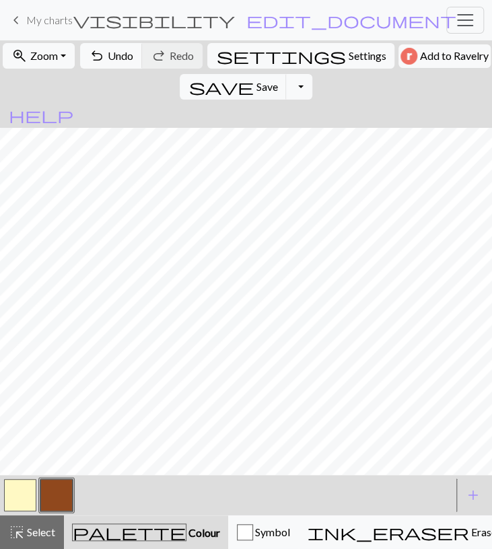
click at [21, 489] on button "button" at bounding box center [20, 495] width 32 height 32
click at [64, 497] on button "button" at bounding box center [56, 495] width 32 height 32
click at [13, 491] on button "button" at bounding box center [20, 495] width 32 height 32
click at [116, 48] on button "undo Undo Undo" at bounding box center [111, 56] width 63 height 26
click at [29, 526] on span "Select" at bounding box center [40, 532] width 30 height 13
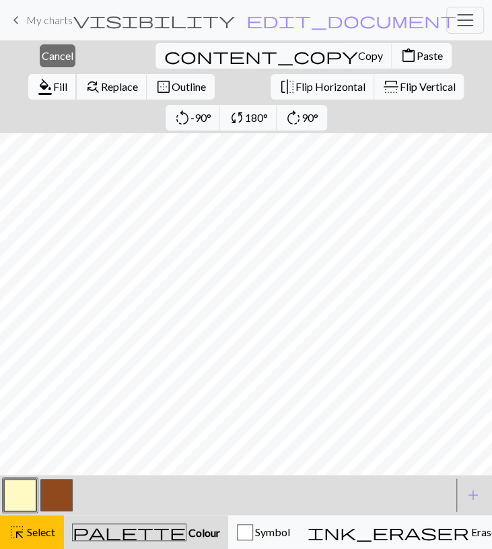
click at [67, 80] on span "Fill" at bounding box center [60, 86] width 14 height 13
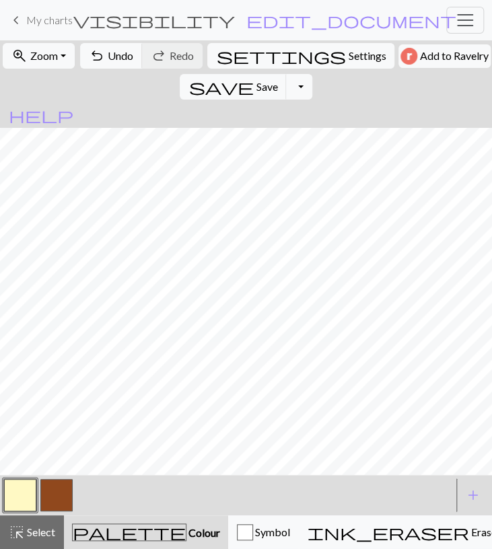
click at [49, 497] on button "button" at bounding box center [56, 495] width 32 height 32
click at [26, 504] on button "button" at bounding box center [20, 495] width 32 height 32
click at [36, 539] on div "highlight_alt Select Select" at bounding box center [32, 532] width 46 height 16
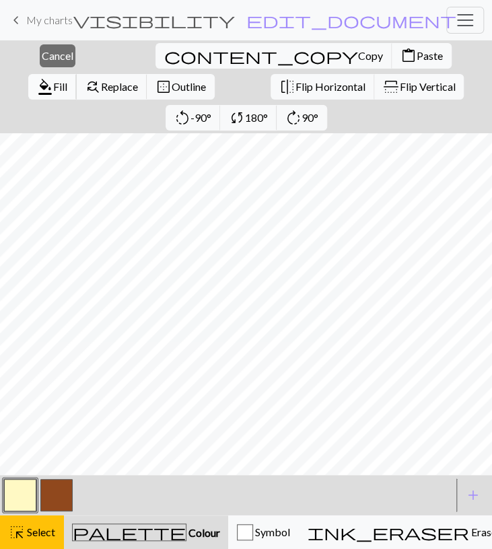
click at [67, 80] on span "Fill" at bounding box center [60, 86] width 14 height 13
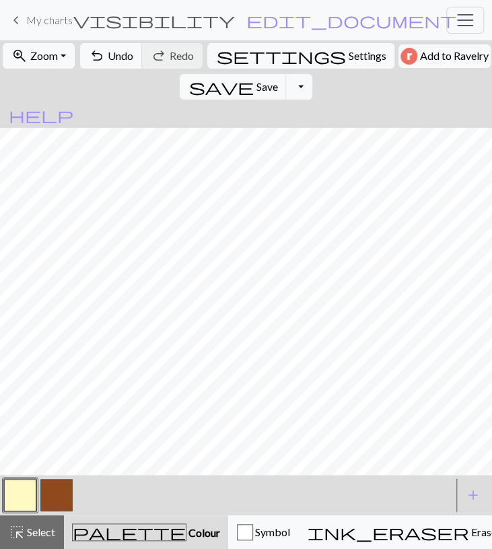
click at [68, 500] on button "button" at bounding box center [56, 495] width 32 height 32
drag, startPoint x: 22, startPoint y: 492, endPoint x: 31, endPoint y: 481, distance: 13.9
click at [22, 493] on button "button" at bounding box center [20, 495] width 32 height 32
drag, startPoint x: 47, startPoint y: 498, endPoint x: 55, endPoint y: 489, distance: 12.0
click at [47, 499] on button "button" at bounding box center [56, 495] width 32 height 32
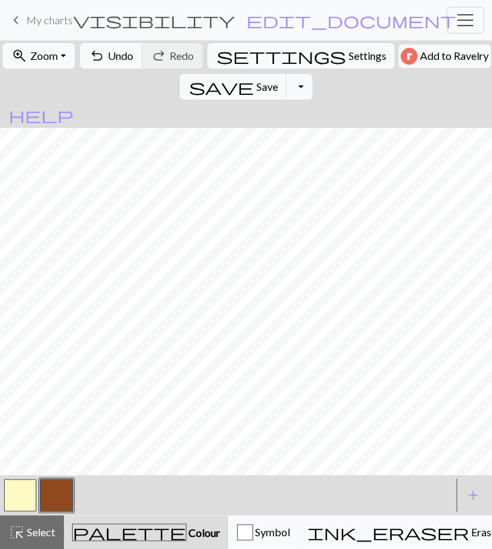
click at [56, 505] on button "button" at bounding box center [56, 495] width 32 height 32
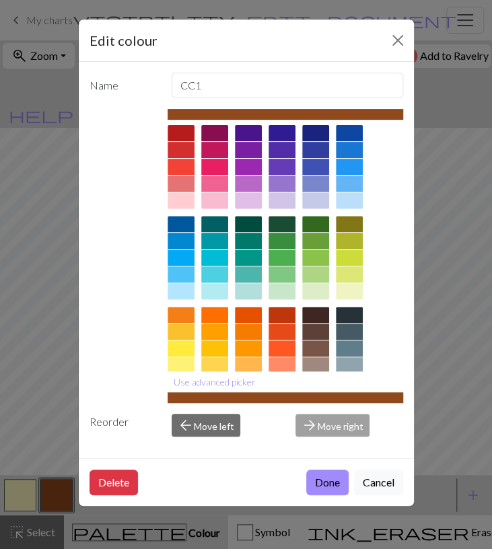
click at [40, 180] on div "Edit colour Name CC1 Use advanced picker Reorder arrow_back Move left arrow_for…" at bounding box center [246, 274] width 492 height 549
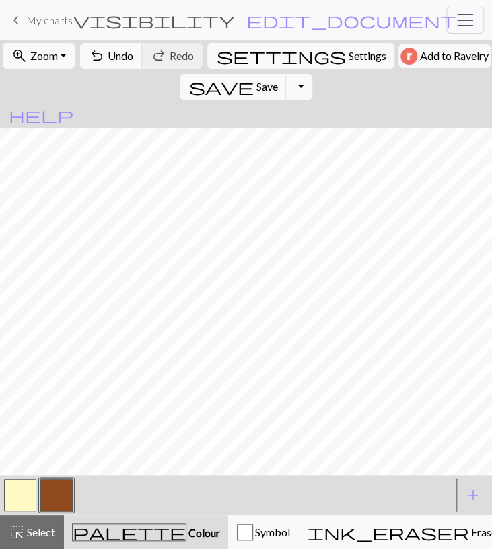
click at [35, 485] on button "button" at bounding box center [20, 495] width 32 height 32
click at [53, 489] on button "button" at bounding box center [56, 495] width 32 height 32
click at [32, 491] on button "button" at bounding box center [20, 495] width 32 height 32
click at [56, 507] on button "button" at bounding box center [56, 495] width 32 height 32
drag, startPoint x: 35, startPoint y: 489, endPoint x: 34, endPoint y: 468, distance: 20.9
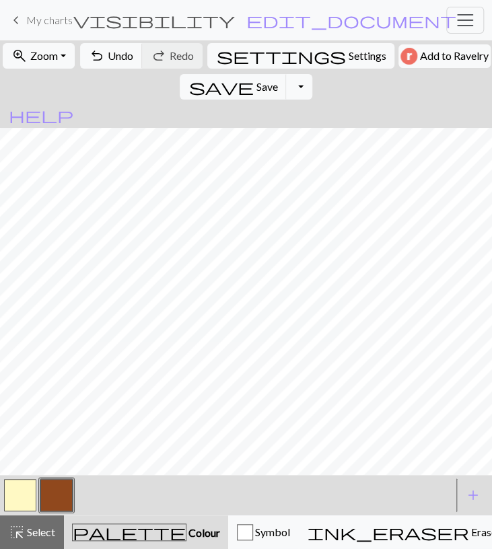
click at [35, 489] on button "button" at bounding box center [20, 495] width 32 height 32
click at [110, 53] on span "Undo" at bounding box center [121, 55] width 26 height 13
click at [108, 50] on span "Undo" at bounding box center [121, 55] width 26 height 13
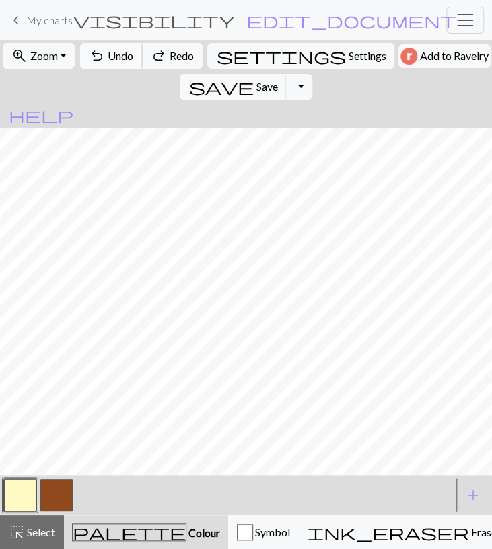
click at [108, 50] on span "Undo" at bounding box center [121, 55] width 26 height 13
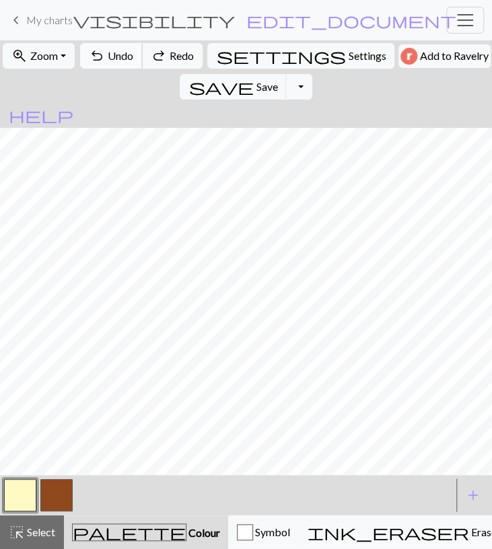
click at [108, 50] on span "Undo" at bounding box center [121, 55] width 26 height 13
click at [48, 496] on button "button" at bounding box center [56, 495] width 32 height 32
click at [116, 52] on span "Undo" at bounding box center [121, 55] width 26 height 13
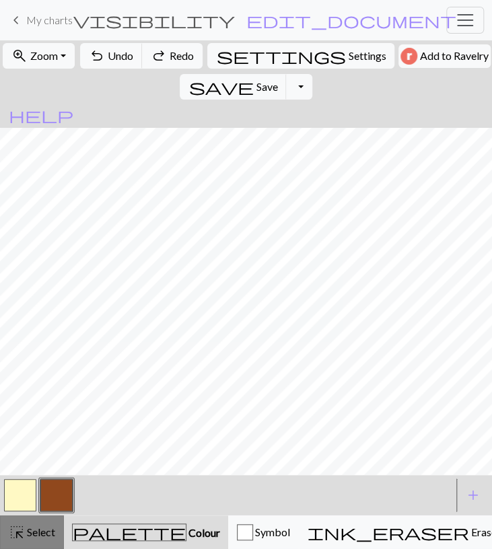
click at [40, 536] on span "Select" at bounding box center [40, 532] width 30 height 13
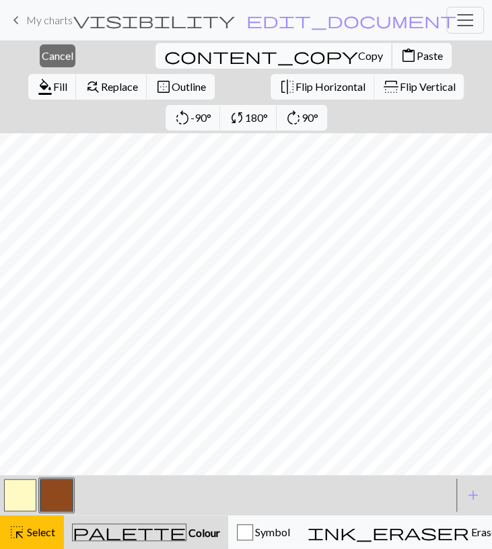
click at [358, 57] on span "Copy" at bounding box center [370, 55] width 25 height 13
click at [199, 52] on div "Copied" at bounding box center [246, 26] width 492 height 53
click at [417, 55] on span "Paste" at bounding box center [430, 55] width 26 height 13
click at [45, 59] on span "Cancel" at bounding box center [58, 55] width 32 height 13
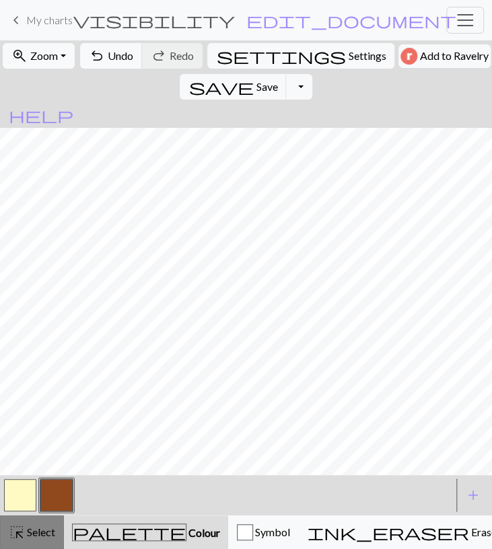
click at [30, 526] on span "Select" at bounding box center [40, 532] width 30 height 13
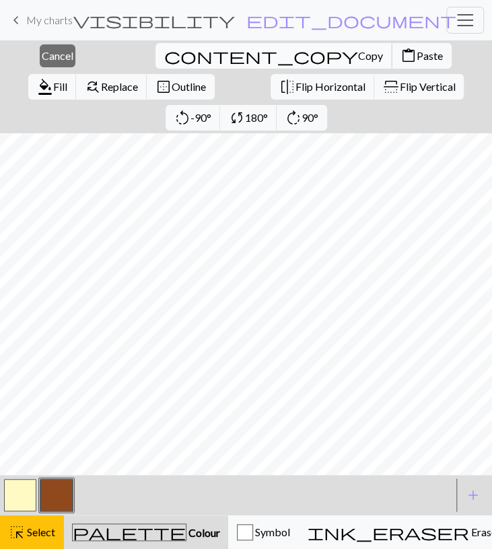
click at [358, 57] on span "Copy" at bounding box center [370, 55] width 25 height 13
click at [400, 57] on span "content_paste" at bounding box center [408, 55] width 16 height 19
click at [44, 57] on span "Cancel" at bounding box center [58, 55] width 32 height 13
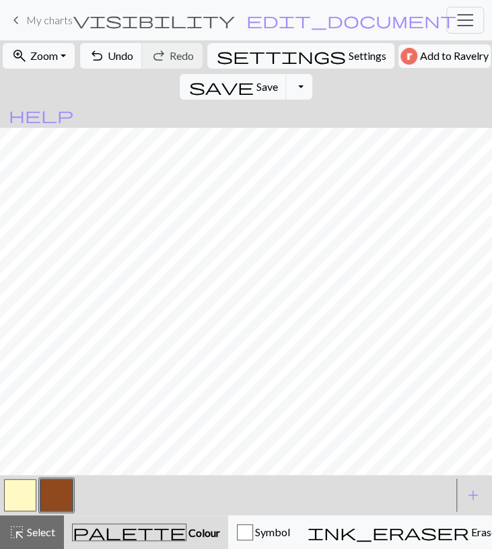
click at [11, 498] on button "button" at bounding box center [20, 495] width 32 height 32
click at [60, 491] on button "button" at bounding box center [56, 495] width 32 height 32
click at [124, 55] on span "Undo" at bounding box center [121, 55] width 26 height 13
click at [64, 489] on button "button" at bounding box center [56, 495] width 32 height 32
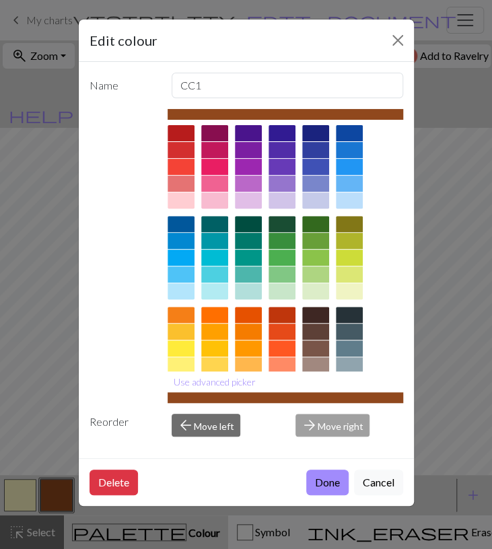
click at [53, 488] on div "Edit colour Name CC1 Use advanced picker Reorder arrow_back Move left arrow_for…" at bounding box center [246, 274] width 492 height 549
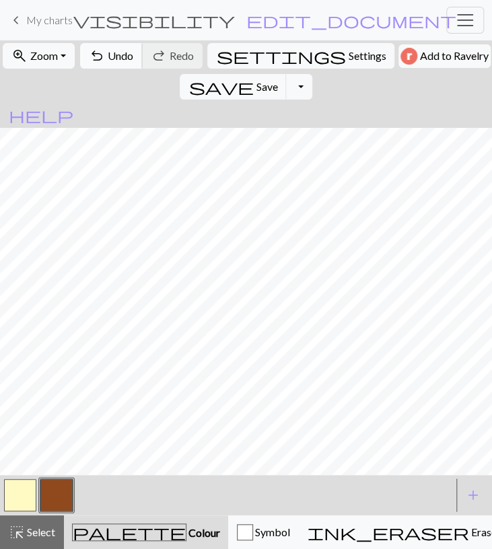
click at [127, 51] on span "Undo" at bounding box center [121, 55] width 26 height 13
click at [27, 499] on button "button" at bounding box center [20, 495] width 32 height 32
click at [60, 493] on button "button" at bounding box center [56, 495] width 32 height 32
click at [32, 492] on button "button" at bounding box center [20, 495] width 32 height 32
click at [119, 63] on button "undo Undo Undo" at bounding box center [111, 56] width 63 height 26
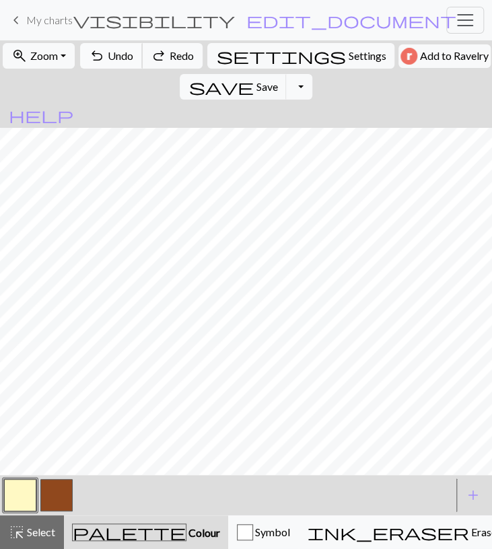
click at [120, 59] on span "Undo" at bounding box center [121, 55] width 26 height 13
click at [59, 491] on button "button" at bounding box center [56, 495] width 32 height 32
click at [36, 486] on button "button" at bounding box center [20, 495] width 32 height 32
click at [45, 497] on button "button" at bounding box center [56, 495] width 32 height 32
click at [130, 68] on button "undo Undo Undo" at bounding box center [111, 56] width 63 height 26
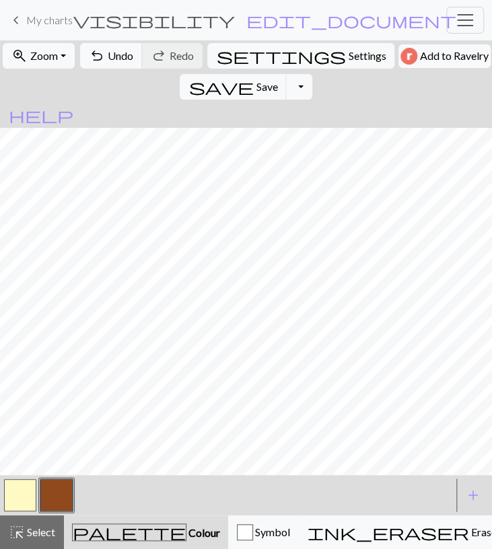
click at [56, 499] on button "button" at bounding box center [56, 495] width 32 height 32
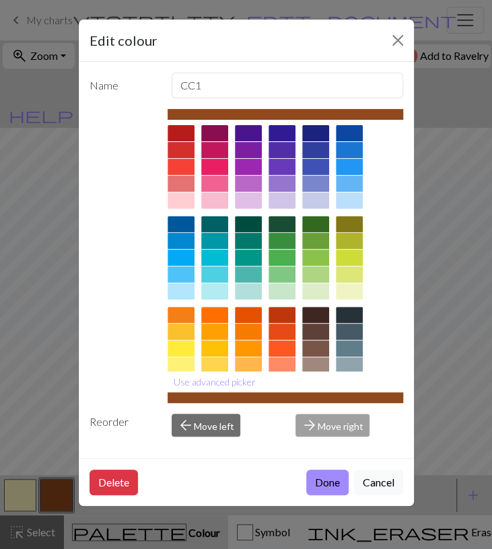
click at [12, 499] on div "Edit colour Name CC1 Use advanced picker Reorder arrow_back Move left arrow_for…" at bounding box center [246, 274] width 492 height 549
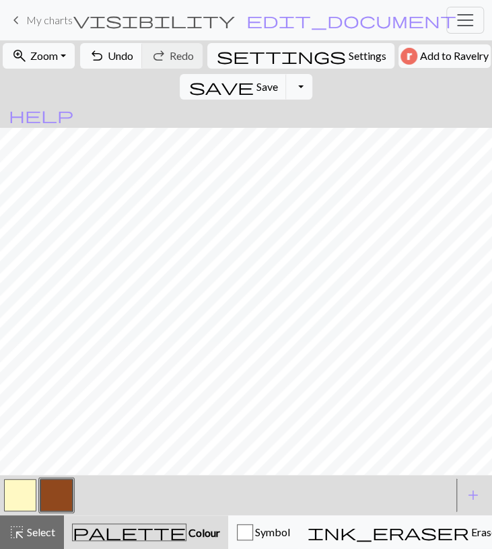
click at [63, 497] on button "button" at bounding box center [56, 495] width 32 height 32
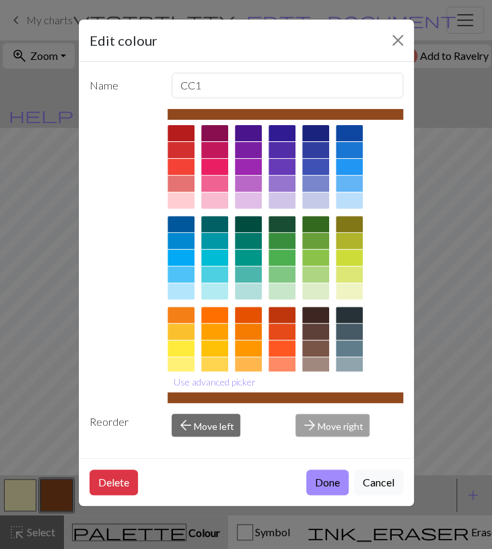
click at [48, 488] on div "Edit colour Name CC1 Use advanced picker Reorder arrow_back Move left arrow_for…" at bounding box center [246, 274] width 492 height 549
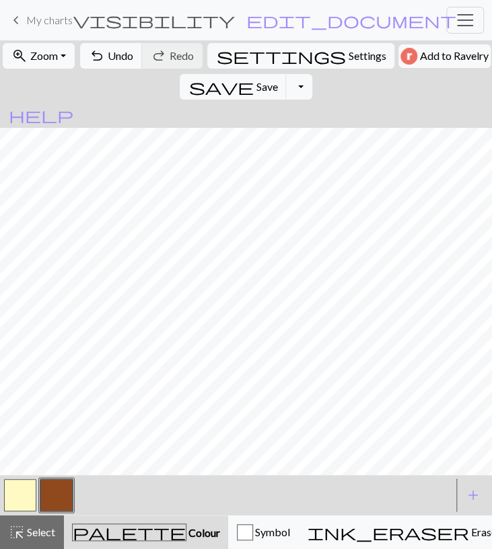
click at [28, 500] on button "button" at bounding box center [20, 495] width 32 height 32
click at [62, 489] on button "button" at bounding box center [56, 495] width 32 height 32
click at [26, 493] on button "button" at bounding box center [20, 495] width 32 height 32
drag, startPoint x: 30, startPoint y: 538, endPoint x: 38, endPoint y: 493, distance: 45.1
click at [30, 537] on span "Select" at bounding box center [40, 532] width 30 height 13
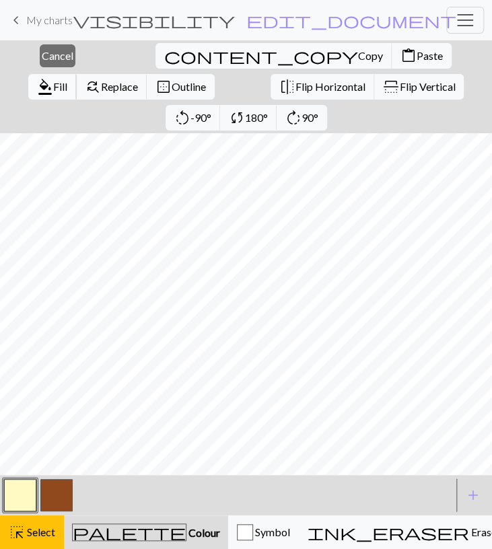
click at [67, 80] on span "Fill" at bounding box center [60, 86] width 14 height 13
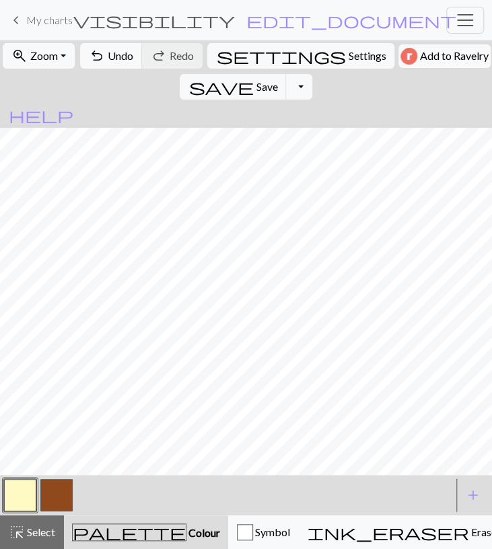
click at [55, 504] on button "button" at bounding box center [56, 495] width 32 height 32
click at [27, 493] on button "button" at bounding box center [20, 495] width 32 height 32
click at [58, 485] on button "button" at bounding box center [56, 495] width 32 height 32
click at [102, 48] on span "undo" at bounding box center [97, 55] width 16 height 19
click at [102, 49] on span "undo" at bounding box center [97, 55] width 16 height 19
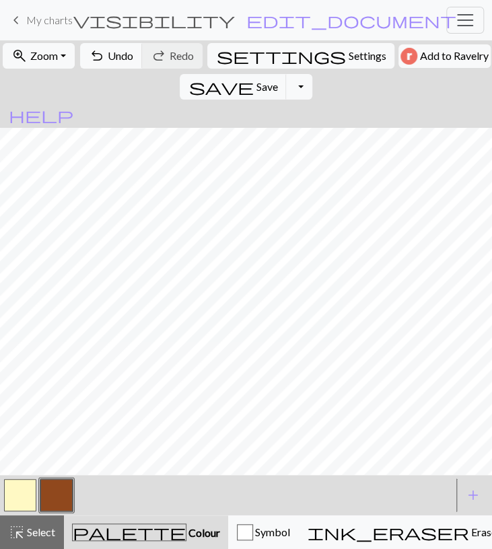
drag, startPoint x: 40, startPoint y: 530, endPoint x: 55, endPoint y: 484, distance: 48.1
click at [40, 529] on span "Select" at bounding box center [40, 532] width 30 height 13
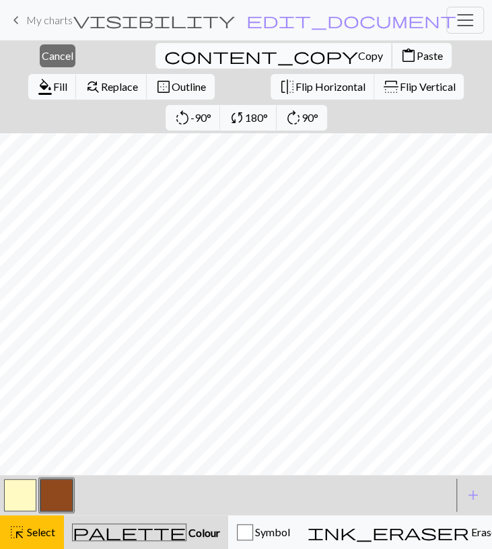
click at [358, 60] on span "Copy" at bounding box center [370, 55] width 25 height 13
drag, startPoint x: 194, startPoint y: 56, endPoint x: 155, endPoint y: 56, distance: 39.7
click at [417, 55] on span "Paste" at bounding box center [430, 55] width 26 height 13
click at [42, 53] on span "Cancel" at bounding box center [58, 55] width 32 height 13
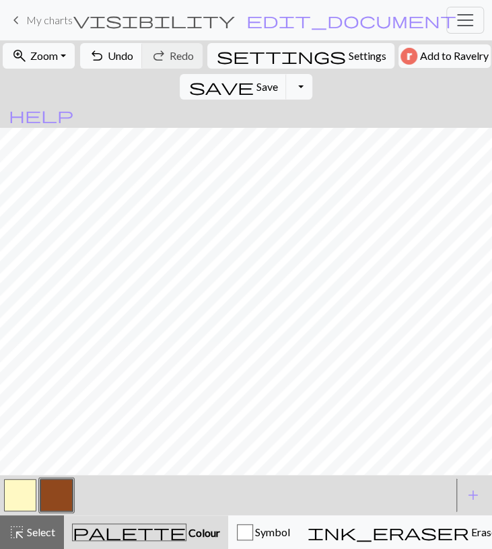
click at [29, 492] on button "button" at bounding box center [20, 495] width 32 height 32
drag, startPoint x: 52, startPoint y: 489, endPoint x: 57, endPoint y: 482, distance: 8.2
click at [52, 491] on button "button" at bounding box center [56, 495] width 32 height 32
click at [103, 57] on button "undo Undo Undo" at bounding box center [111, 56] width 63 height 26
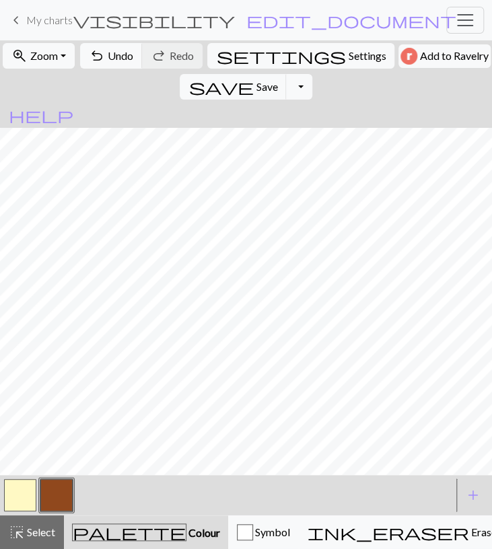
click at [29, 497] on button "button" at bounding box center [20, 495] width 32 height 32
click at [48, 495] on button "button" at bounding box center [56, 495] width 32 height 32
click at [98, 53] on span "undo" at bounding box center [97, 55] width 16 height 19
click at [114, 67] on button "undo Undo Undo" at bounding box center [111, 56] width 63 height 26
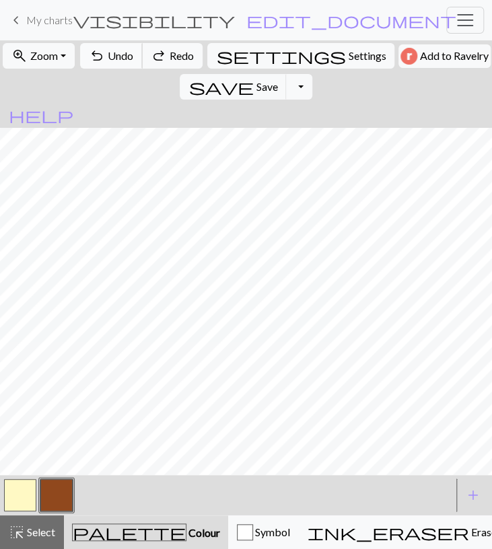
click at [114, 67] on button "undo Undo Undo" at bounding box center [111, 56] width 63 height 26
click at [114, 65] on button "undo Undo Undo" at bounding box center [111, 56] width 63 height 26
click at [171, 59] on span "Redo" at bounding box center [182, 55] width 24 height 13
click at [28, 491] on button "button" at bounding box center [20, 495] width 32 height 32
click at [63, 494] on button "button" at bounding box center [56, 495] width 32 height 32
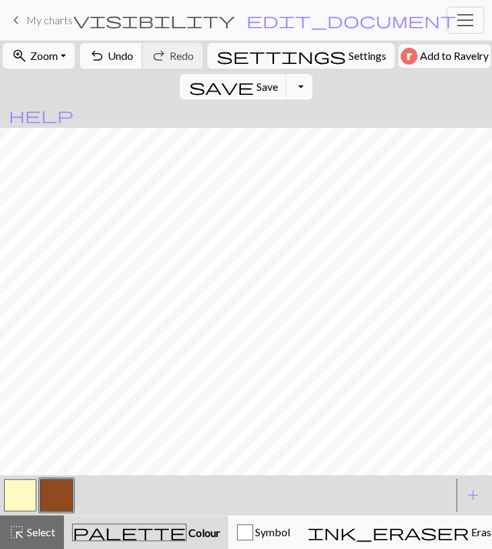
click at [135, 53] on button "undo Undo Undo" at bounding box center [111, 56] width 63 height 26
click at [29, 492] on button "button" at bounding box center [20, 495] width 32 height 32
click at [108, 57] on span "Undo" at bounding box center [121, 55] width 26 height 13
click at [108, 58] on span "Undo" at bounding box center [121, 55] width 26 height 13
click at [55, 501] on button "button" at bounding box center [56, 495] width 32 height 32
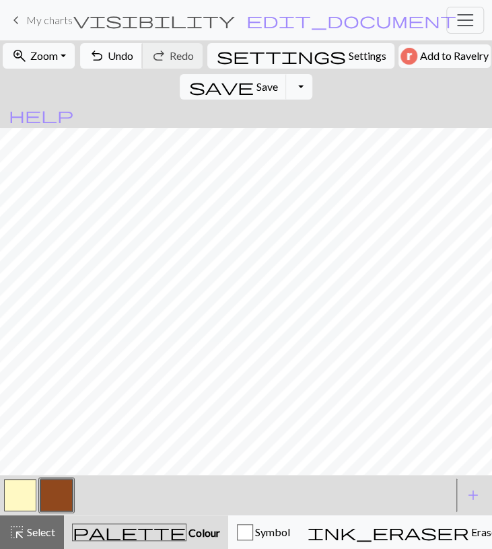
click at [123, 59] on span "Undo" at bounding box center [121, 55] width 26 height 13
drag, startPoint x: 27, startPoint y: 501, endPoint x: 31, endPoint y: 470, distance: 30.6
click at [27, 500] on button "button" at bounding box center [20, 495] width 32 height 32
click at [60, 493] on button "button" at bounding box center [56, 495] width 32 height 32
click at [126, 57] on span "Undo" at bounding box center [121, 55] width 26 height 13
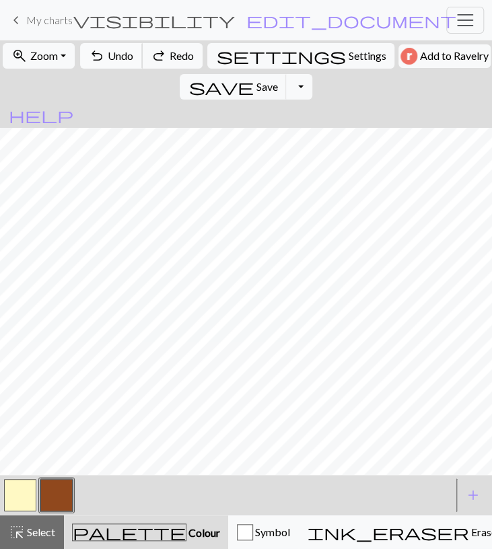
click at [126, 57] on span "Undo" at bounding box center [121, 55] width 26 height 13
click at [22, 501] on button "button" at bounding box center [20, 495] width 32 height 32
click at [42, 515] on div "< >" at bounding box center [227, 495] width 450 height 40
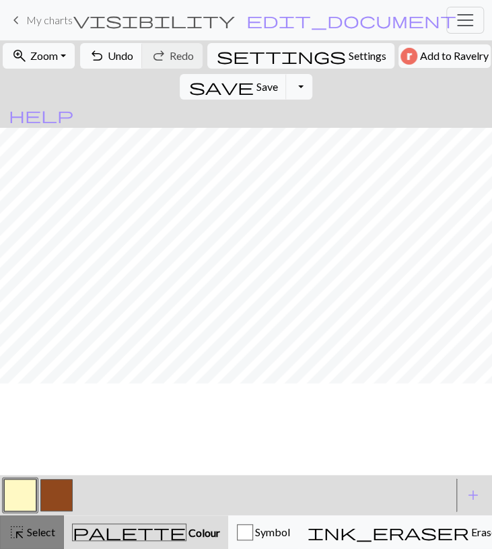
scroll to position [703, 0]
drag, startPoint x: 30, startPoint y: 530, endPoint x: 30, endPoint y: 522, distance: 8.1
click at [30, 530] on span "Select" at bounding box center [40, 532] width 30 height 13
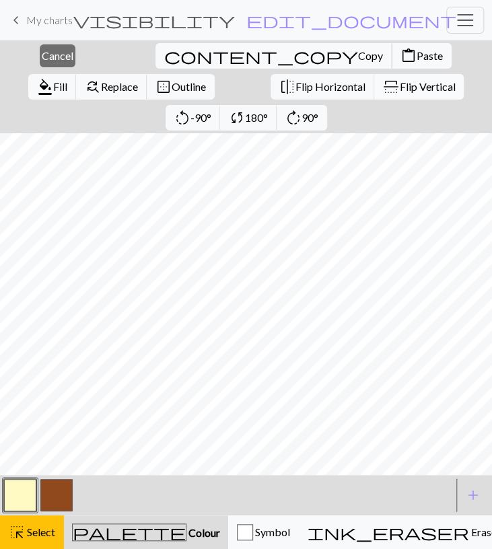
drag, startPoint x: 146, startPoint y: 56, endPoint x: 146, endPoint y: 87, distance: 31.0
click at [358, 56] on span "Copy" at bounding box center [370, 55] width 25 height 13
click at [417, 54] on span "Paste" at bounding box center [430, 55] width 26 height 13
click at [50, 60] on span "Cancel" at bounding box center [58, 55] width 32 height 13
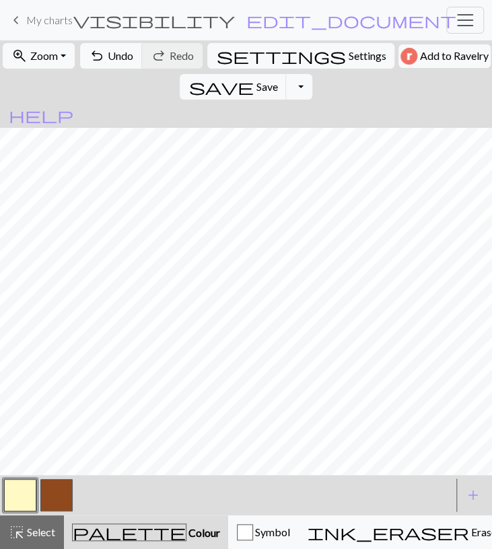
click at [52, 503] on button "button" at bounding box center [56, 495] width 32 height 32
drag, startPoint x: 24, startPoint y: 491, endPoint x: 34, endPoint y: 476, distance: 17.0
click at [24, 493] on button "button" at bounding box center [20, 495] width 32 height 32
click at [287, 74] on button "save Save Save" at bounding box center [233, 87] width 107 height 26
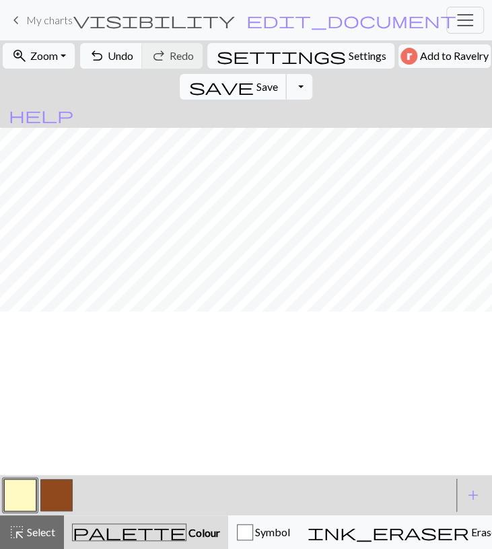
scroll to position [625, 0]
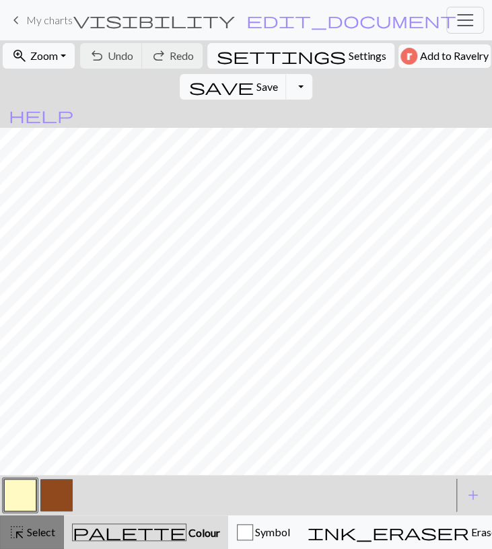
click at [9, 530] on span "highlight_alt" at bounding box center [17, 532] width 16 height 19
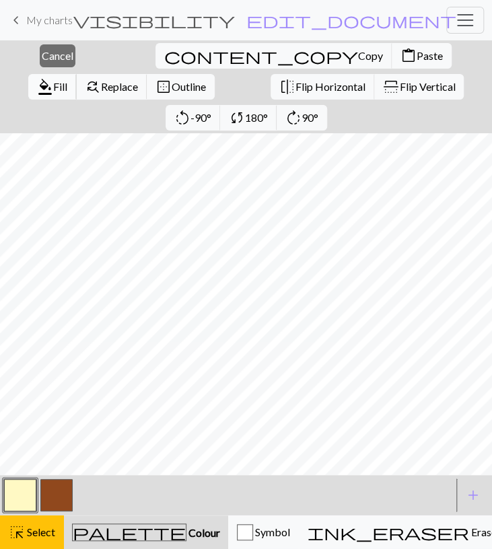
click at [67, 80] on span "Fill" at bounding box center [60, 86] width 14 height 13
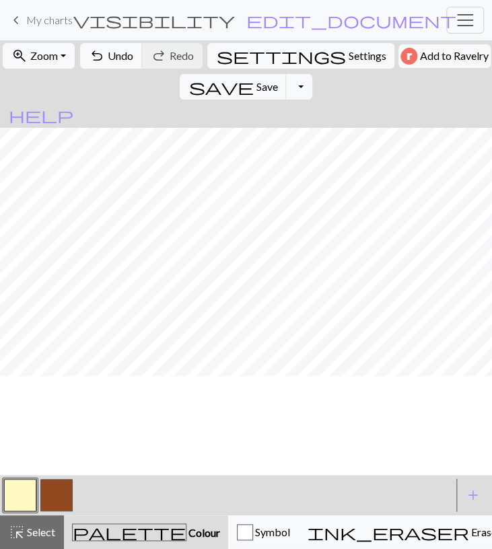
scroll to position [859, 0]
click at [15, 536] on span "highlight_alt" at bounding box center [17, 532] width 16 height 19
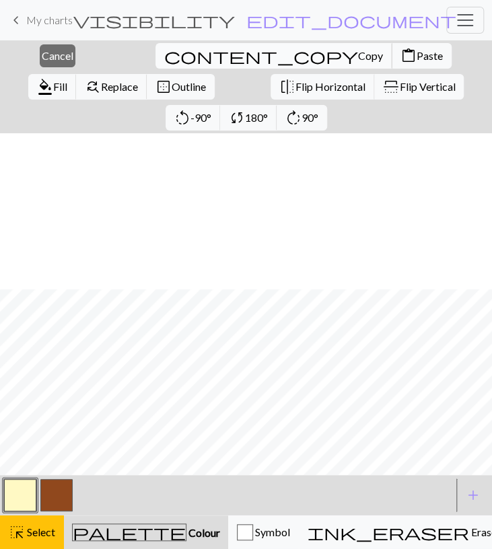
scroll to position [937, 0]
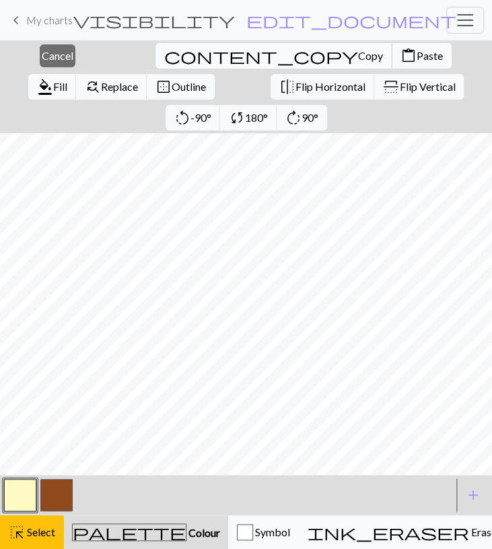
click at [358, 57] on span "Copy" at bounding box center [370, 55] width 25 height 13
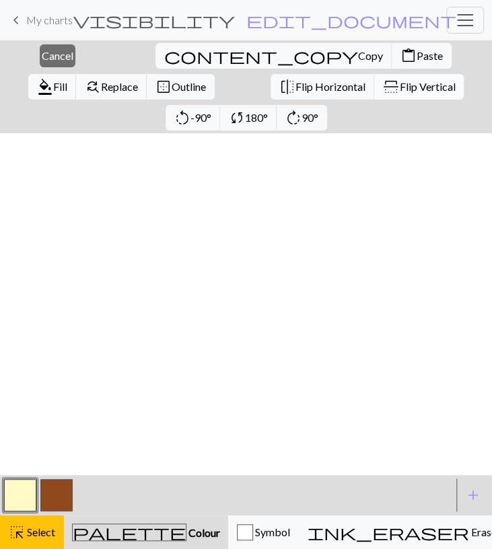
scroll to position [1015, 0]
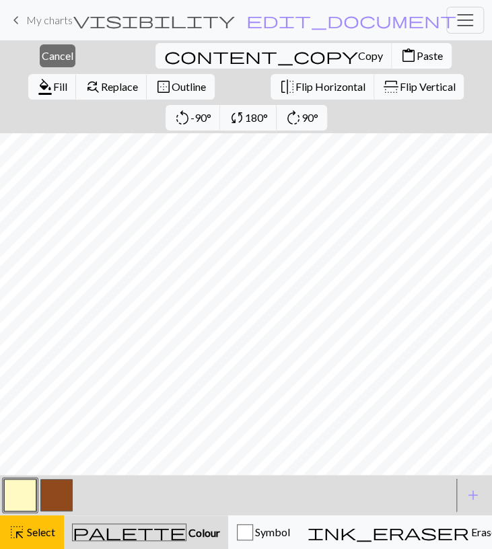
click at [417, 60] on span "Paste" at bounding box center [430, 55] width 26 height 13
click at [67, 80] on span "Fill" at bounding box center [60, 86] width 14 height 13
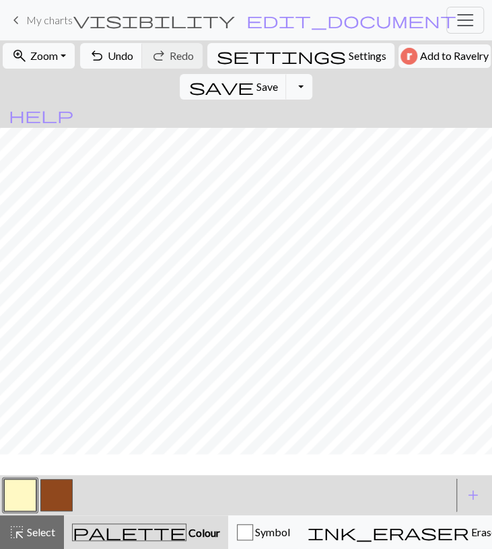
scroll to position [703, 0]
click at [277, 80] on span "Save" at bounding box center [267, 86] width 22 height 13
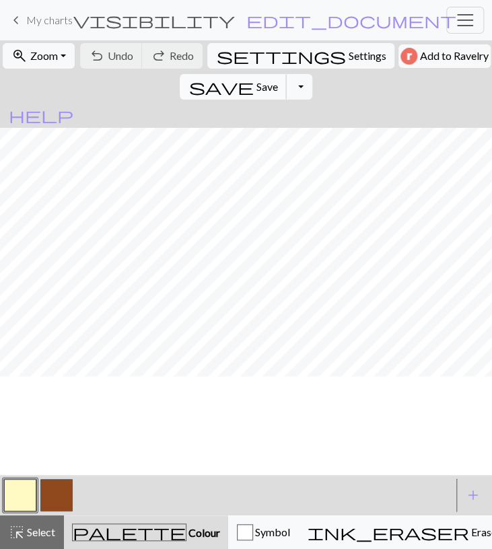
scroll to position [1506, 0]
click at [36, 531] on span "Select" at bounding box center [40, 532] width 30 height 13
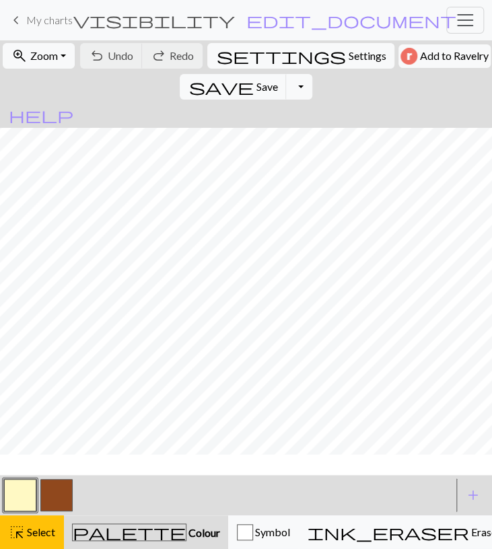
scroll to position [1427, 0]
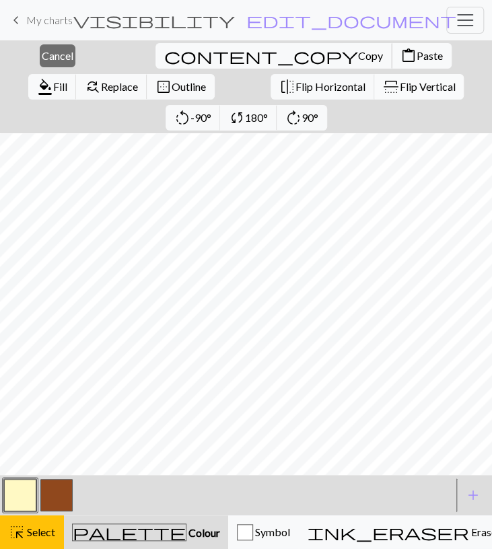
drag, startPoint x: 145, startPoint y: 57, endPoint x: 145, endPoint y: 83, distance: 26.2
click at [358, 56] on span "Copy" at bounding box center [370, 55] width 25 height 13
click at [417, 57] on span "Paste" at bounding box center [430, 55] width 26 height 13
click at [53, 77] on span "format_color_fill" at bounding box center [45, 86] width 16 height 19
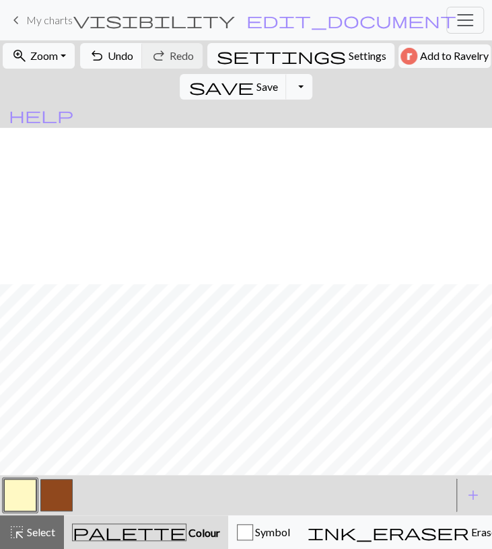
scroll to position [1193, 0]
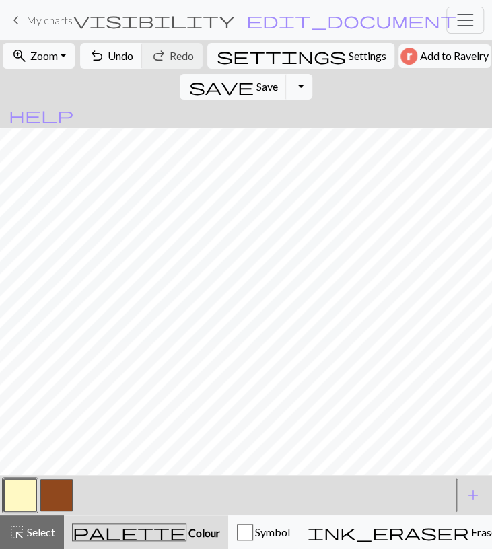
drag, startPoint x: 32, startPoint y: 530, endPoint x: 34, endPoint y: 493, distance: 37.1
click at [32, 530] on span "Select" at bounding box center [40, 532] width 30 height 13
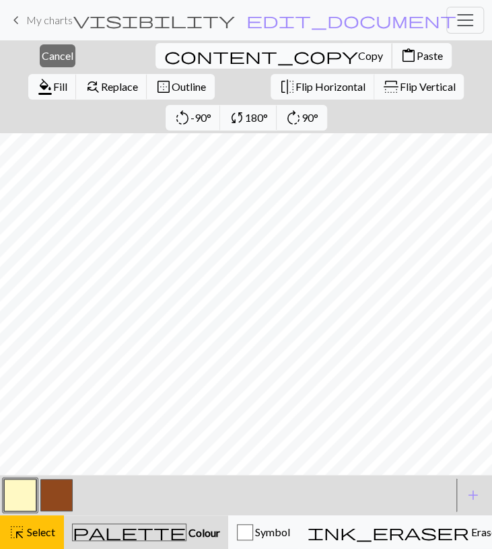
click at [164, 60] on span "content_copy" at bounding box center [261, 55] width 194 height 19
click at [417, 53] on span "Paste" at bounding box center [430, 55] width 26 height 13
click at [53, 77] on span "format_color_fill" at bounding box center [45, 86] width 16 height 19
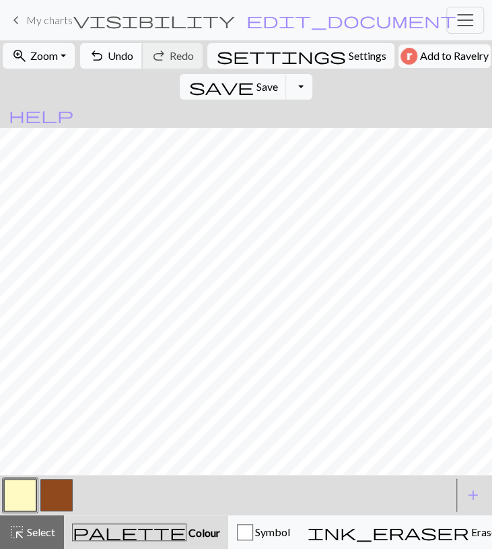
click at [103, 61] on button "undo Undo Undo" at bounding box center [111, 56] width 63 height 26
click at [44, 523] on button "highlight_alt Select Select" at bounding box center [32, 533] width 64 height 34
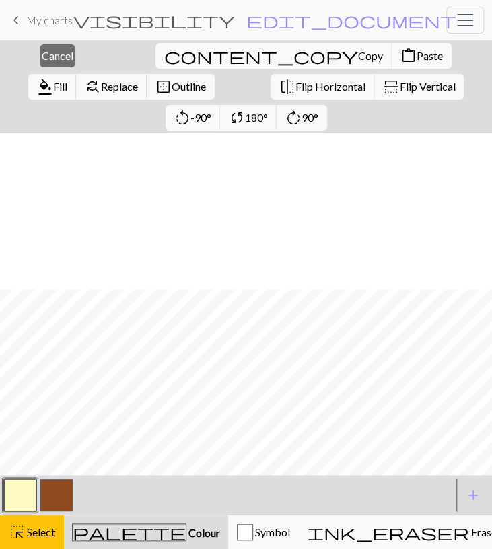
scroll to position [1115, 0]
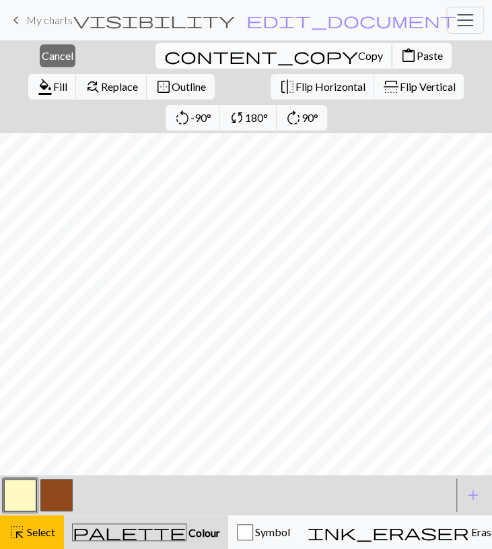
click at [358, 61] on span "Copy" at bounding box center [370, 55] width 25 height 13
click at [417, 50] on span "Paste" at bounding box center [430, 55] width 26 height 13
click at [53, 77] on span "format_color_fill" at bounding box center [45, 86] width 16 height 19
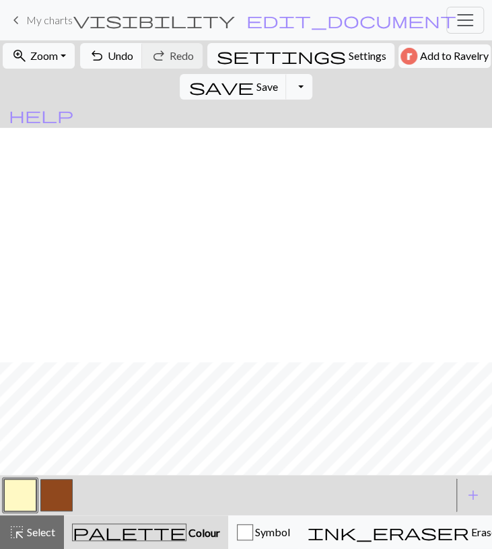
scroll to position [1349, 0]
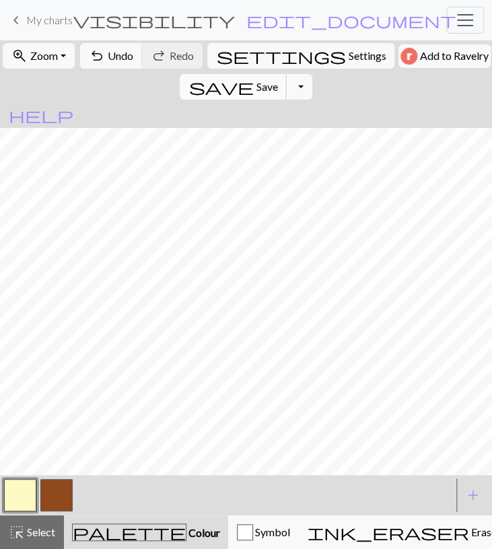
click at [253, 77] on span "save" at bounding box center [220, 86] width 65 height 19
click at [312, 74] on button "Toggle Dropdown" at bounding box center [299, 87] width 26 height 26
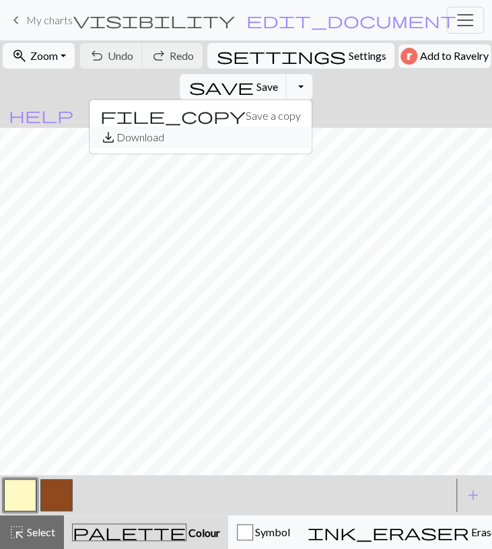
click at [312, 127] on button "save_alt Download" at bounding box center [201, 138] width 222 height 22
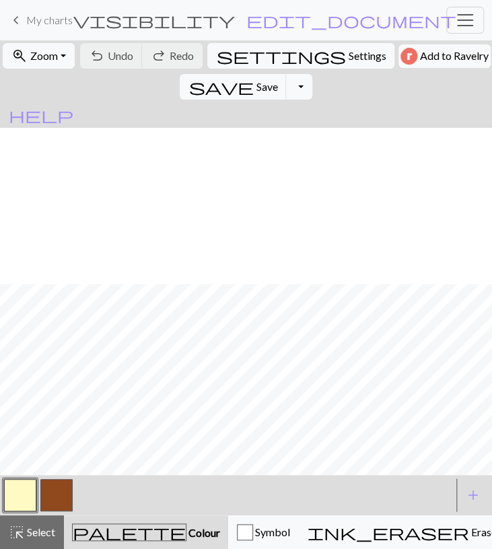
scroll to position [725, 0]
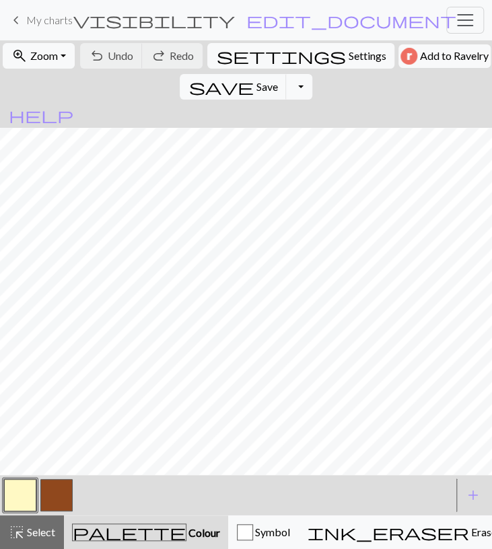
click at [64, 499] on button "button" at bounding box center [56, 495] width 32 height 32
click at [26, 495] on button "button" at bounding box center [20, 495] width 32 height 32
click at [277, 80] on span "Save" at bounding box center [267, 86] width 22 height 13
click at [63, 501] on button "button" at bounding box center [56, 495] width 32 height 32
click at [287, 74] on button "save Save Save" at bounding box center [233, 87] width 107 height 26
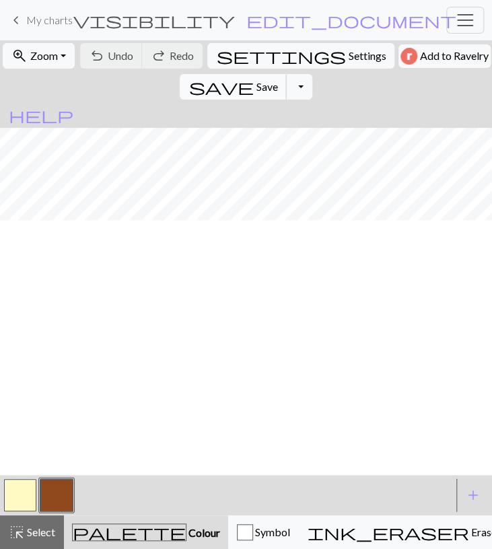
scroll to position [1349, 0]
